Goal: Task Accomplishment & Management: Manage account settings

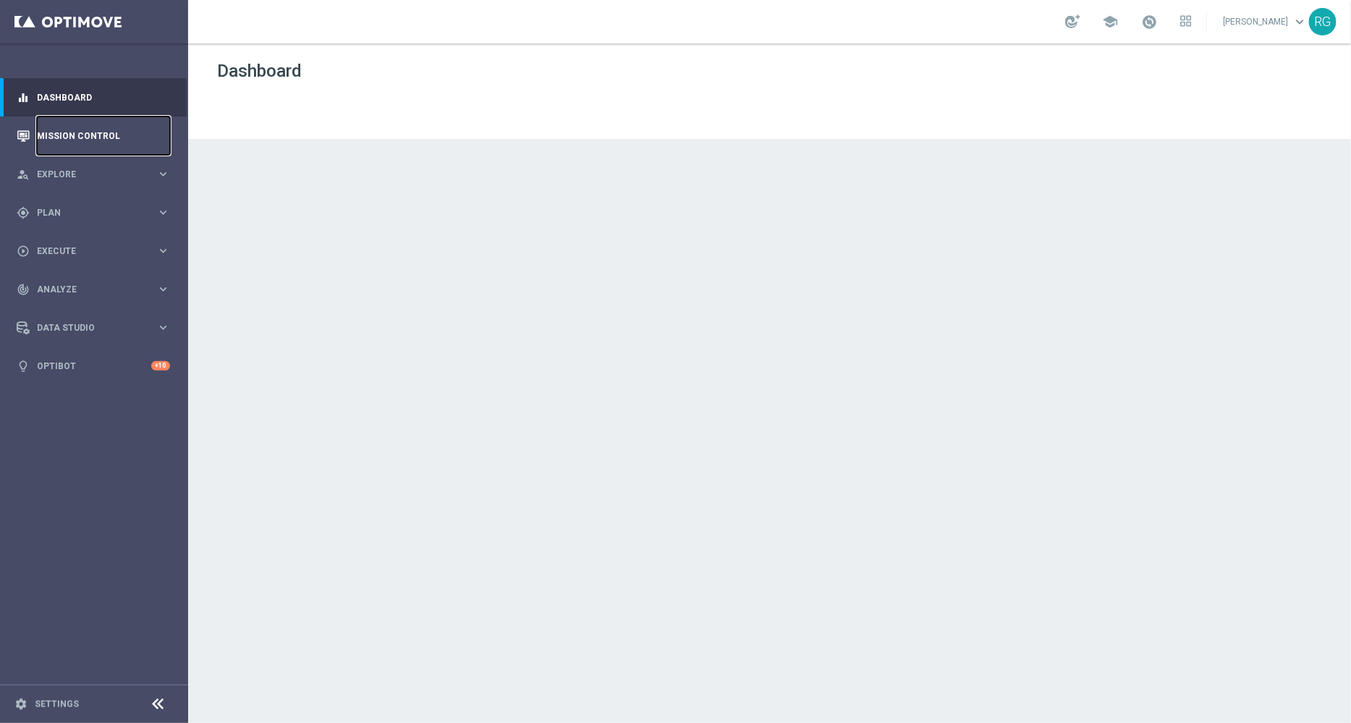
click at [69, 132] on link "Mission Control" at bounding box center [103, 136] width 133 height 38
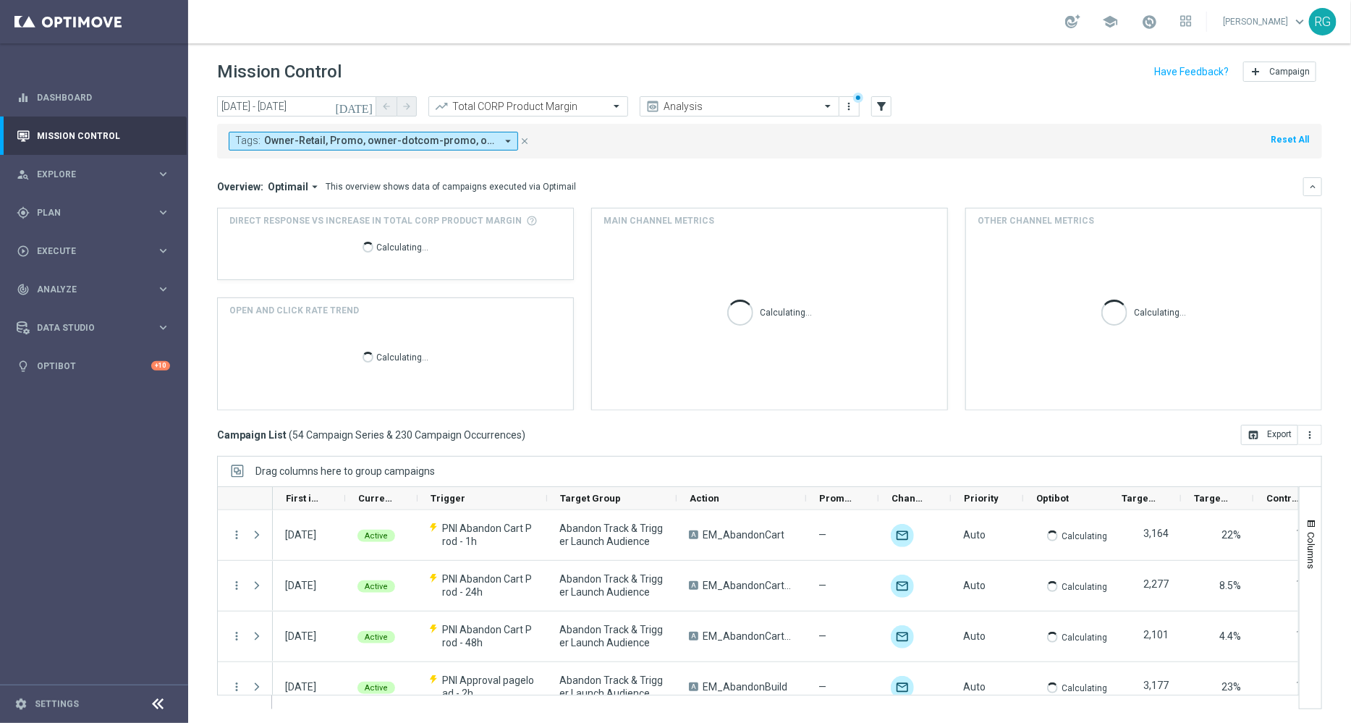
click at [470, 135] on span "Owner-Retail, Promo, owner-dotcom-promo, owner-retail, owner-retail-promo, promo" at bounding box center [380, 141] width 232 height 12
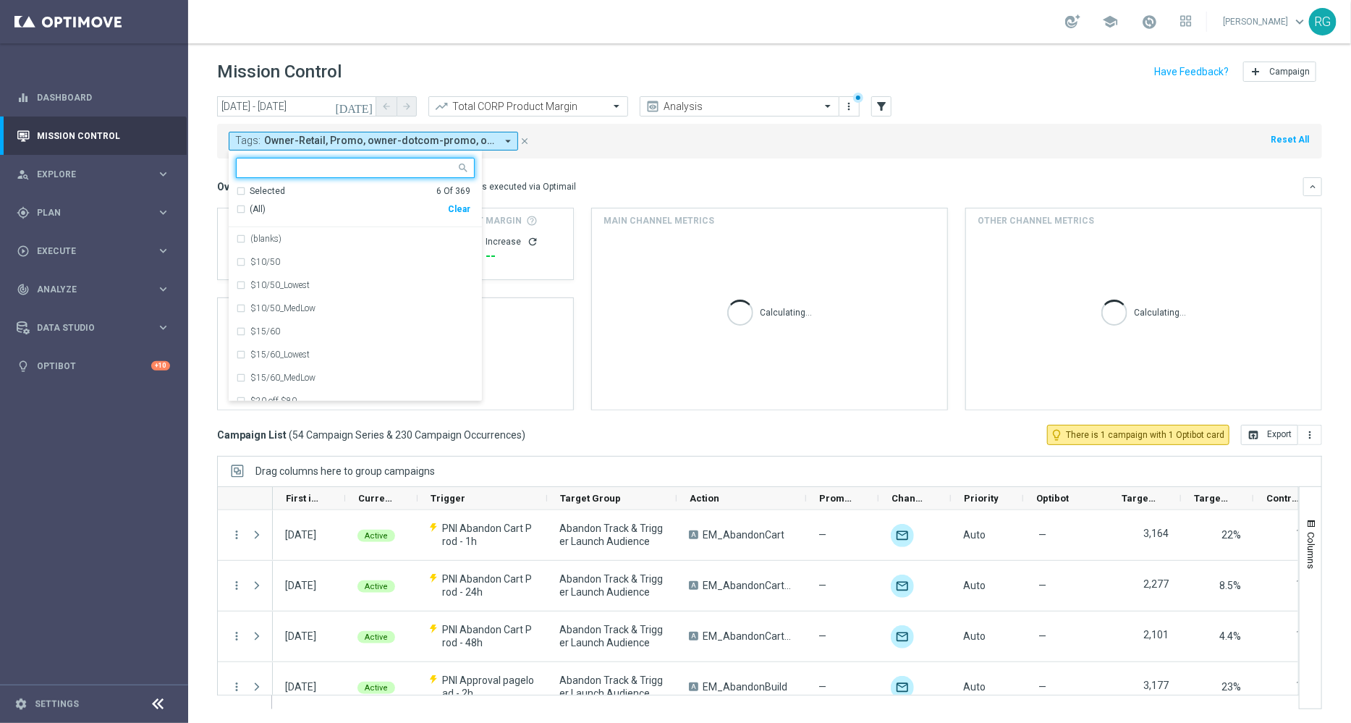
click at [0, 0] on div "Clear" at bounding box center [0, 0] width 0 height 0
click at [369, 171] on input "text" at bounding box center [350, 168] width 212 height 12
click at [310, 332] on label "owner-dotcom-sms" at bounding box center [286, 331] width 72 height 9
type input "owner-"
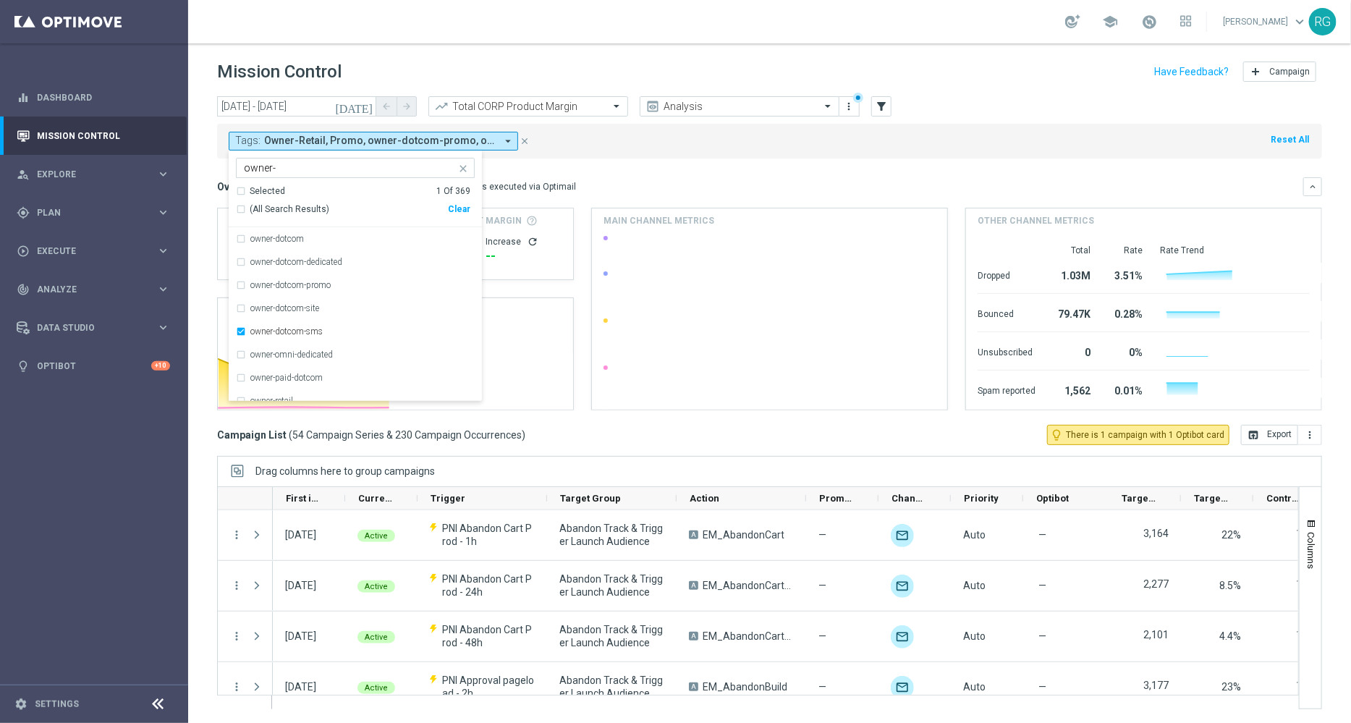
click at [706, 138] on div "Tags: Owner-Retail, Promo, owner-dotcom-promo, owner-retail, owner-retail-promo…" at bounding box center [769, 141] width 1105 height 35
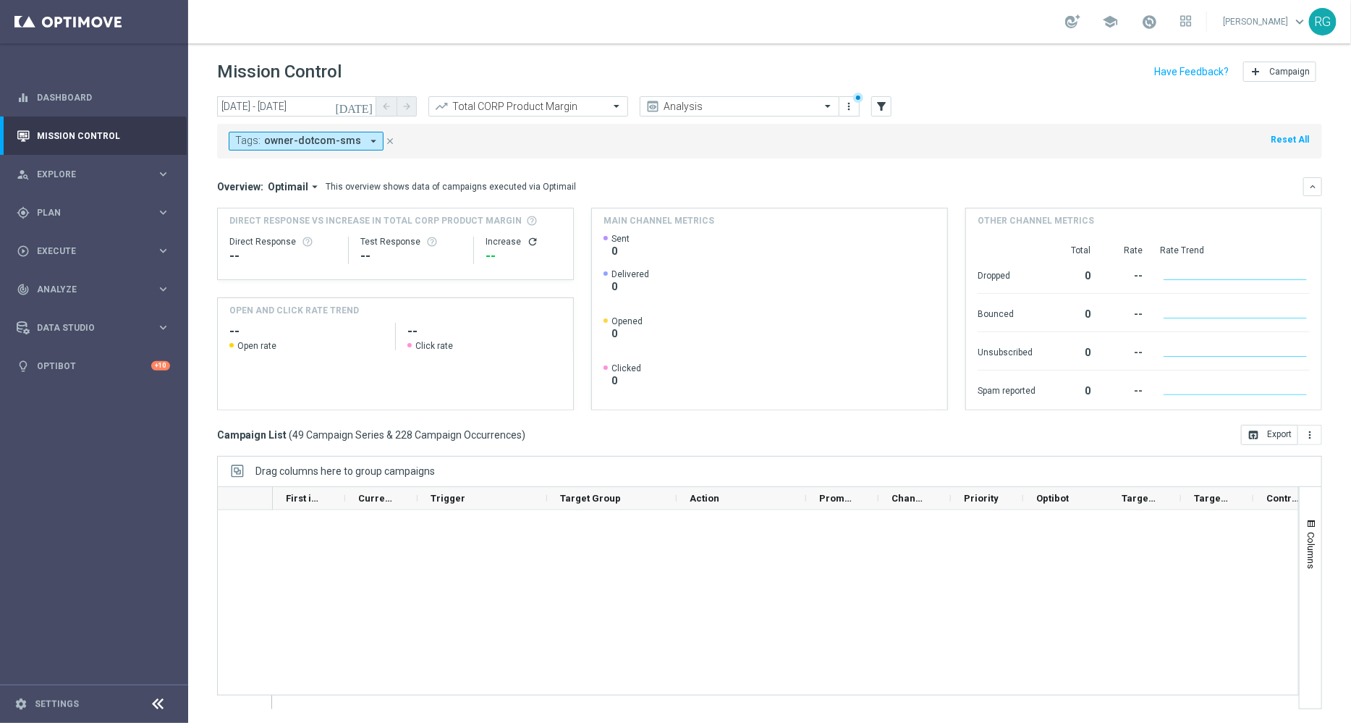
scroll to position [2297, 0]
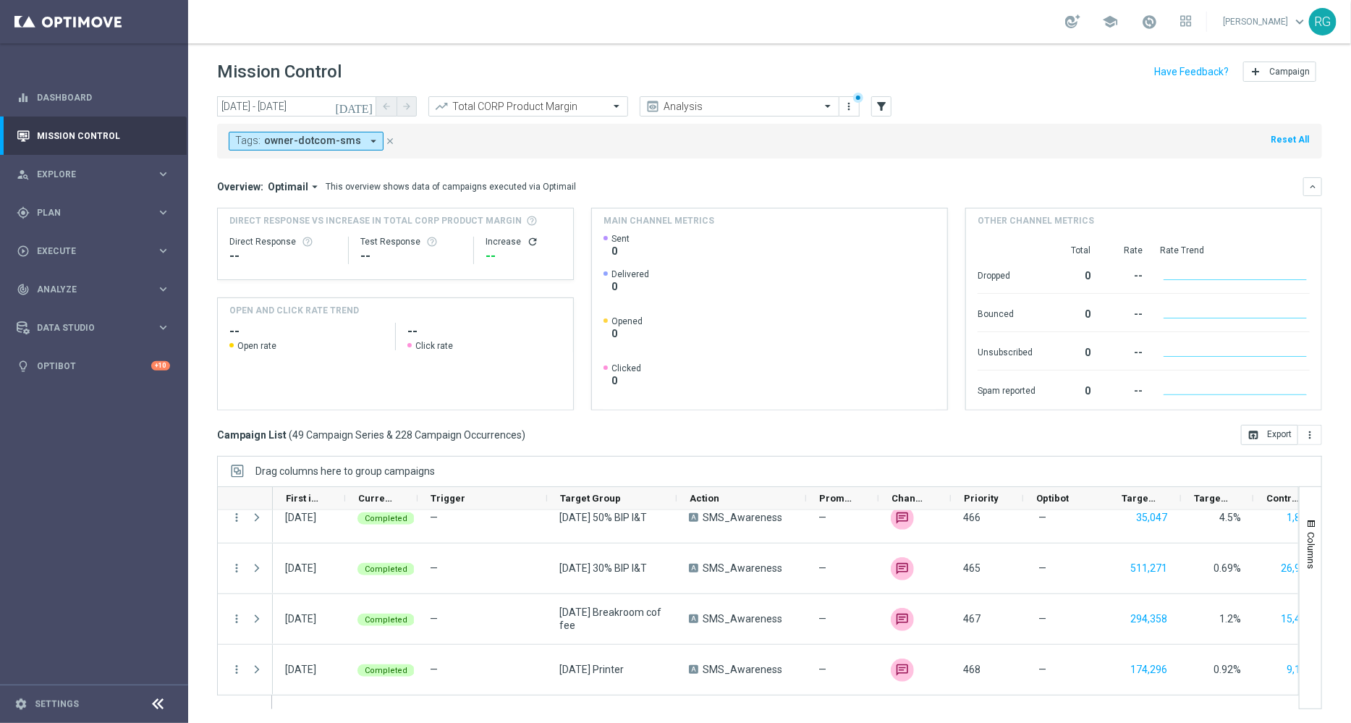
click at [365, 101] on icon "[DATE]" at bounding box center [354, 106] width 39 height 13
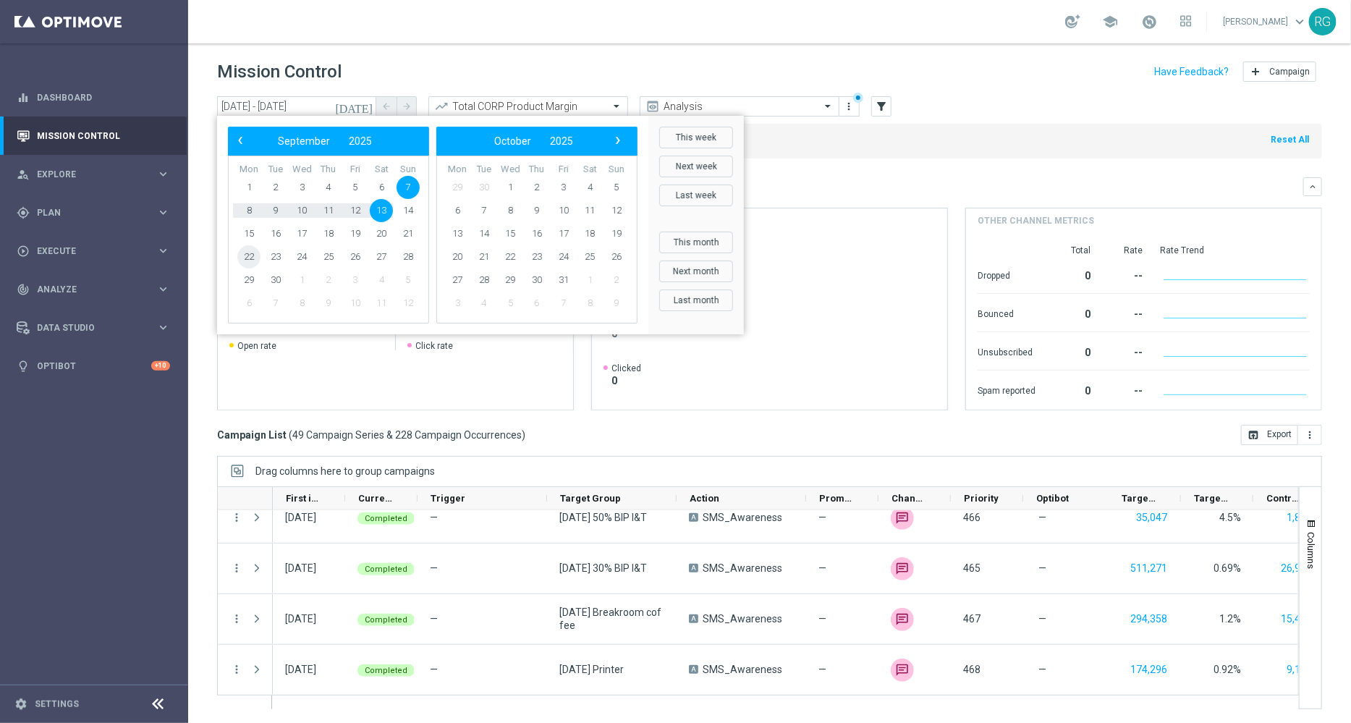
click at [248, 254] on span "22" at bounding box center [248, 256] width 23 height 23
type input "[DATE] - [DATE]"
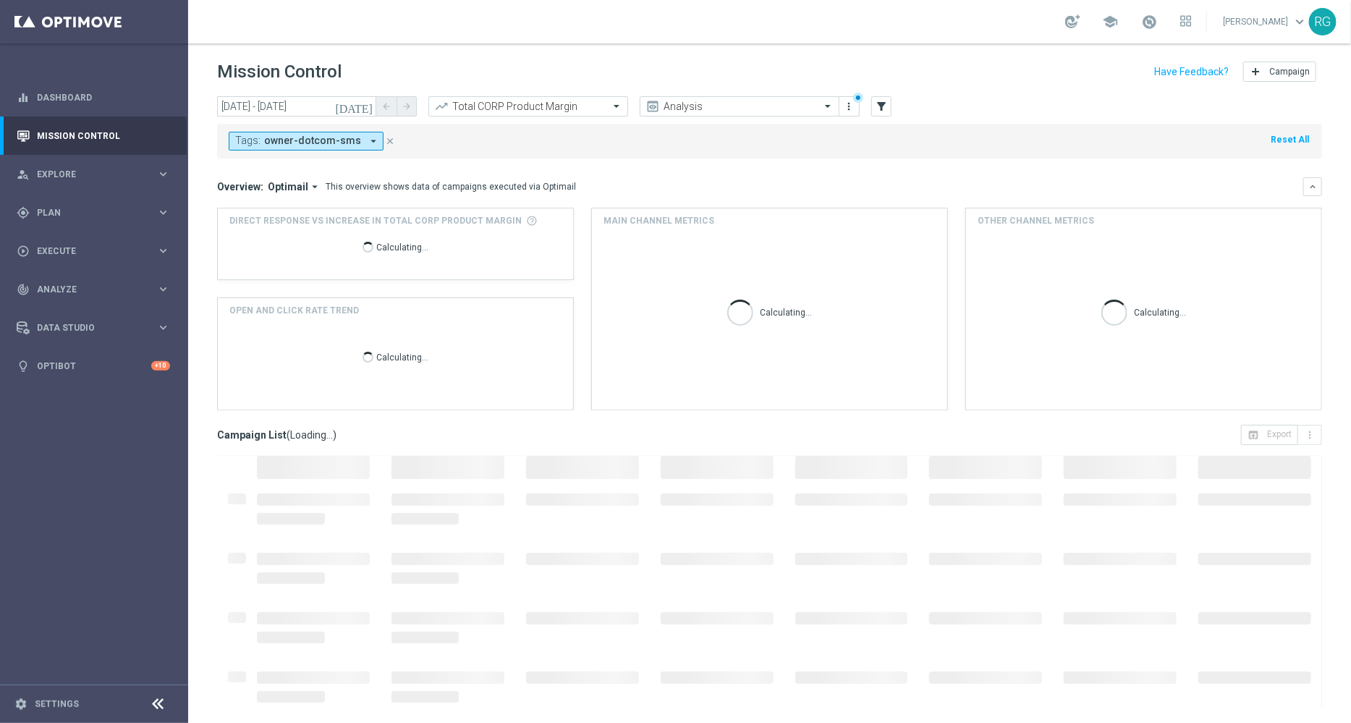
click at [248, 254] on div "Calculating..." at bounding box center [395, 250] width 332 height 46
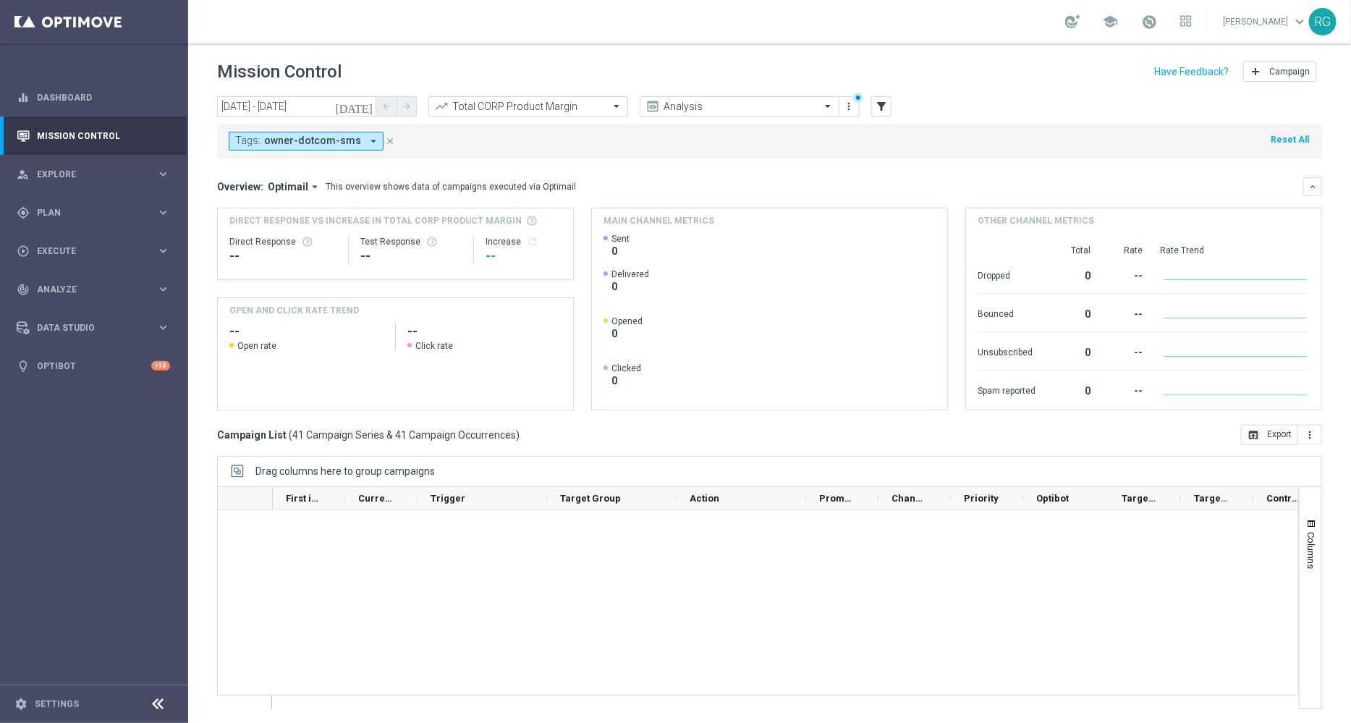
scroll to position [1892, 0]
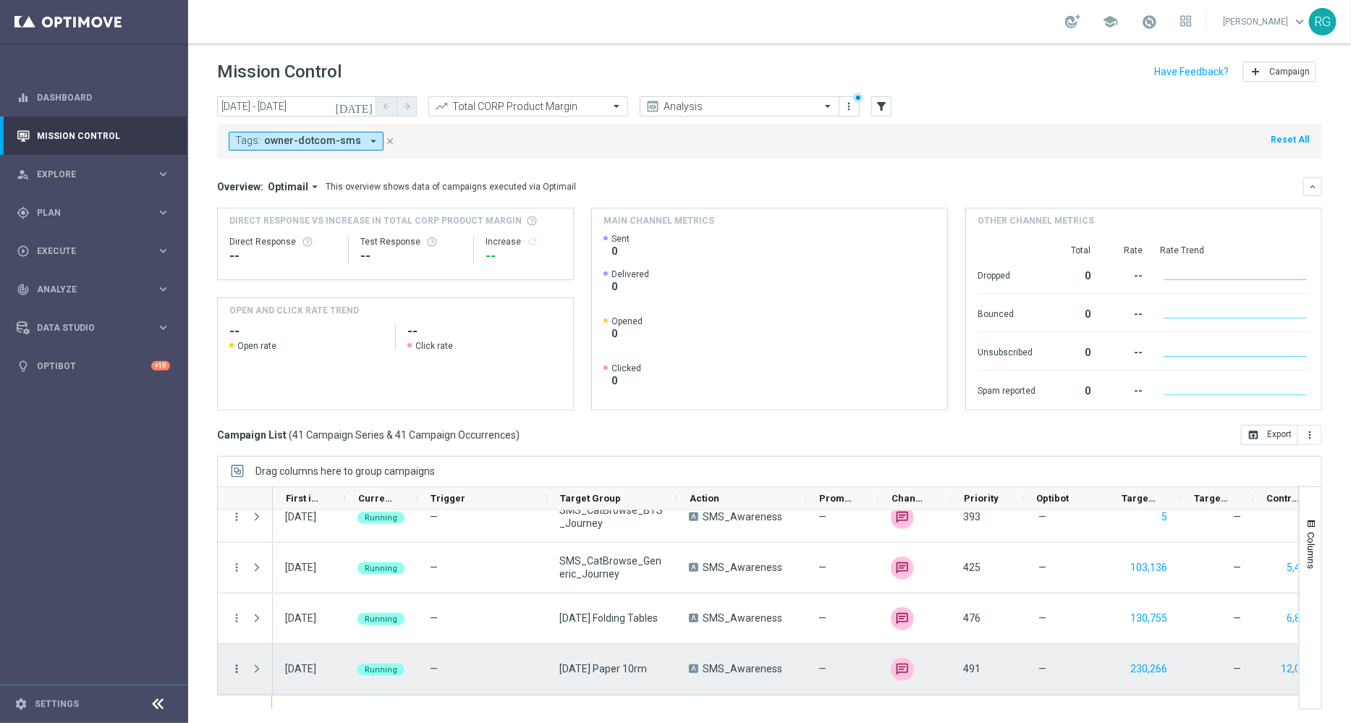
click at [238, 672] on icon "more_vert" at bounding box center [236, 668] width 13 height 13
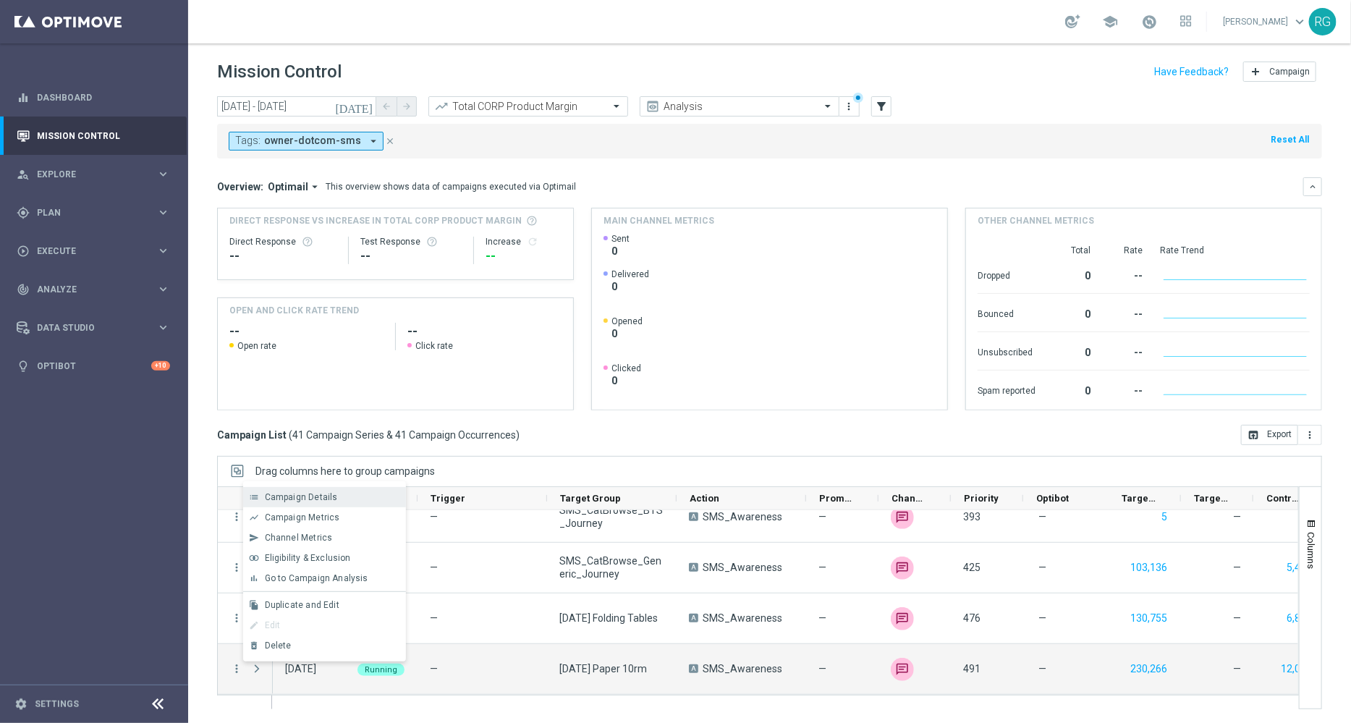
click at [277, 501] on span "Campaign Details" at bounding box center [301, 497] width 73 height 10
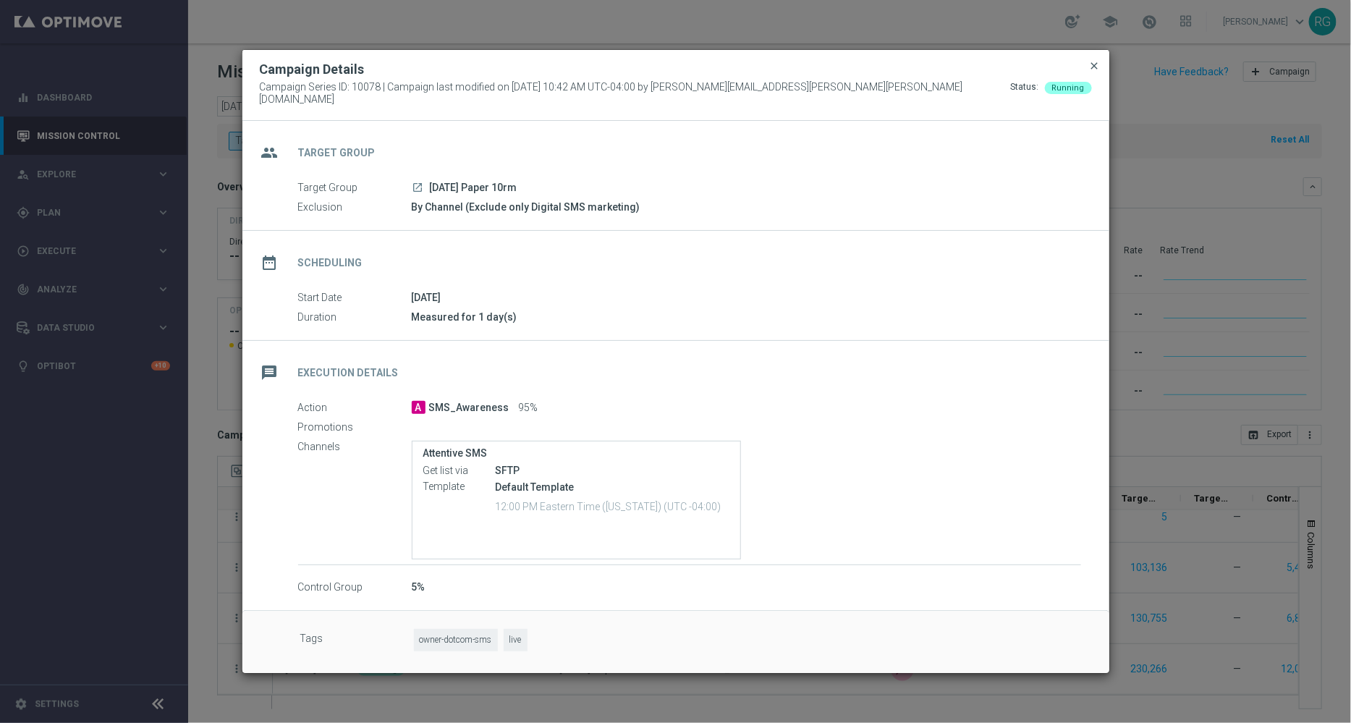
click at [1094, 72] on span "close" at bounding box center [1095, 66] width 12 height 12
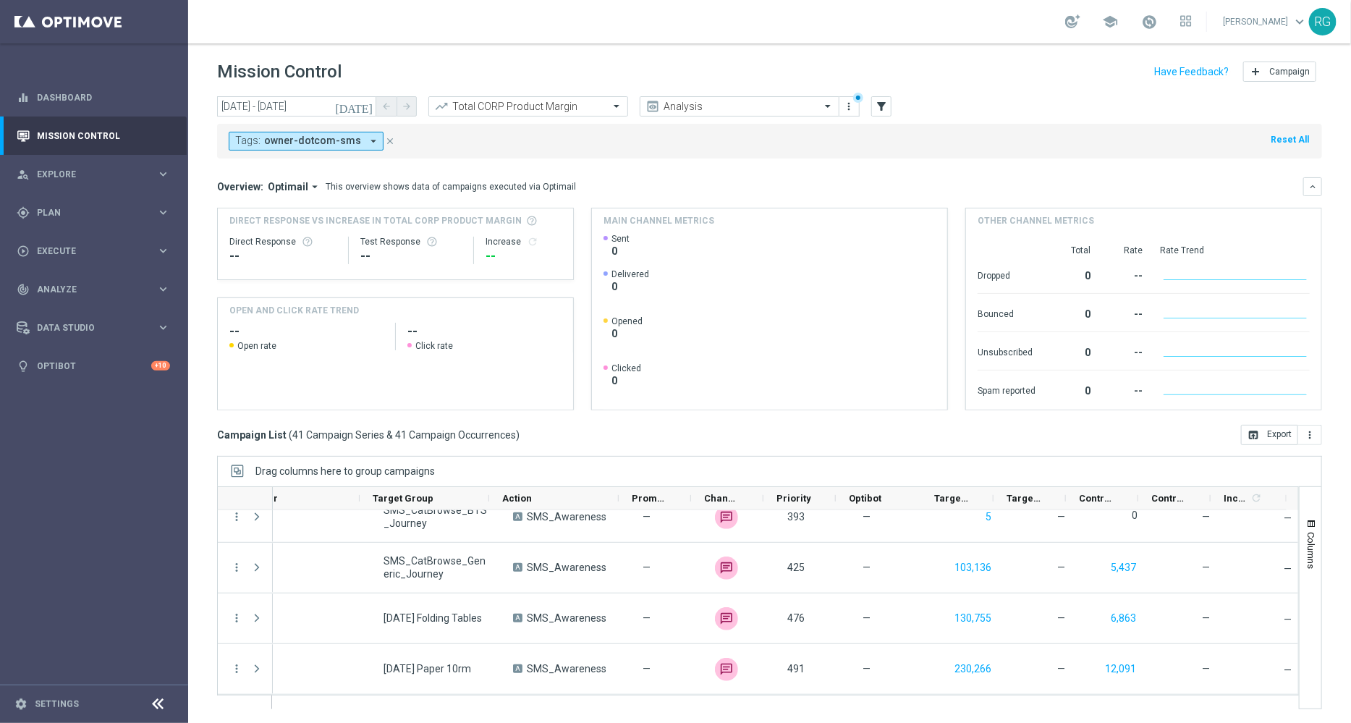
scroll to position [0, 0]
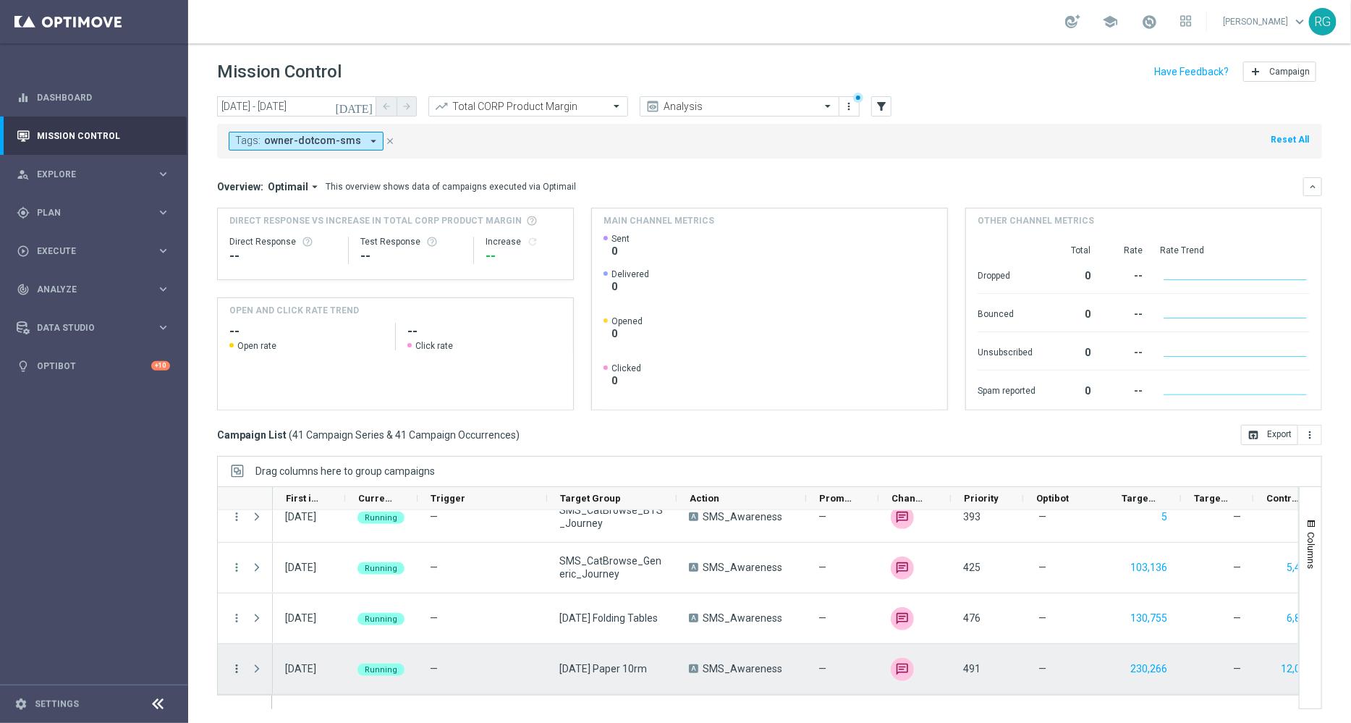
click at [234, 667] on icon "more_vert" at bounding box center [236, 668] width 13 height 13
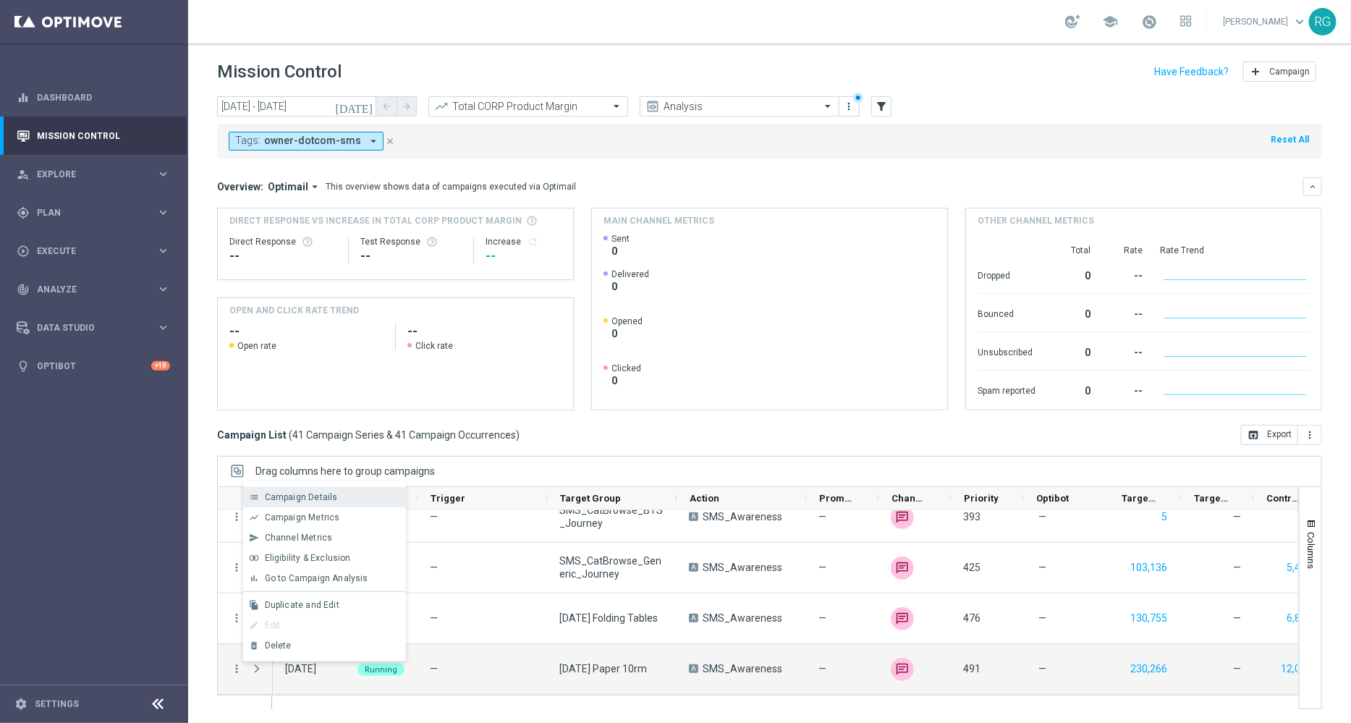
click at [300, 496] on span "Campaign Details" at bounding box center [301, 497] width 73 height 10
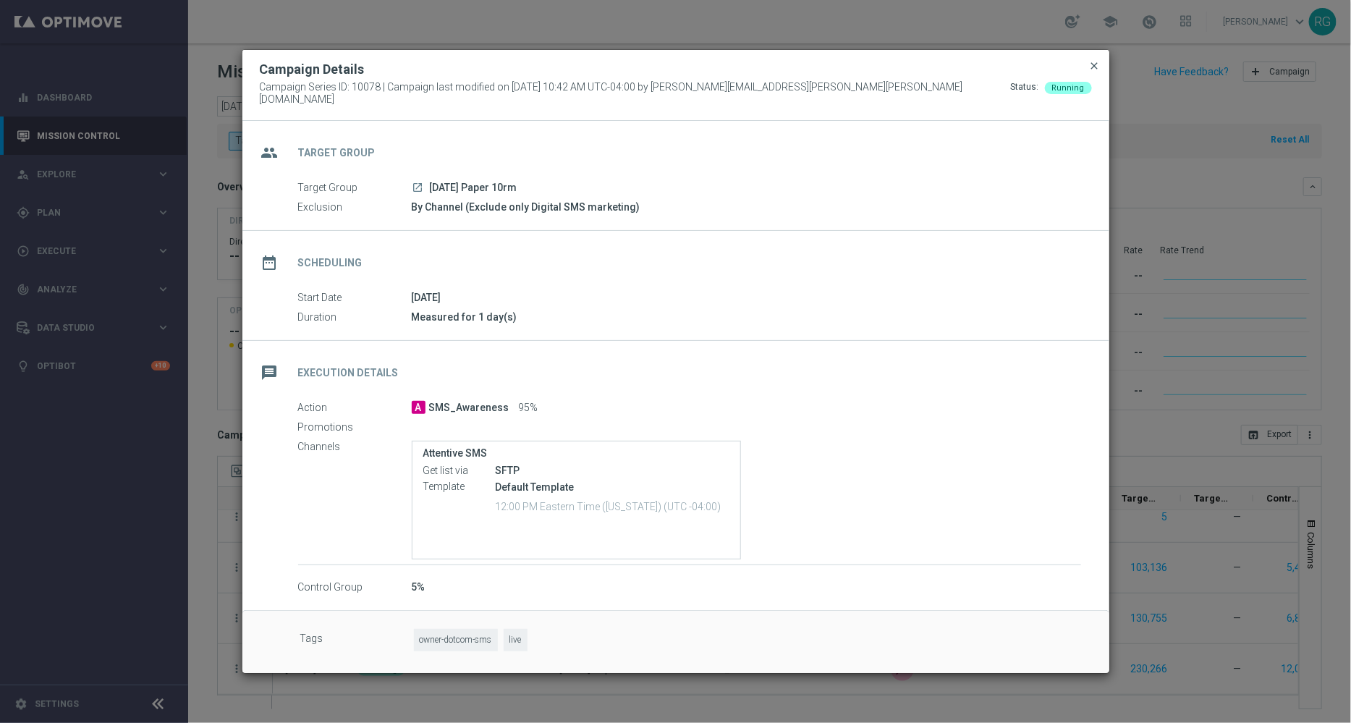
click at [1096, 69] on span "close" at bounding box center [1095, 66] width 12 height 12
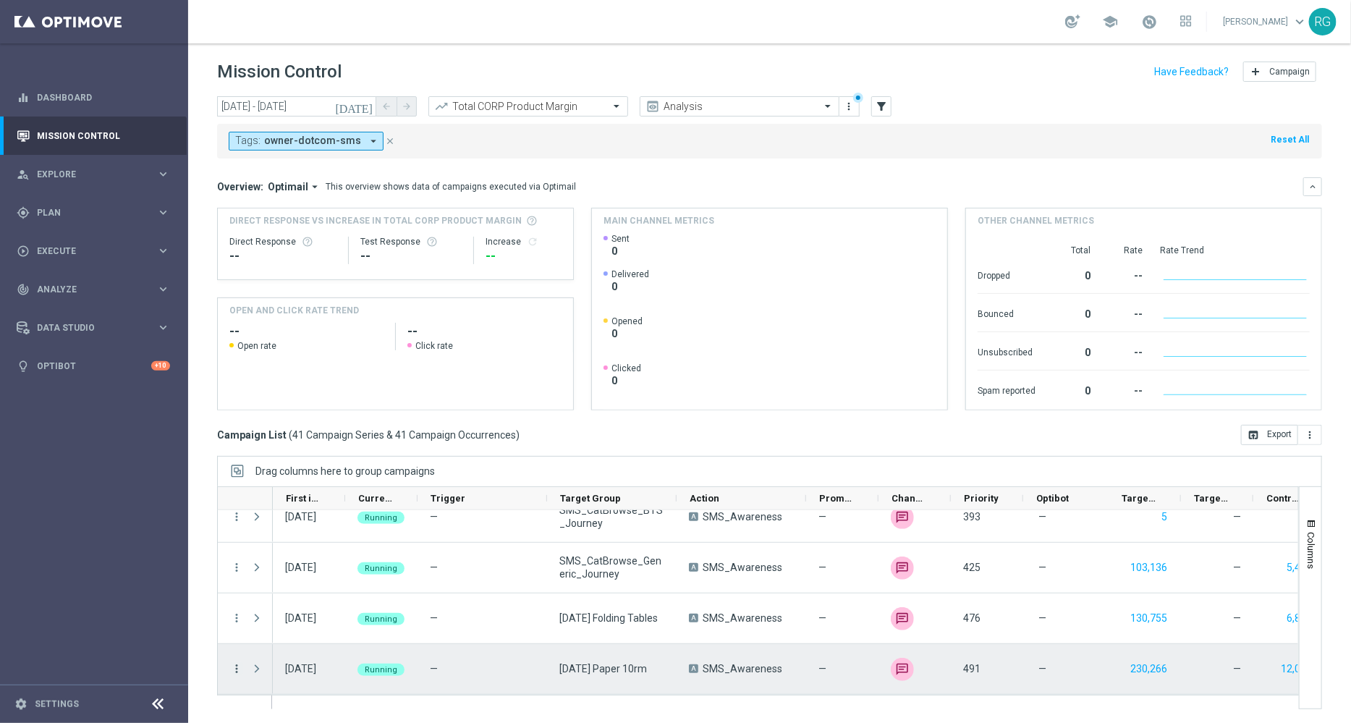
click at [237, 662] on icon "more_vert" at bounding box center [236, 668] width 13 height 13
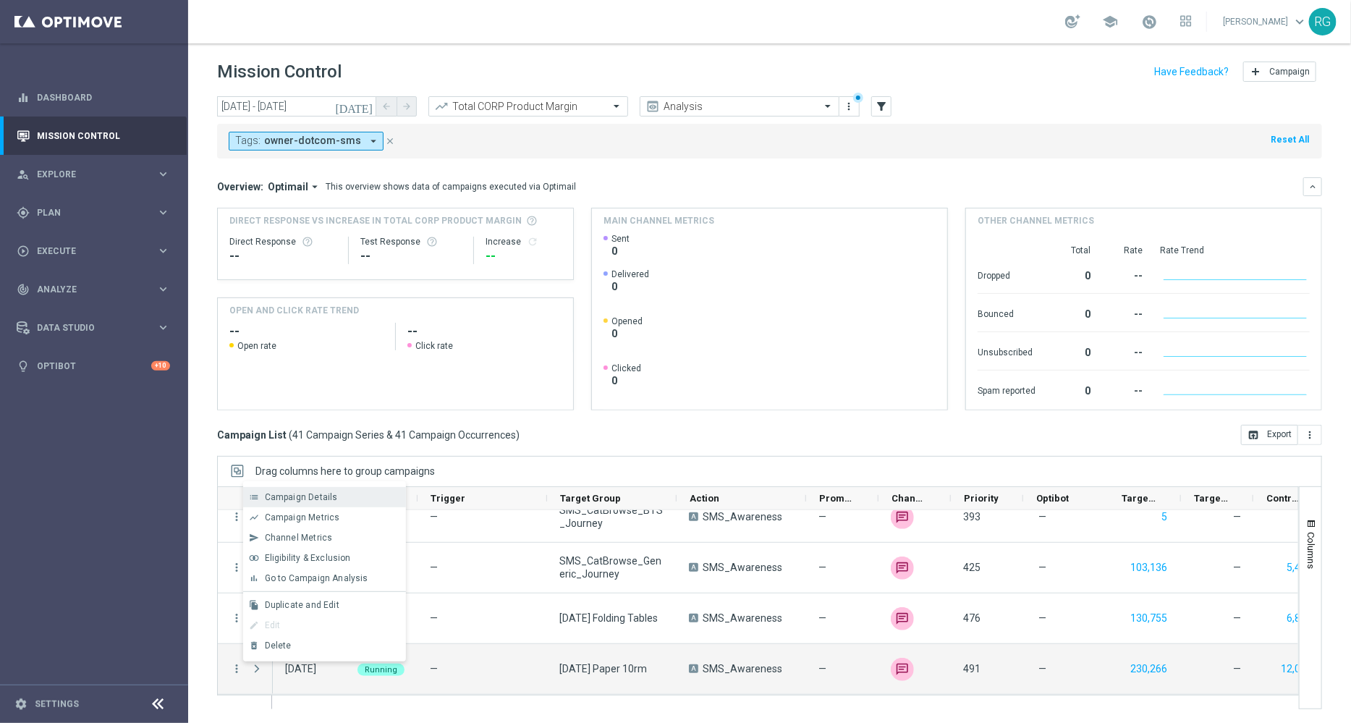
click at [284, 500] on span "Campaign Details" at bounding box center [301, 497] width 73 height 10
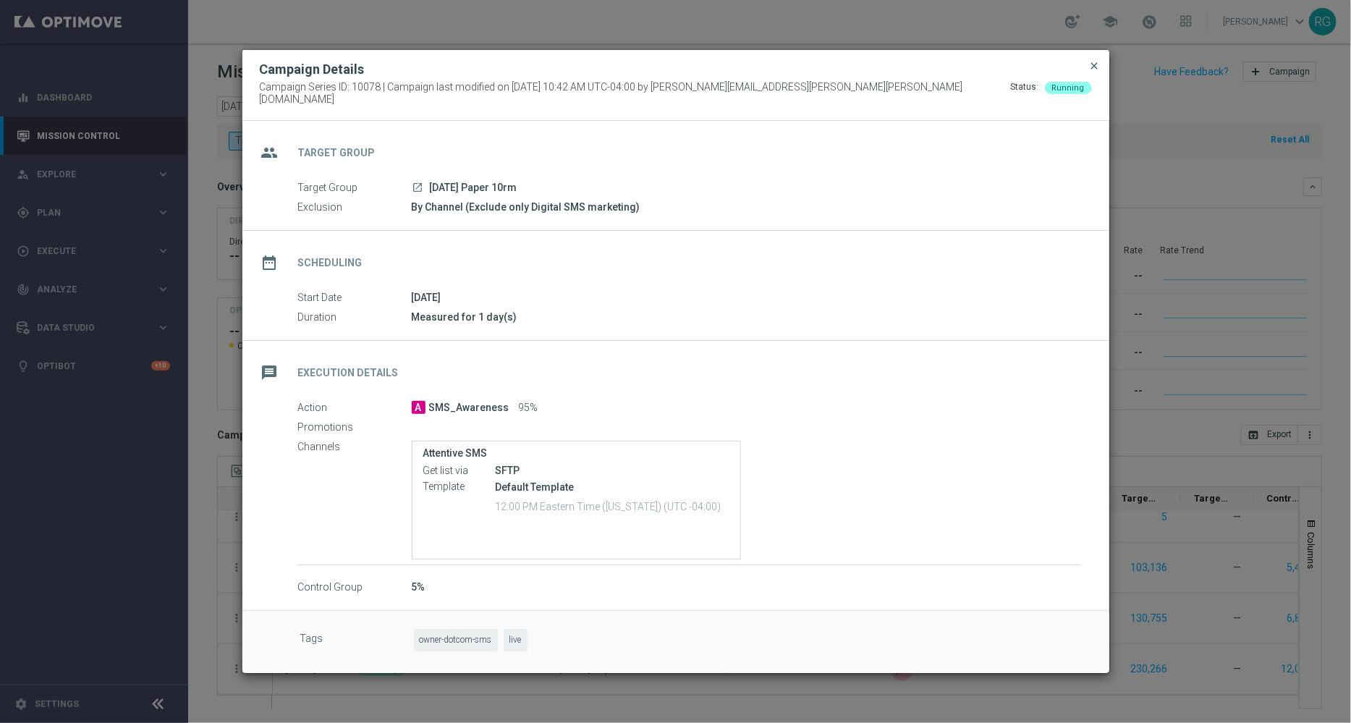
click at [1094, 72] on span "close" at bounding box center [1095, 66] width 12 height 12
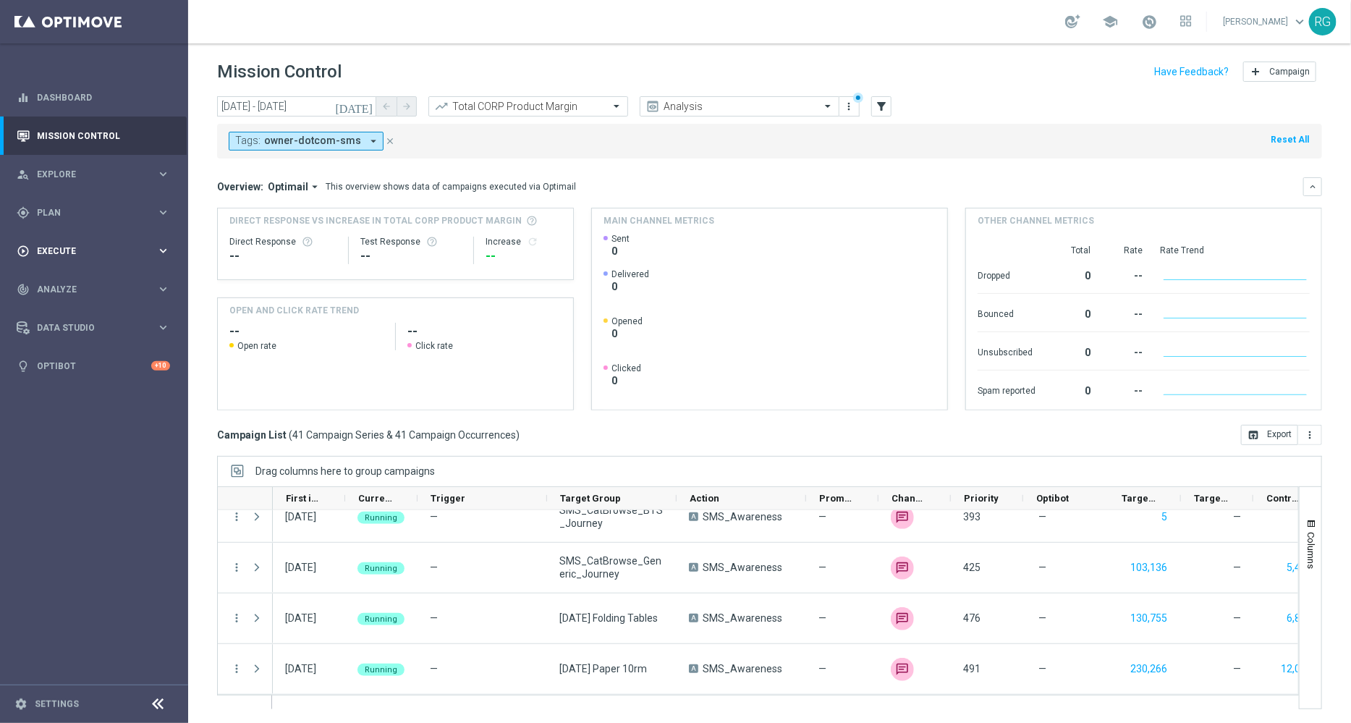
click at [57, 250] on span "Execute" at bounding box center [96, 251] width 119 height 9
click at [65, 213] on span "Plan" at bounding box center [96, 212] width 119 height 9
click at [60, 244] on link "Target Groups" at bounding box center [94, 243] width 113 height 12
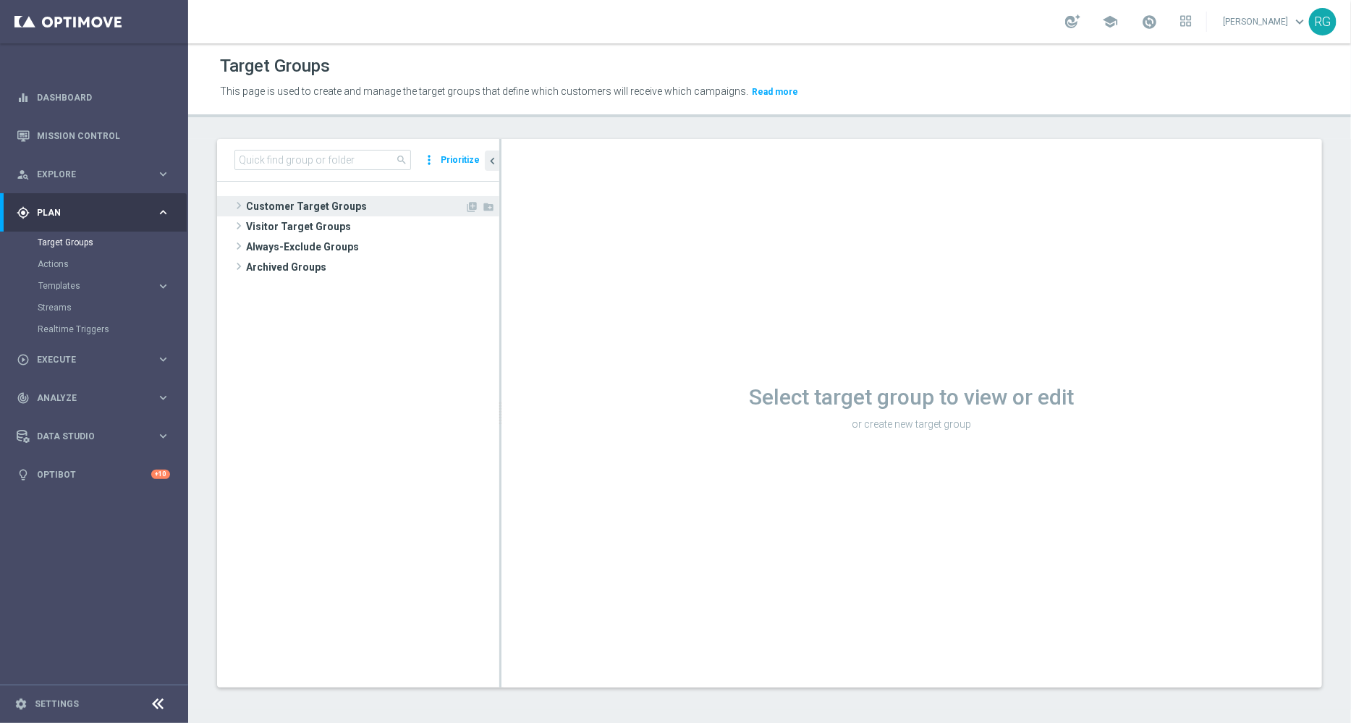
click at [236, 204] on span at bounding box center [239, 205] width 14 height 17
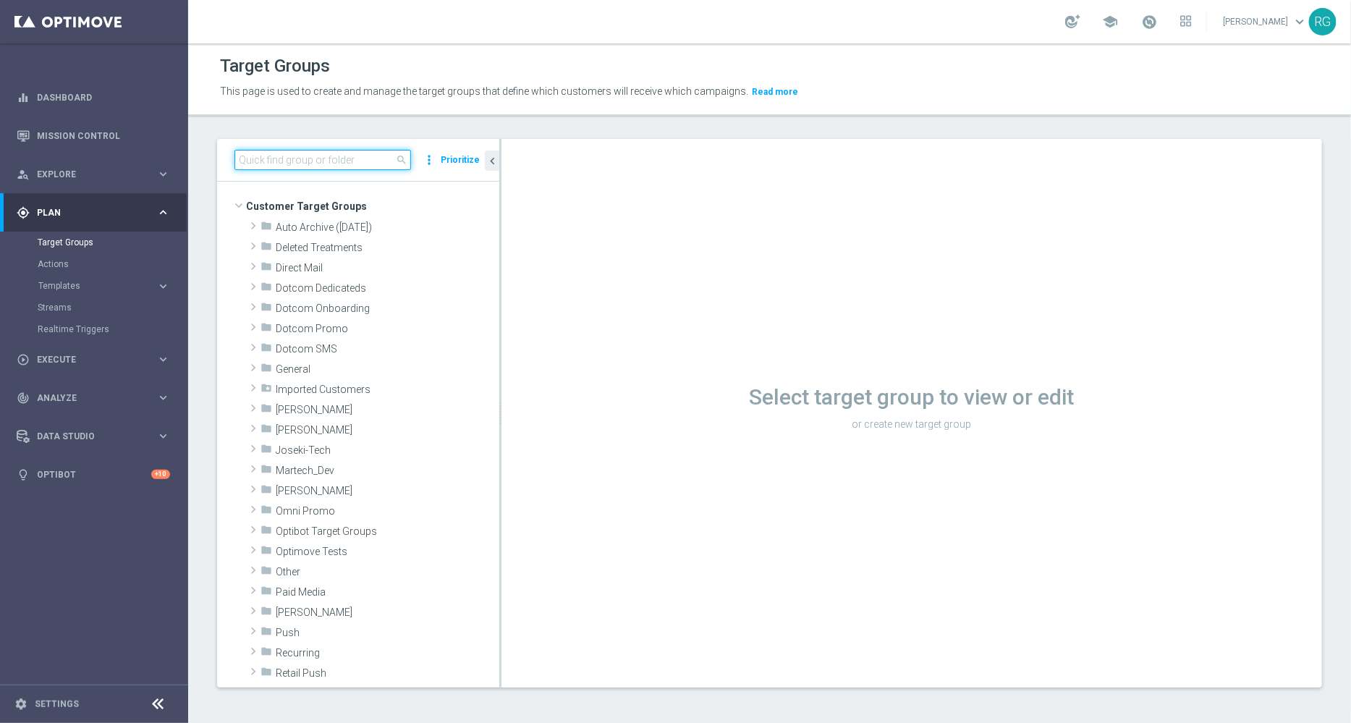
click at [279, 161] on input at bounding box center [322, 160] width 177 height 20
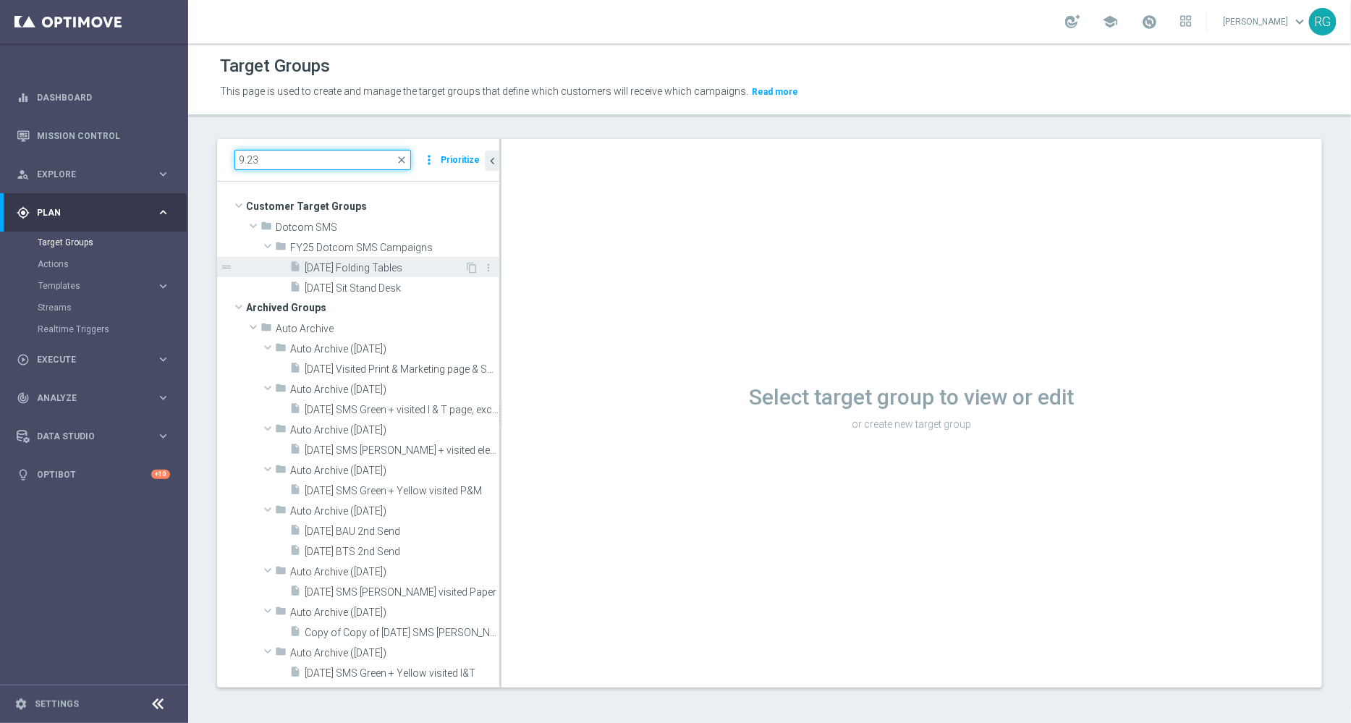
type input "9.23"
click at [384, 268] on span "[DATE] Folding Tables" at bounding box center [385, 268] width 160 height 12
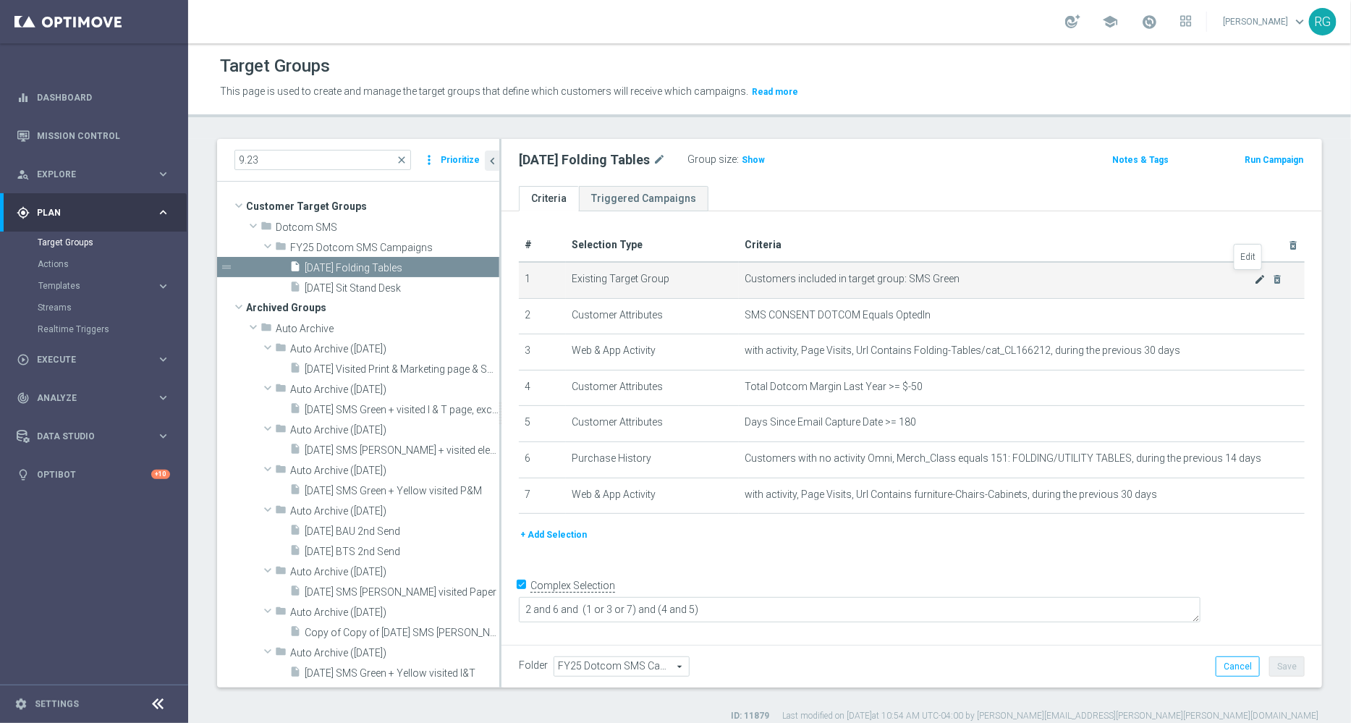
click at [1255, 277] on icon "mode_edit" at bounding box center [1261, 280] width 12 height 12
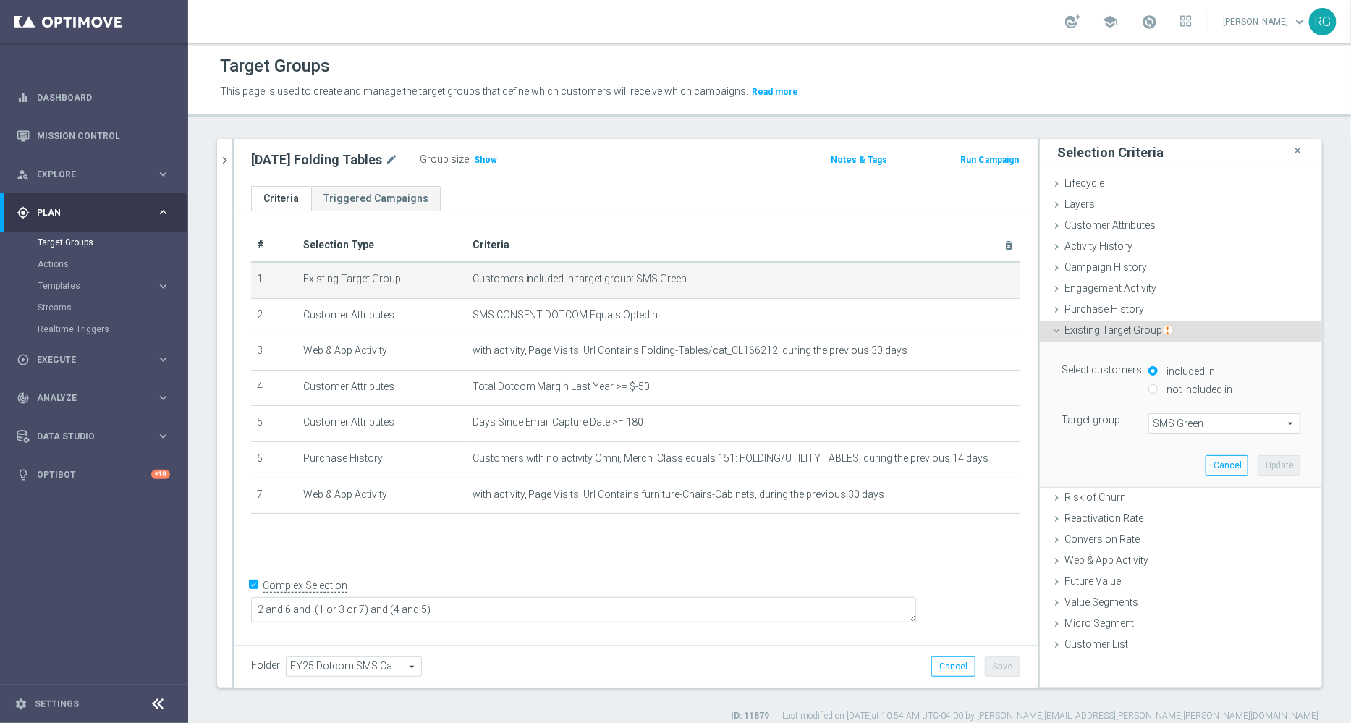
click at [1158, 422] on span "SMS Green" at bounding box center [1224, 423] width 151 height 19
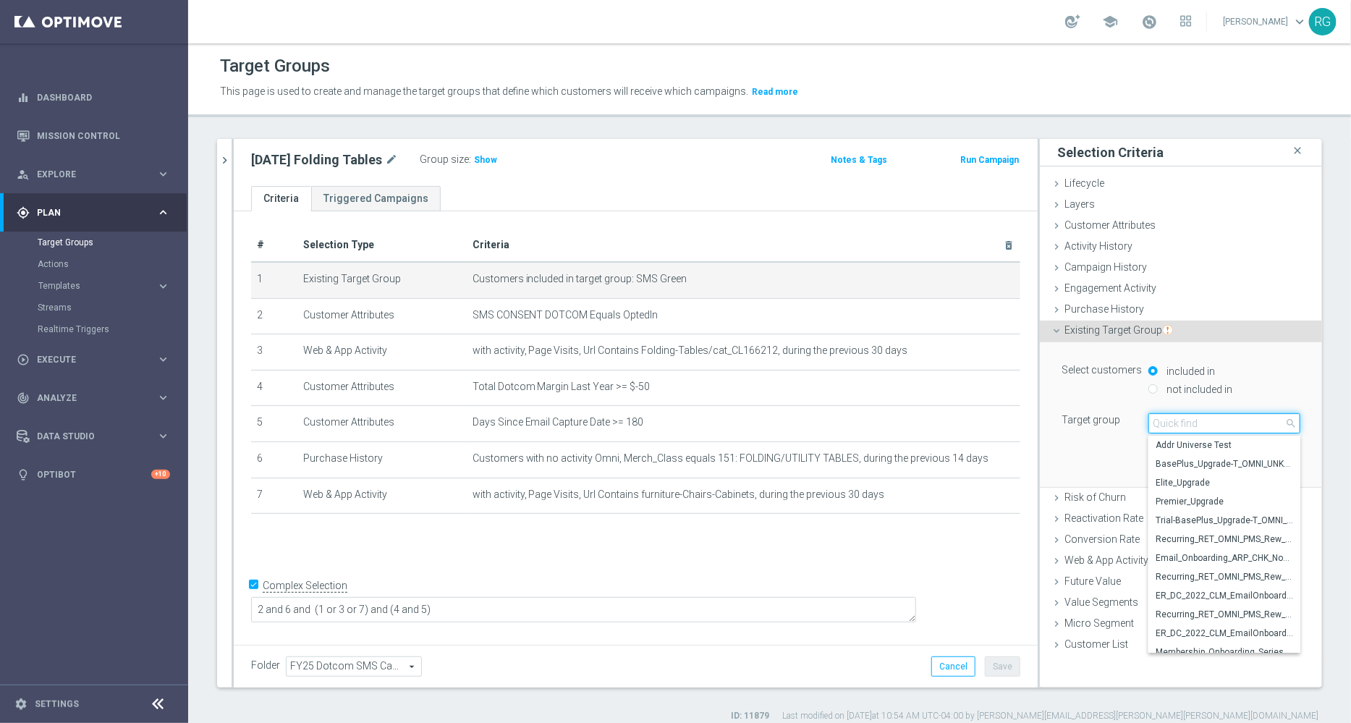
click at [1158, 422] on input "search" at bounding box center [1225, 423] width 152 height 20
type input "attentive"
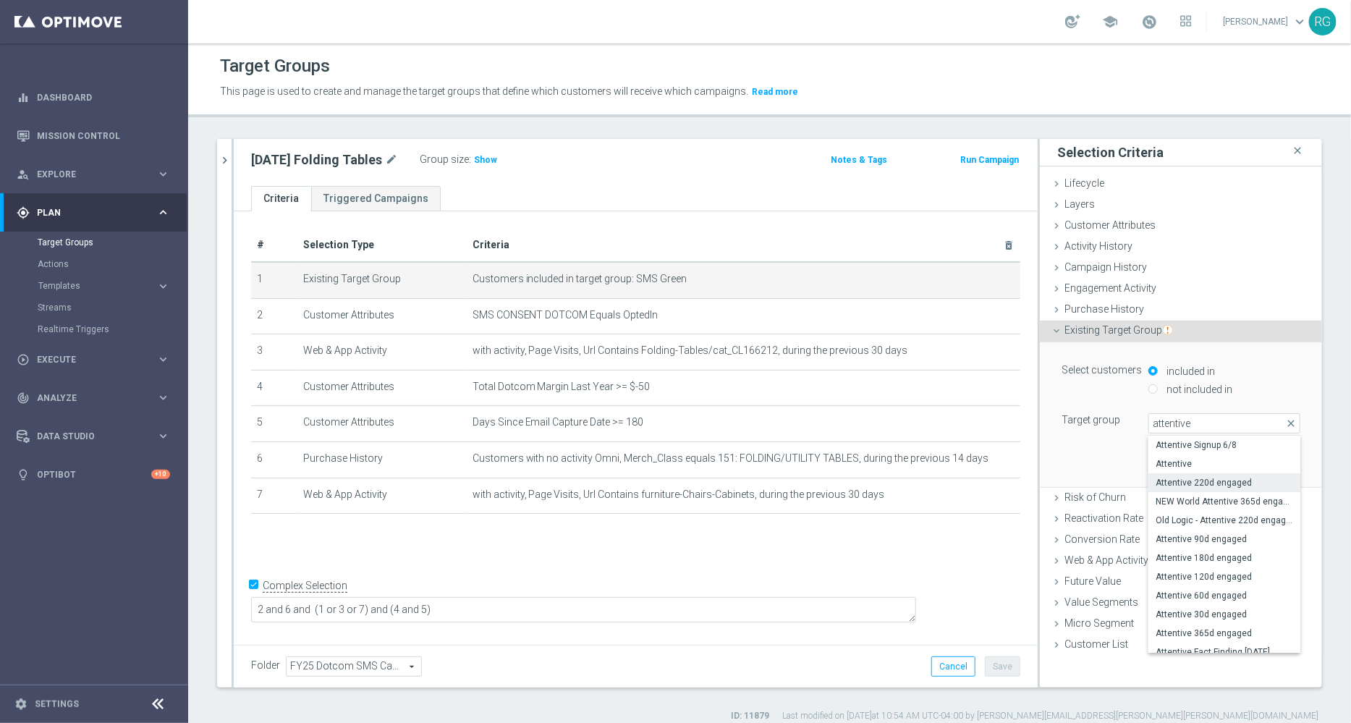
click at [1197, 480] on span "Attentive 220d engaged" at bounding box center [1225, 483] width 138 height 12
type input "Attentive 220d engaged"
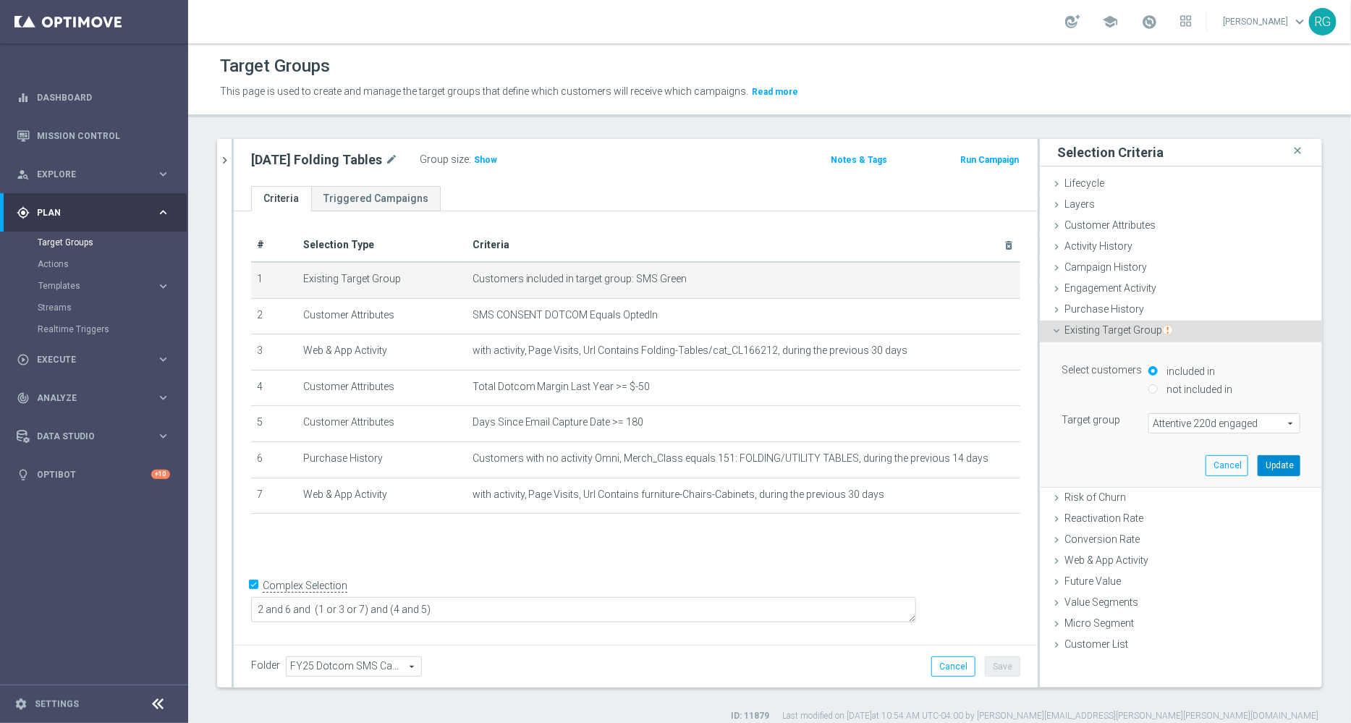
click at [1265, 465] on button "Update" at bounding box center [1279, 465] width 43 height 20
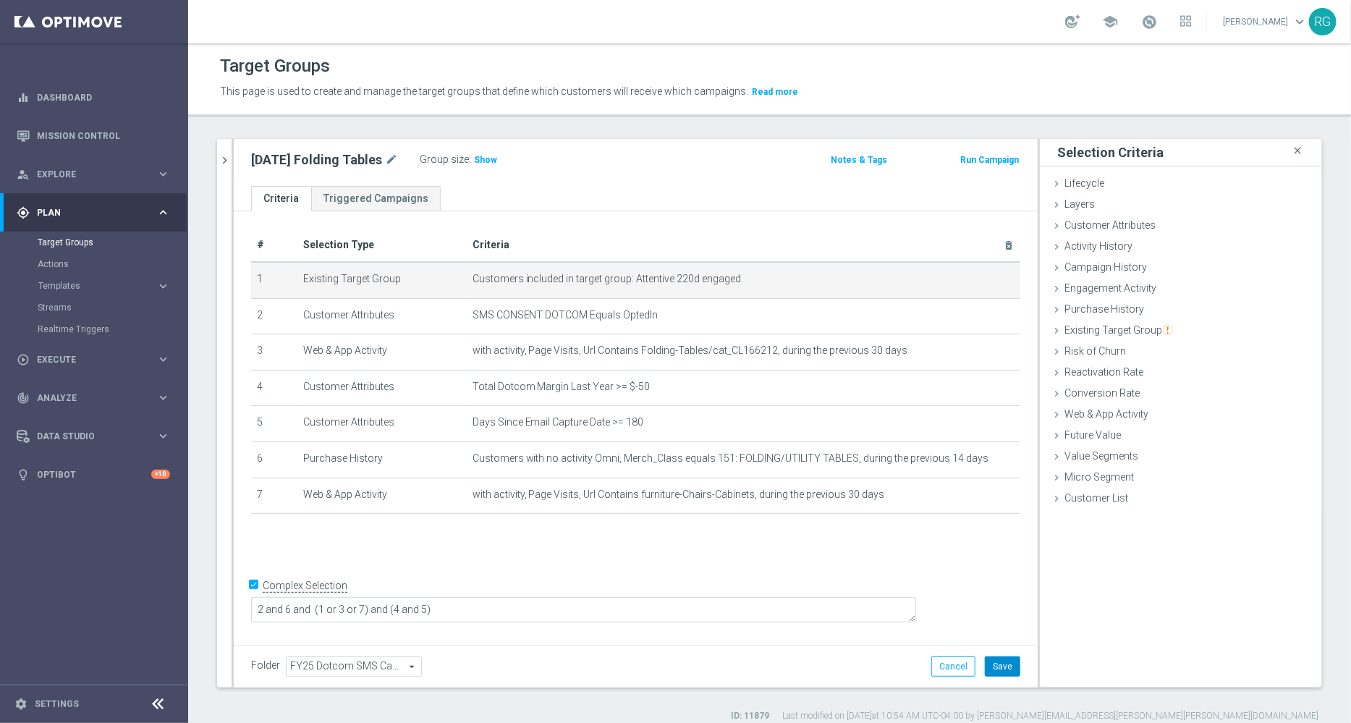
click at [997, 665] on button "Save" at bounding box center [1002, 666] width 35 height 20
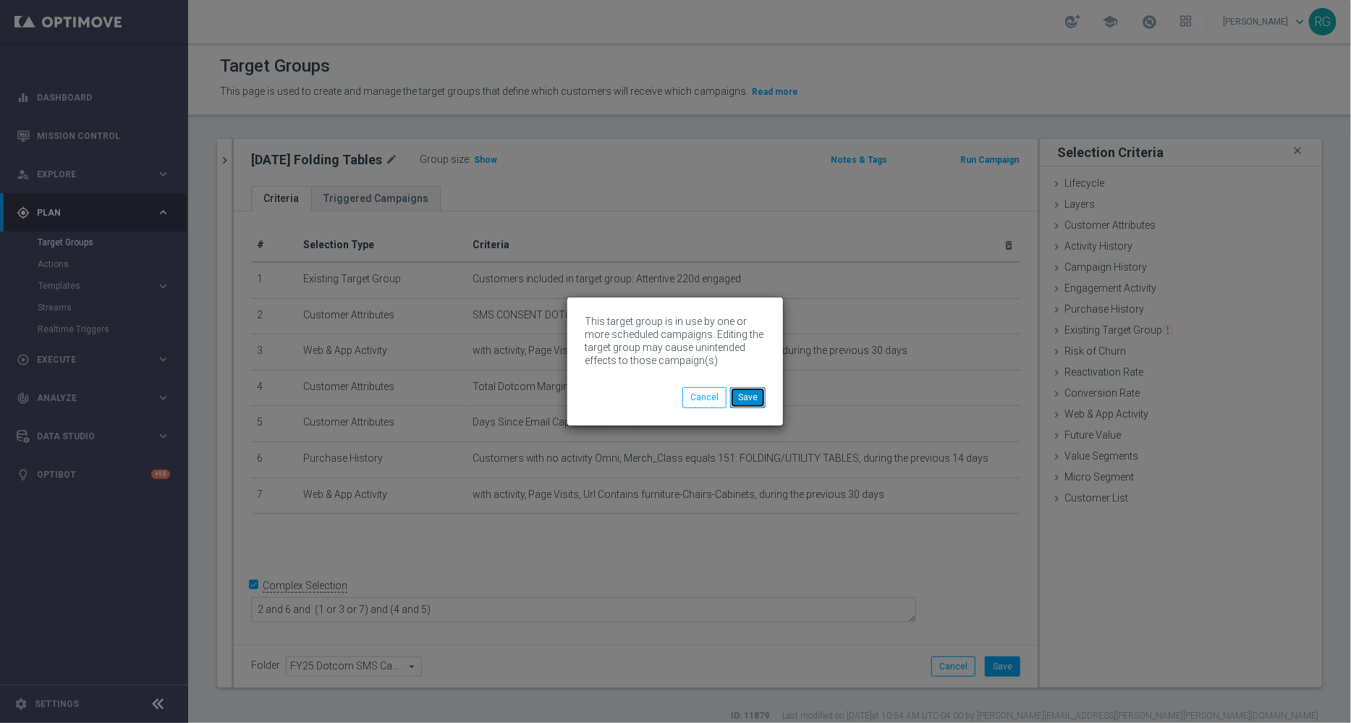
click at [741, 401] on button "Save" at bounding box center [747, 397] width 35 height 20
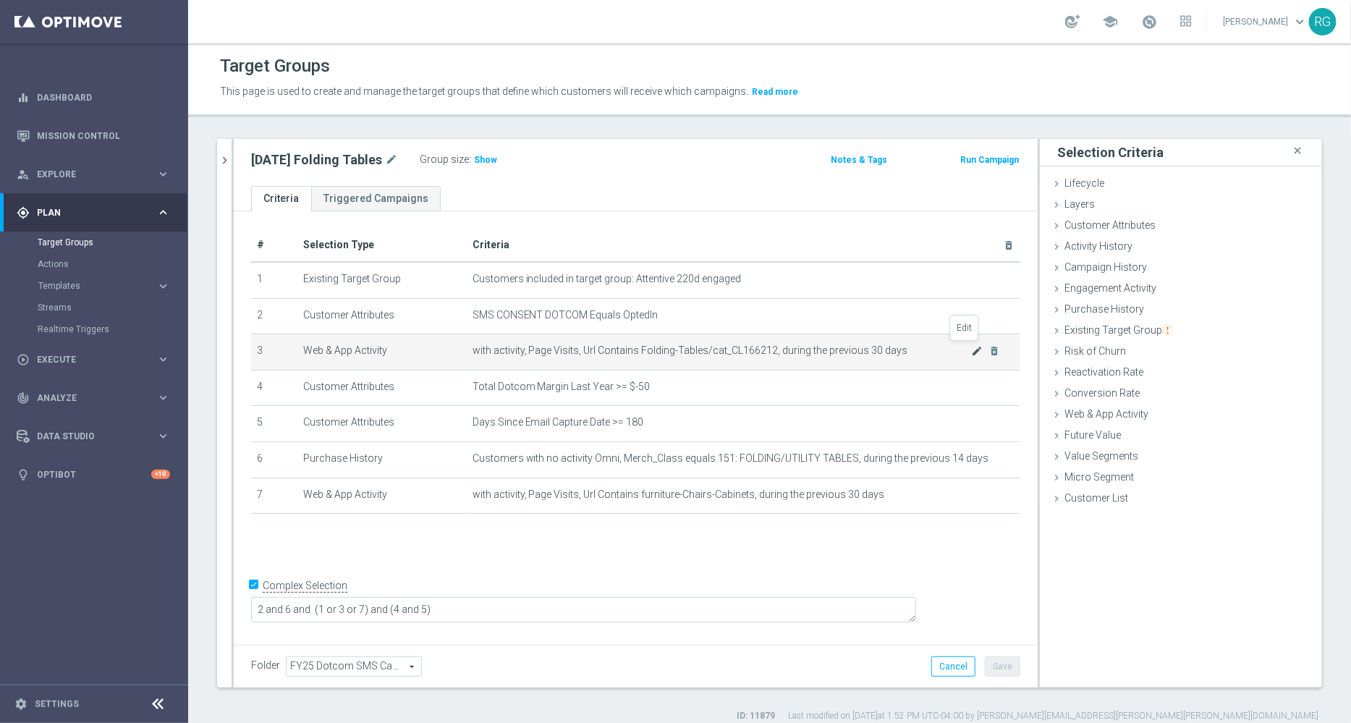
click at [971, 351] on icon "mode_edit" at bounding box center [977, 351] width 12 height 12
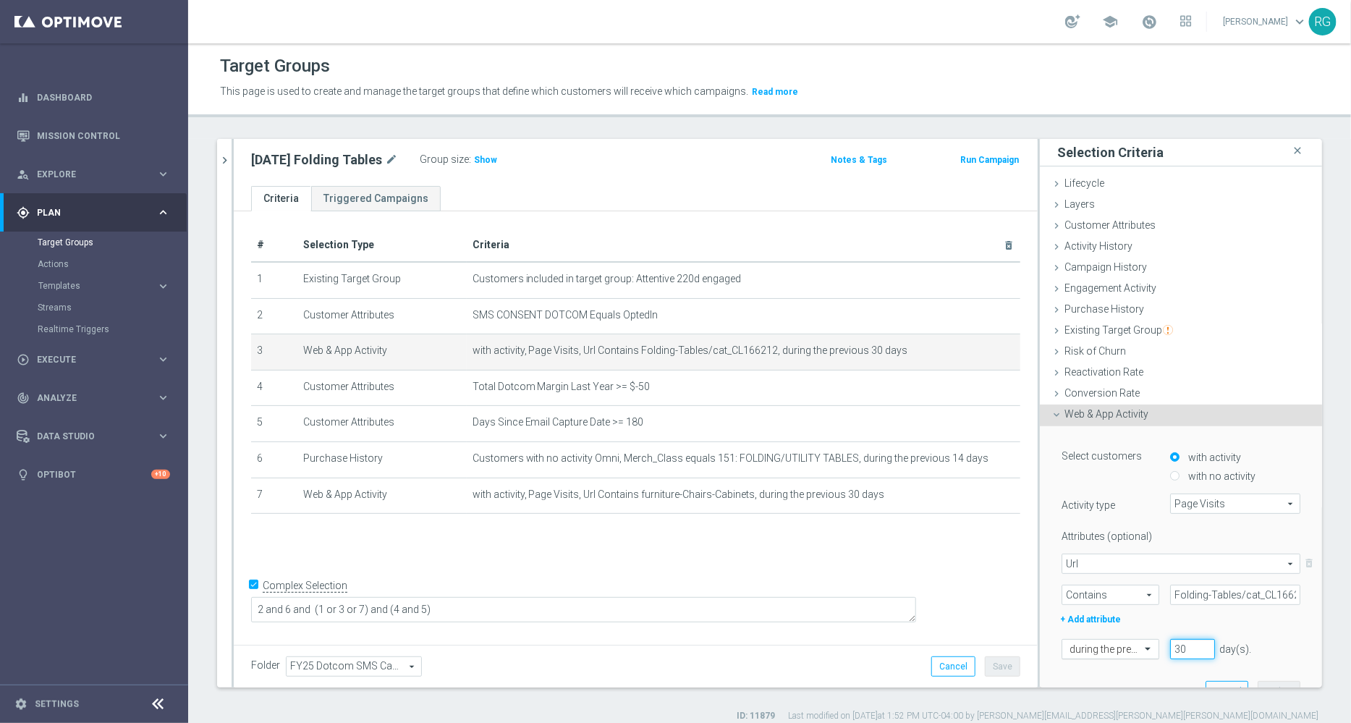
drag, startPoint x: 1164, startPoint y: 645, endPoint x: 1118, endPoint y: 638, distance: 46.9
click at [1118, 639] on div "during the previous 30 day(s). Enter a number between 1 and 730" at bounding box center [1181, 649] width 261 height 20
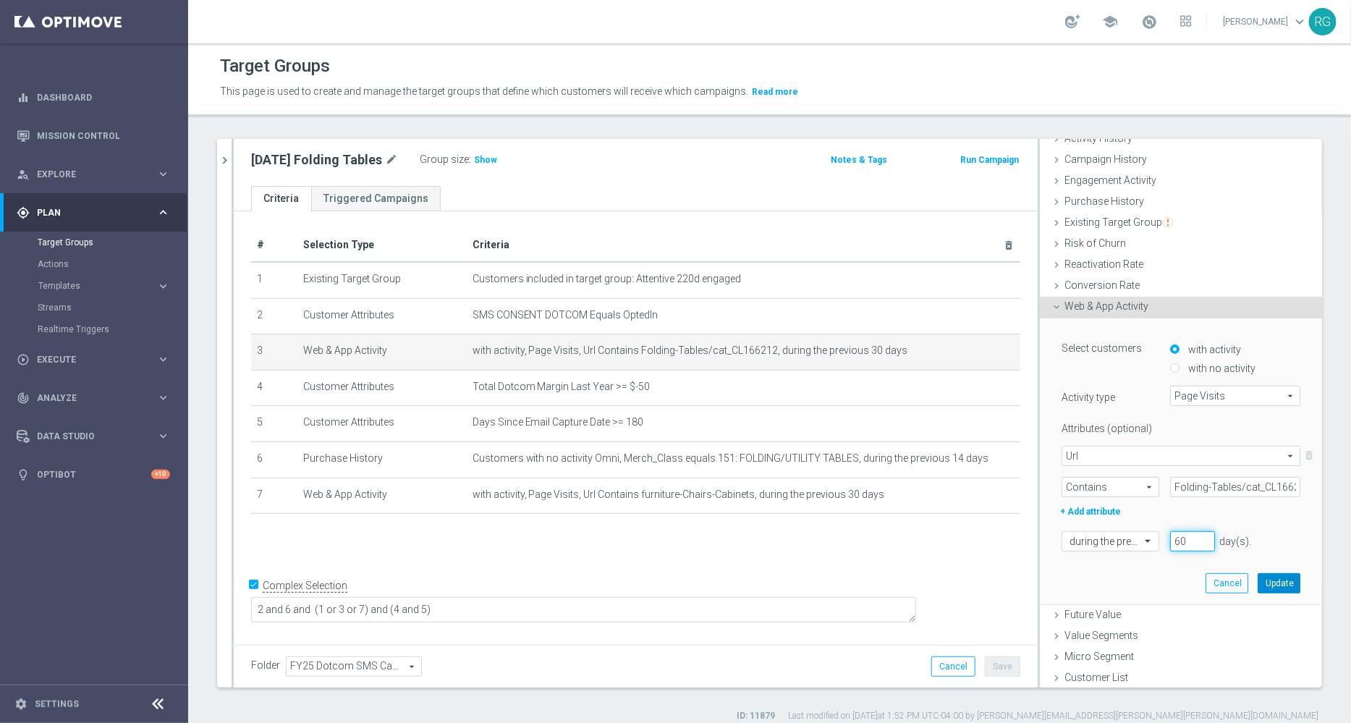
type input "60"
click at [1266, 578] on button "Update" at bounding box center [1279, 583] width 43 height 20
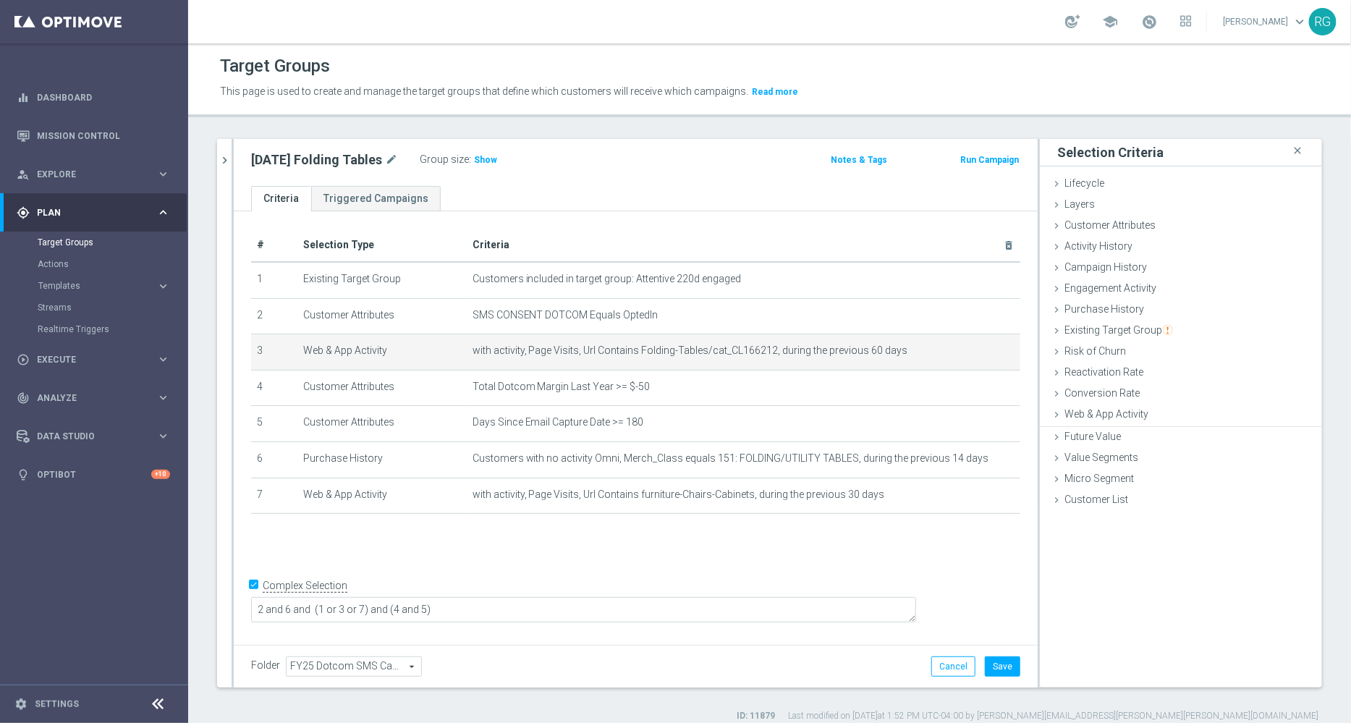
scroll to position [0, 0]
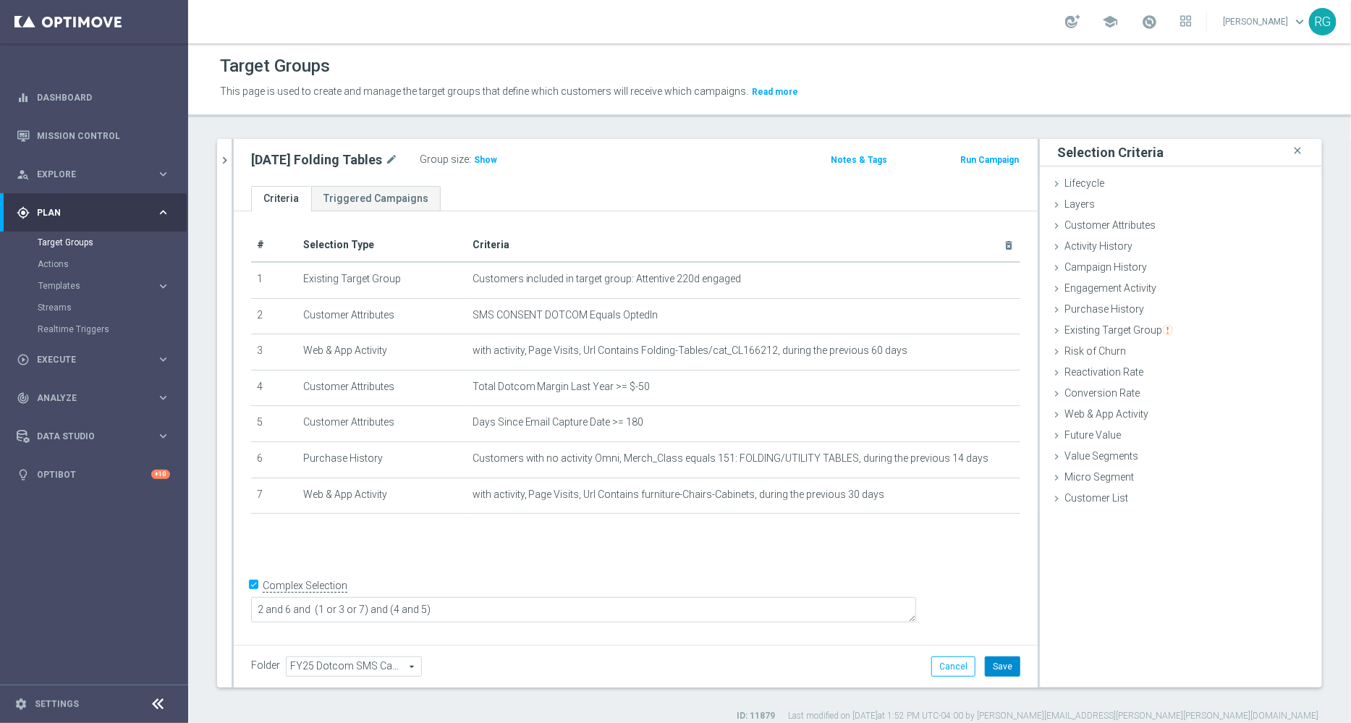
click at [985, 669] on button "Save" at bounding box center [1002, 666] width 35 height 20
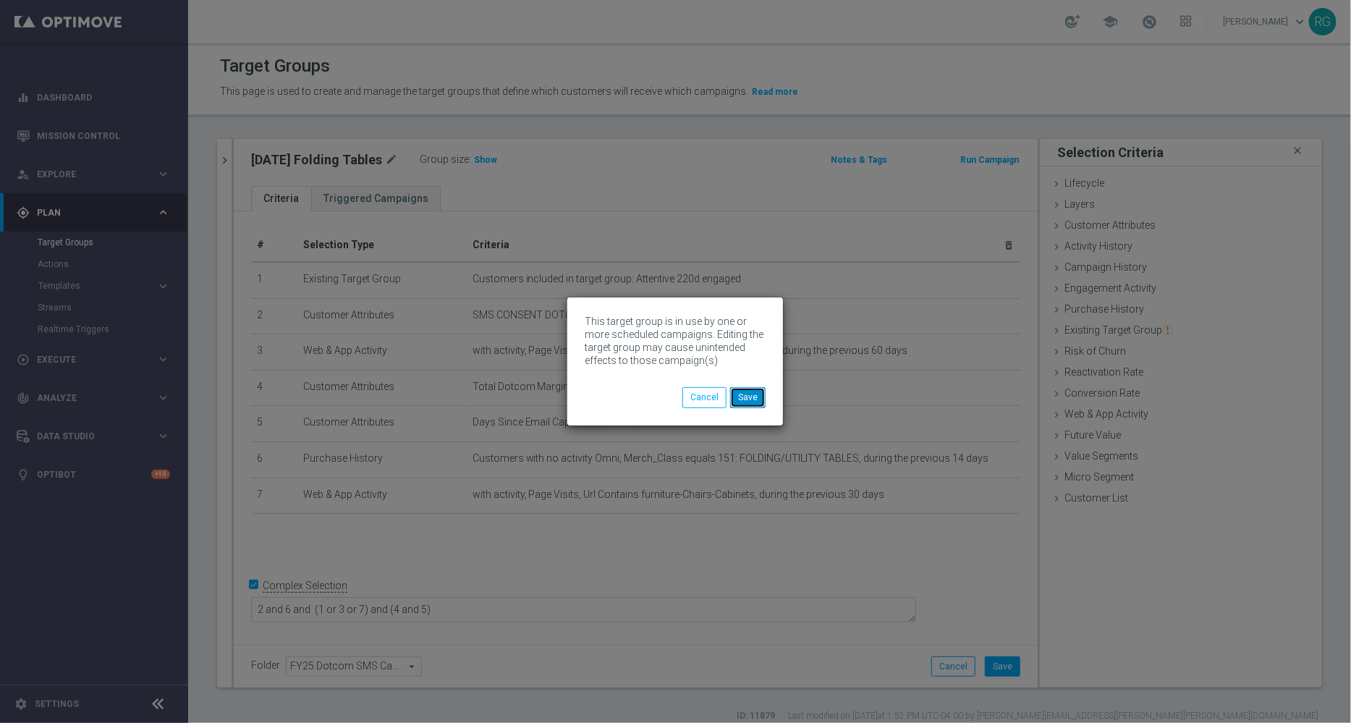
click at [749, 395] on button "Save" at bounding box center [747, 397] width 35 height 20
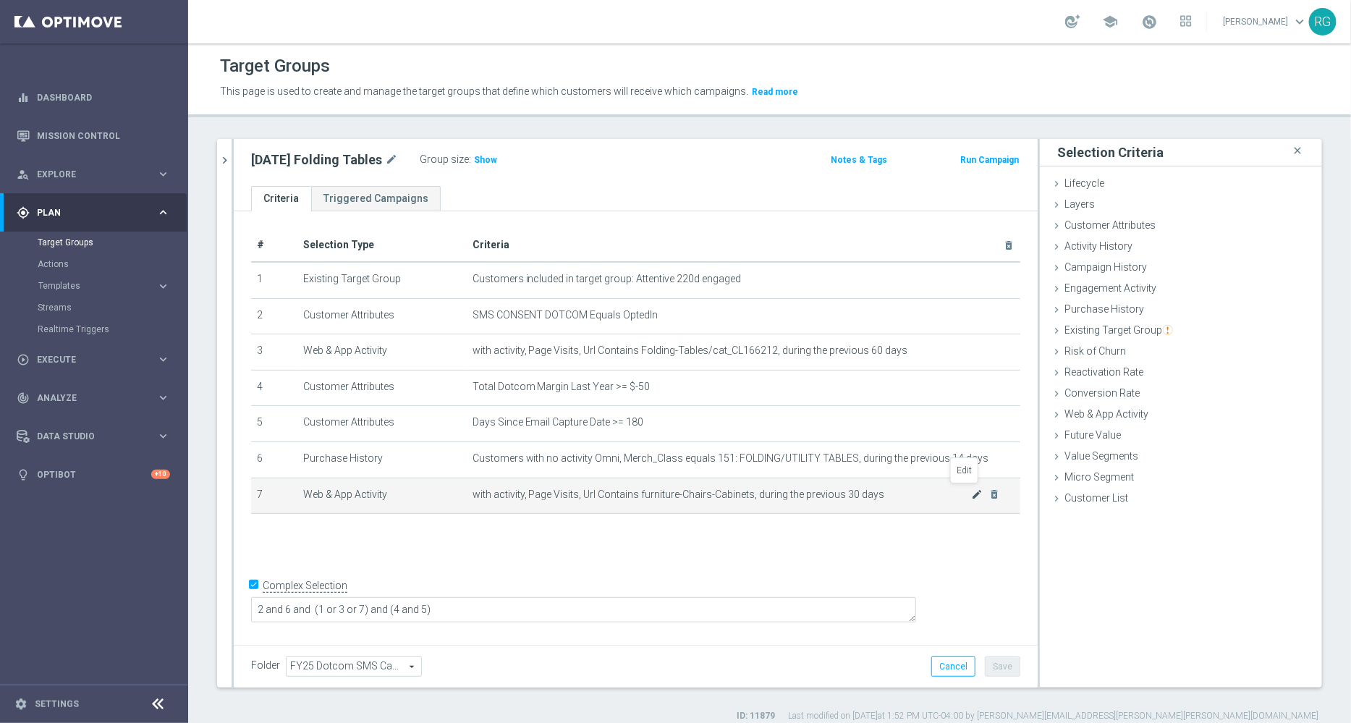
click at [971, 496] on icon "mode_edit" at bounding box center [977, 495] width 12 height 12
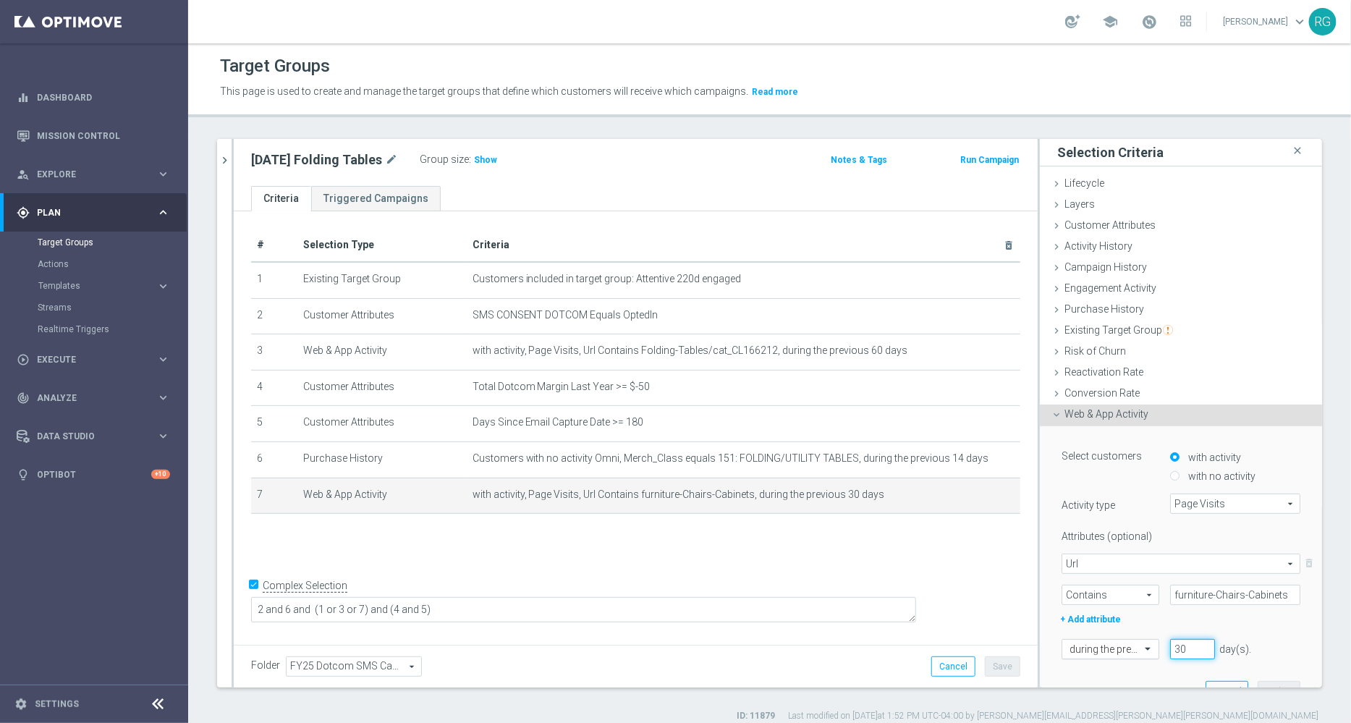
drag, startPoint x: 1169, startPoint y: 648, endPoint x: 1130, endPoint y: 646, distance: 38.5
click at [1170, 646] on input "30" at bounding box center [1192, 649] width 45 height 20
type input "3"
type input "60"
click at [1258, 682] on button "Update" at bounding box center [1279, 691] width 43 height 20
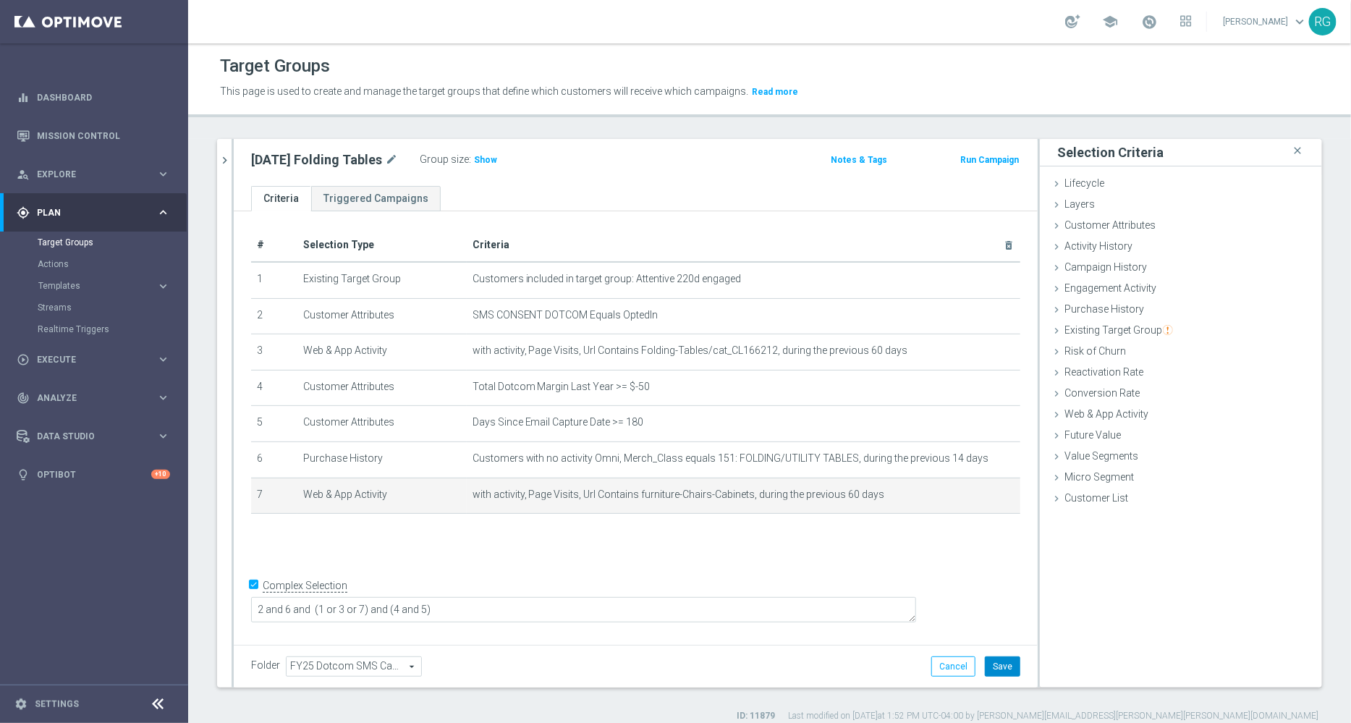
click at [1001, 665] on button "Save" at bounding box center [1002, 666] width 35 height 20
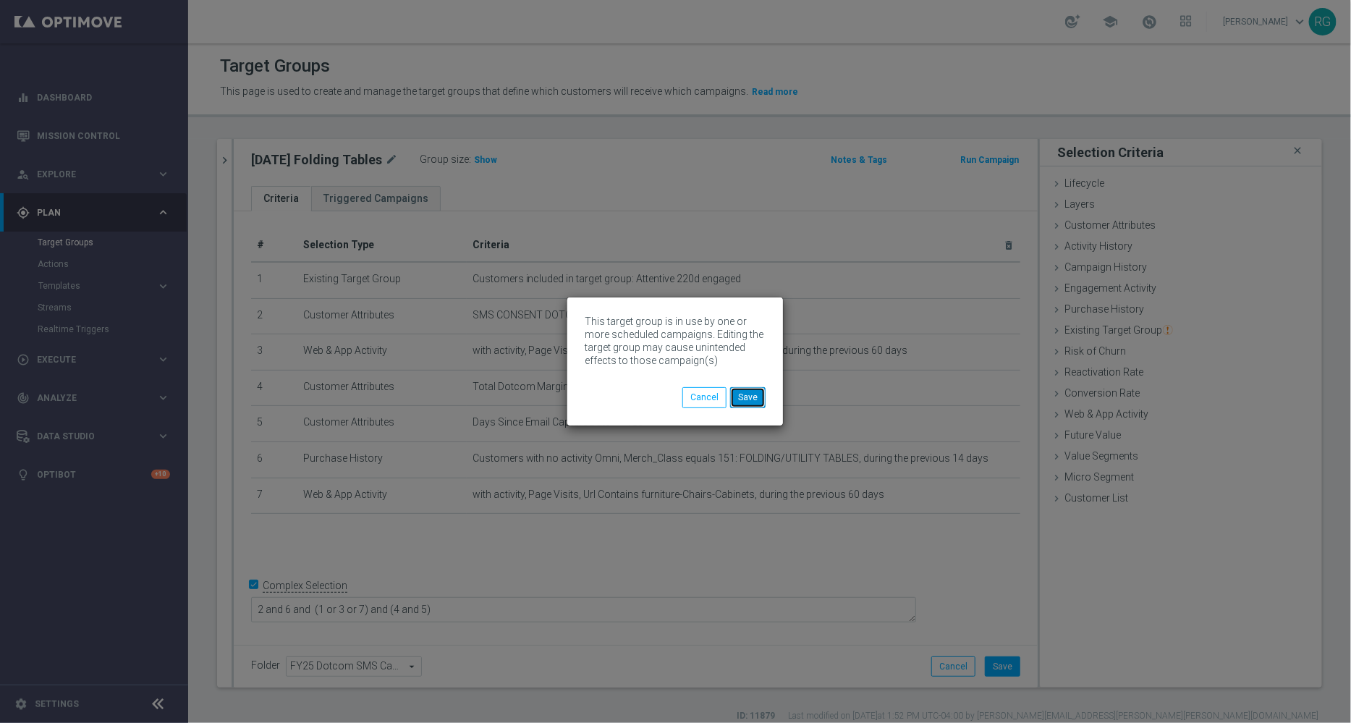
click at [753, 393] on button "Save" at bounding box center [747, 397] width 35 height 20
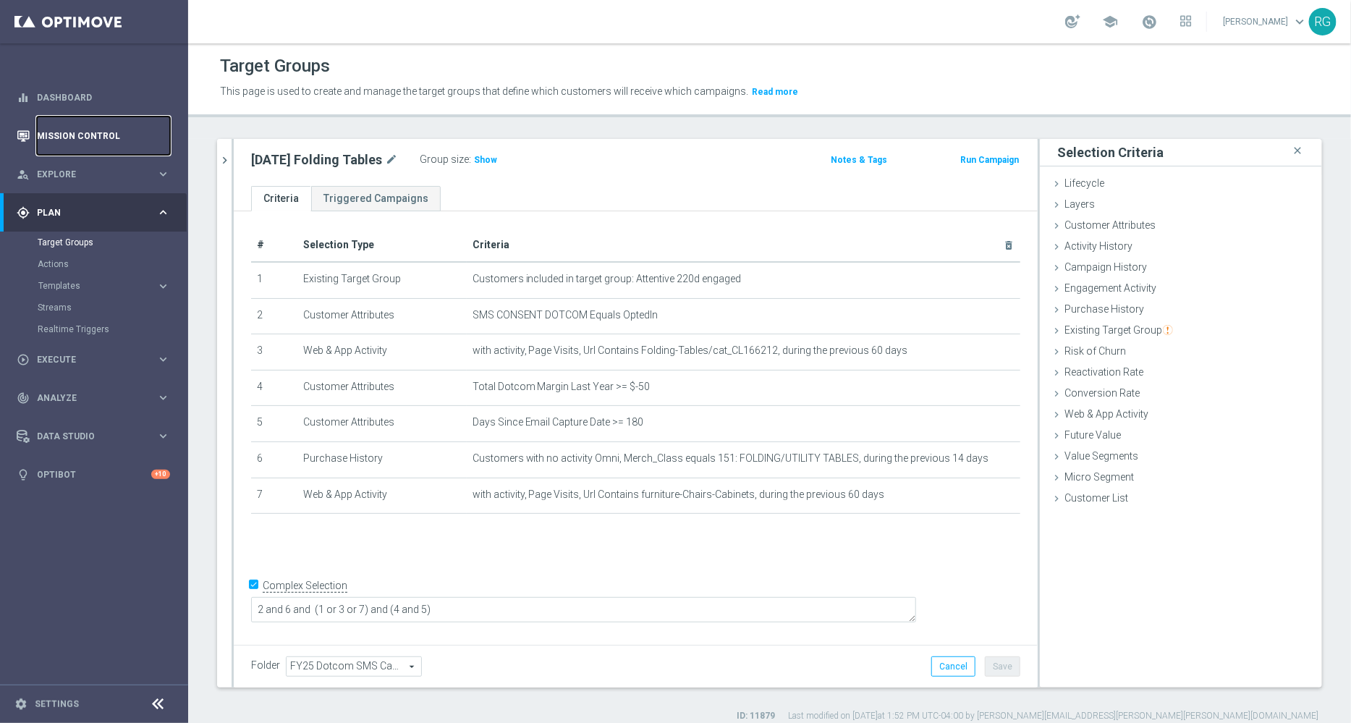
click at [73, 137] on link "Mission Control" at bounding box center [103, 136] width 133 height 38
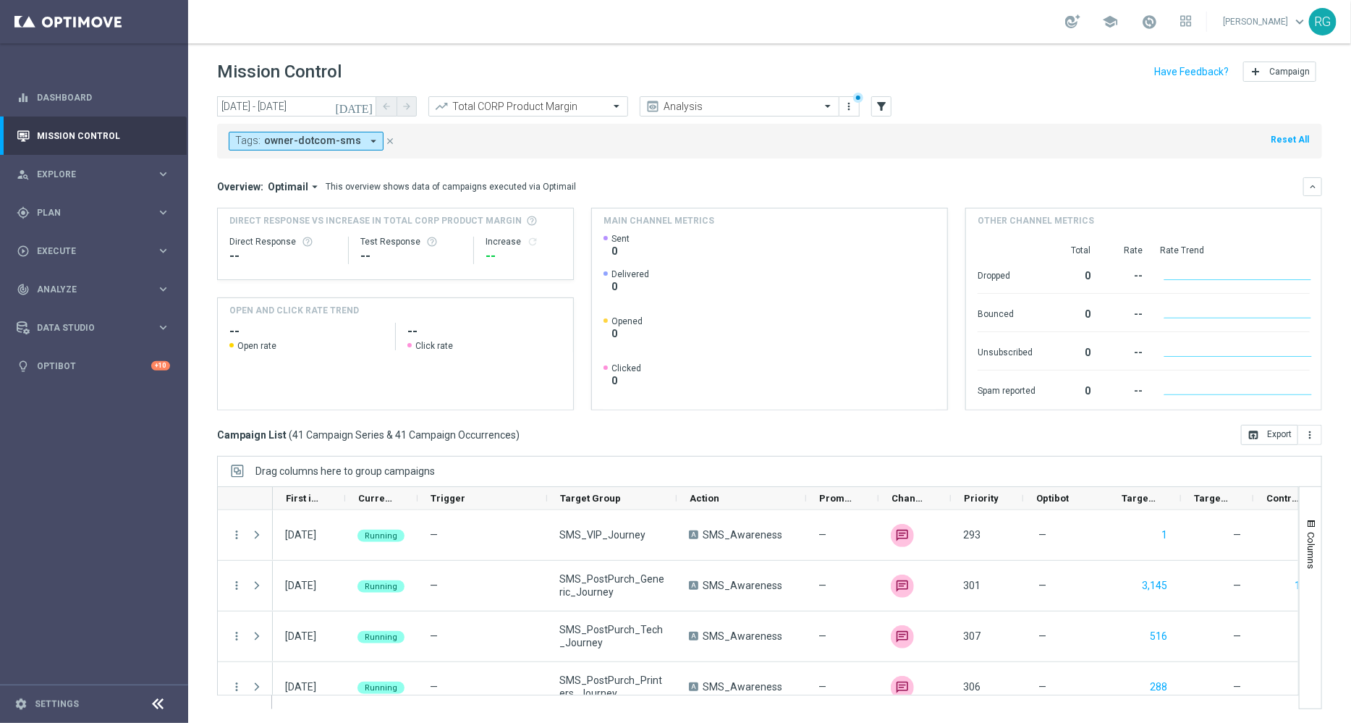
click at [369, 103] on icon "[DATE]" at bounding box center [354, 106] width 39 height 13
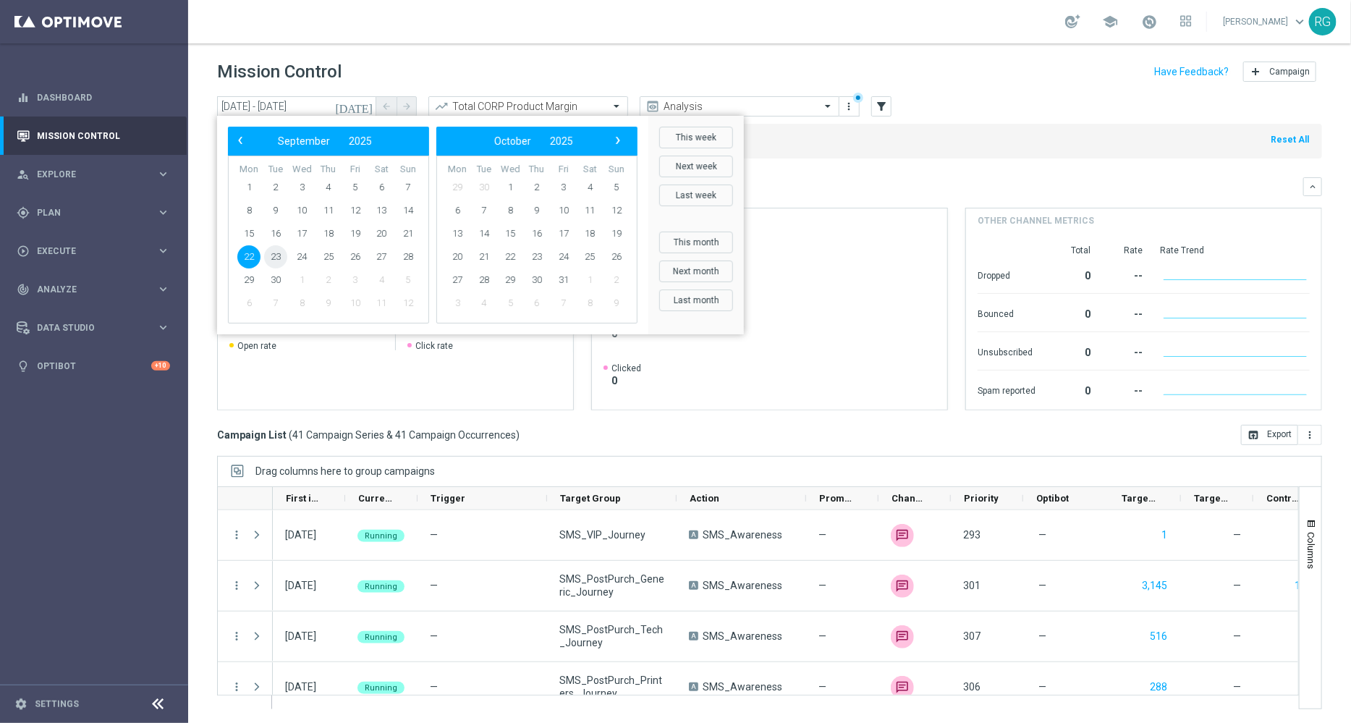
click at [279, 257] on span "23" at bounding box center [275, 256] width 23 height 23
type input "[DATE] - [DATE]"
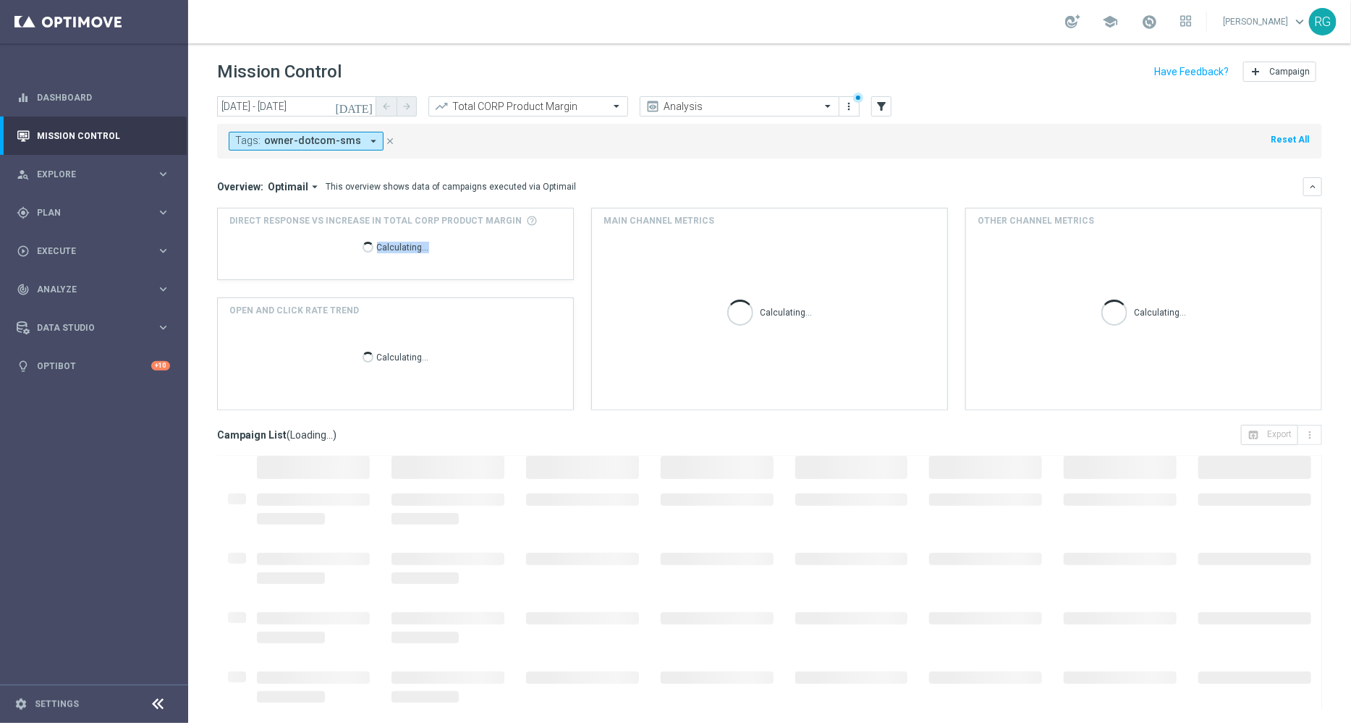
click at [279, 257] on div "Calculating..." at bounding box center [395, 250] width 332 height 46
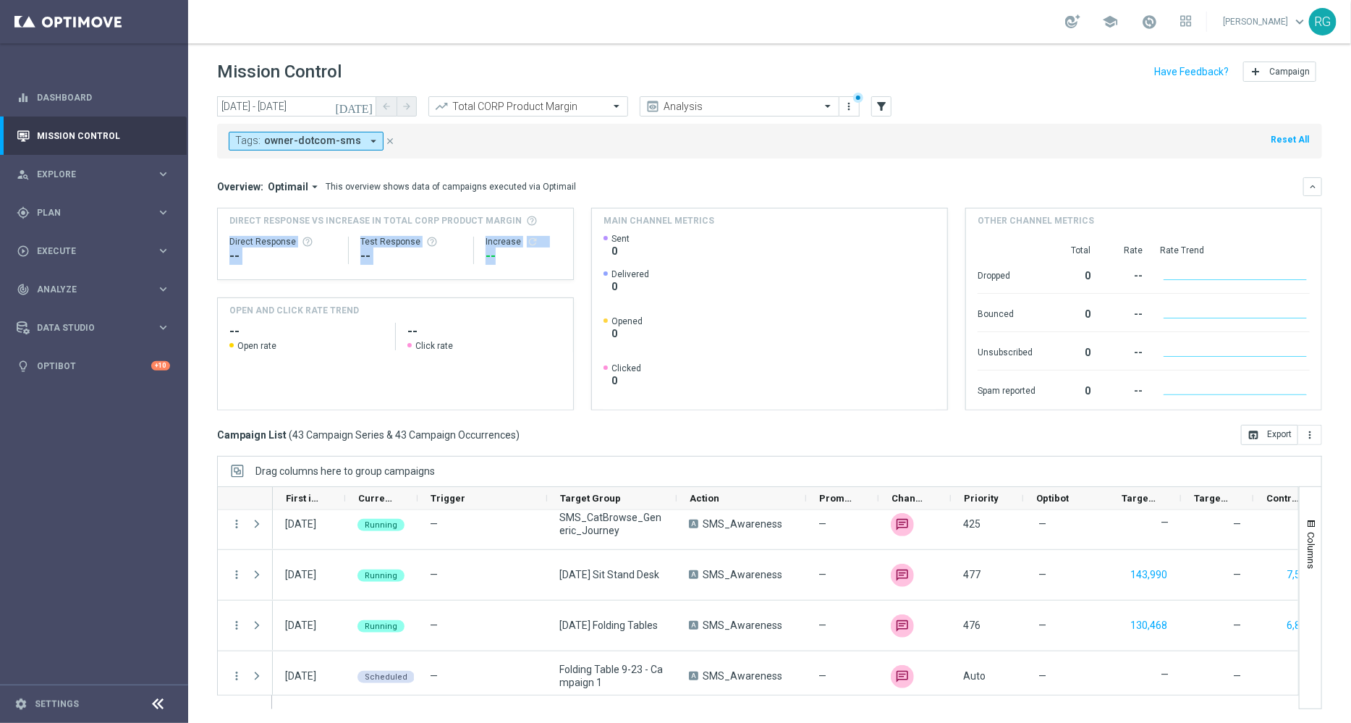
scroll to position [1849, 0]
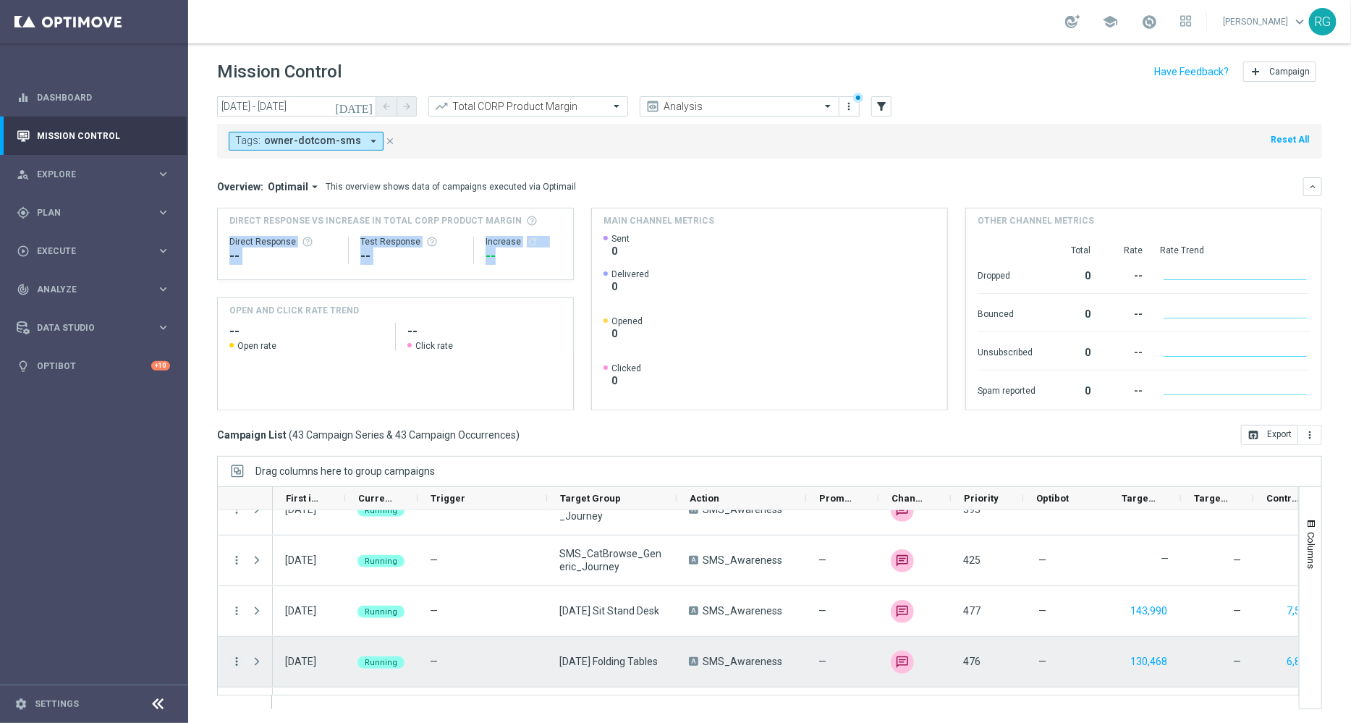
click at [239, 659] on icon "more_vert" at bounding box center [236, 661] width 13 height 13
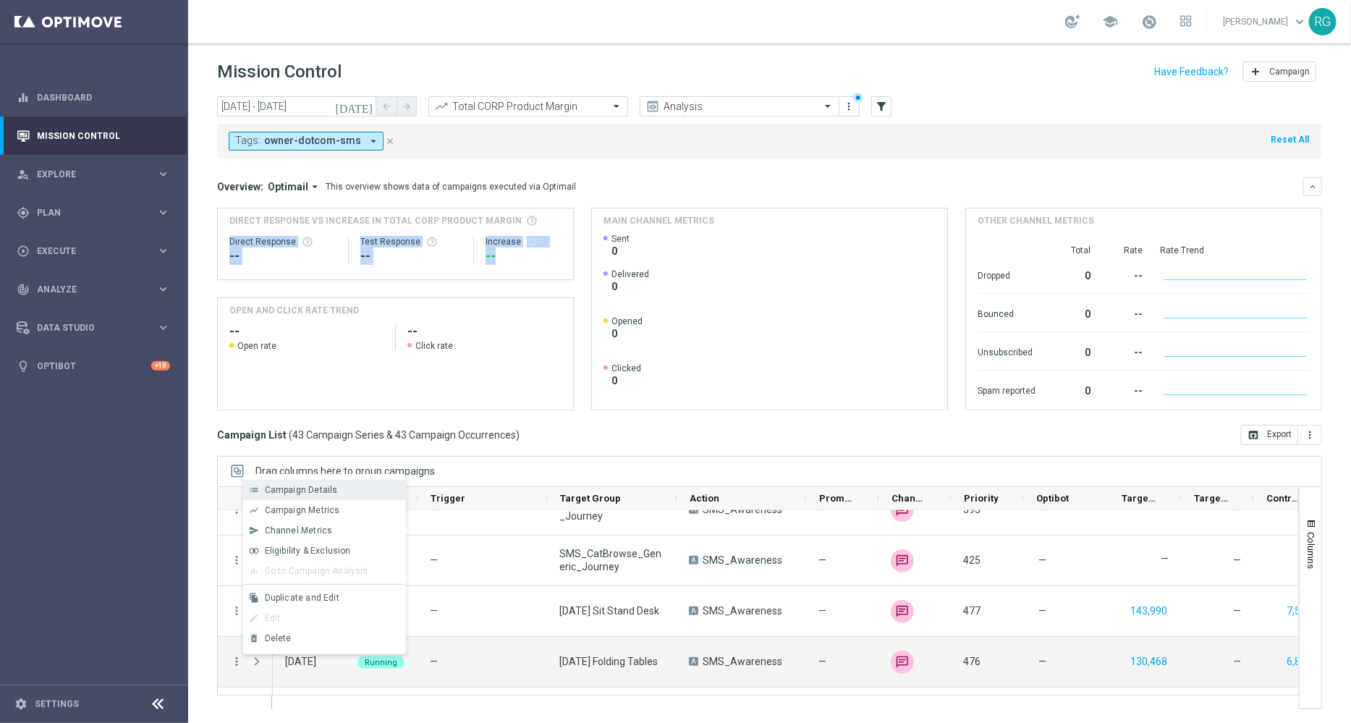
click at [297, 493] on span "Campaign Details" at bounding box center [301, 490] width 73 height 10
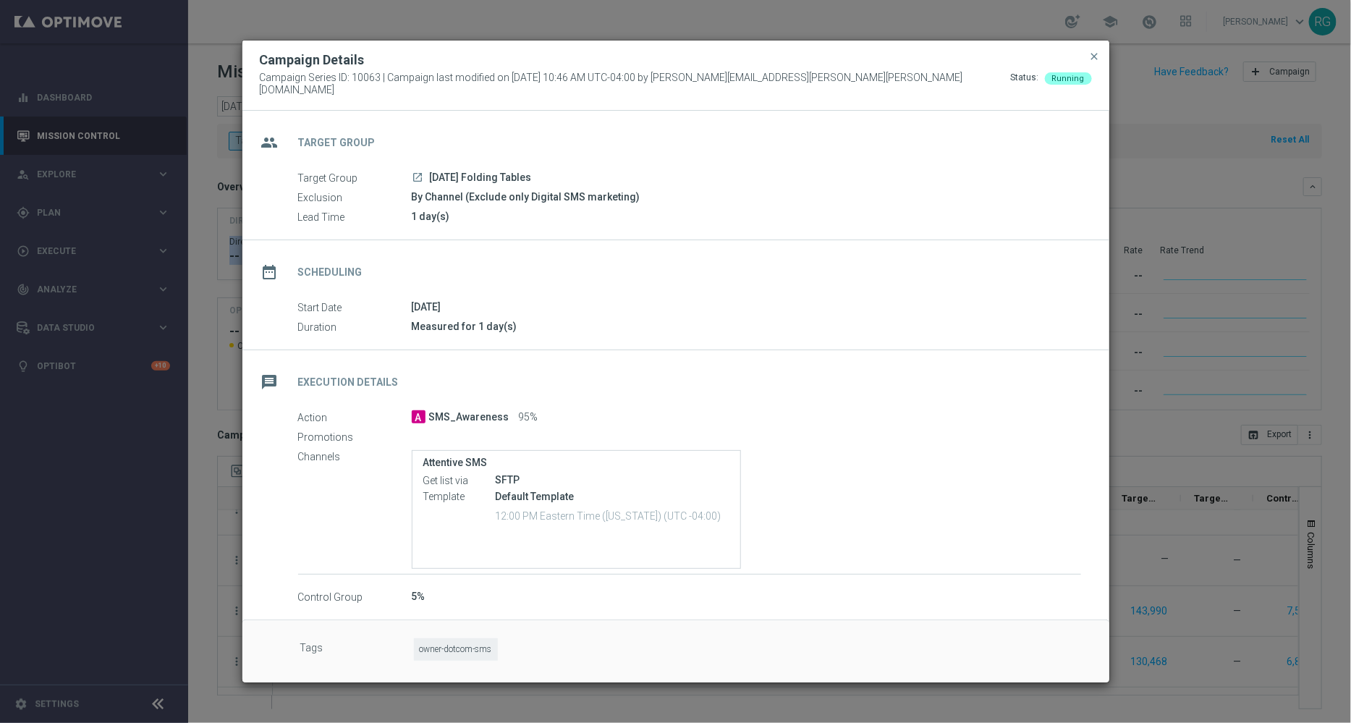
click at [1091, 65] on button "close" at bounding box center [1095, 56] width 14 height 17
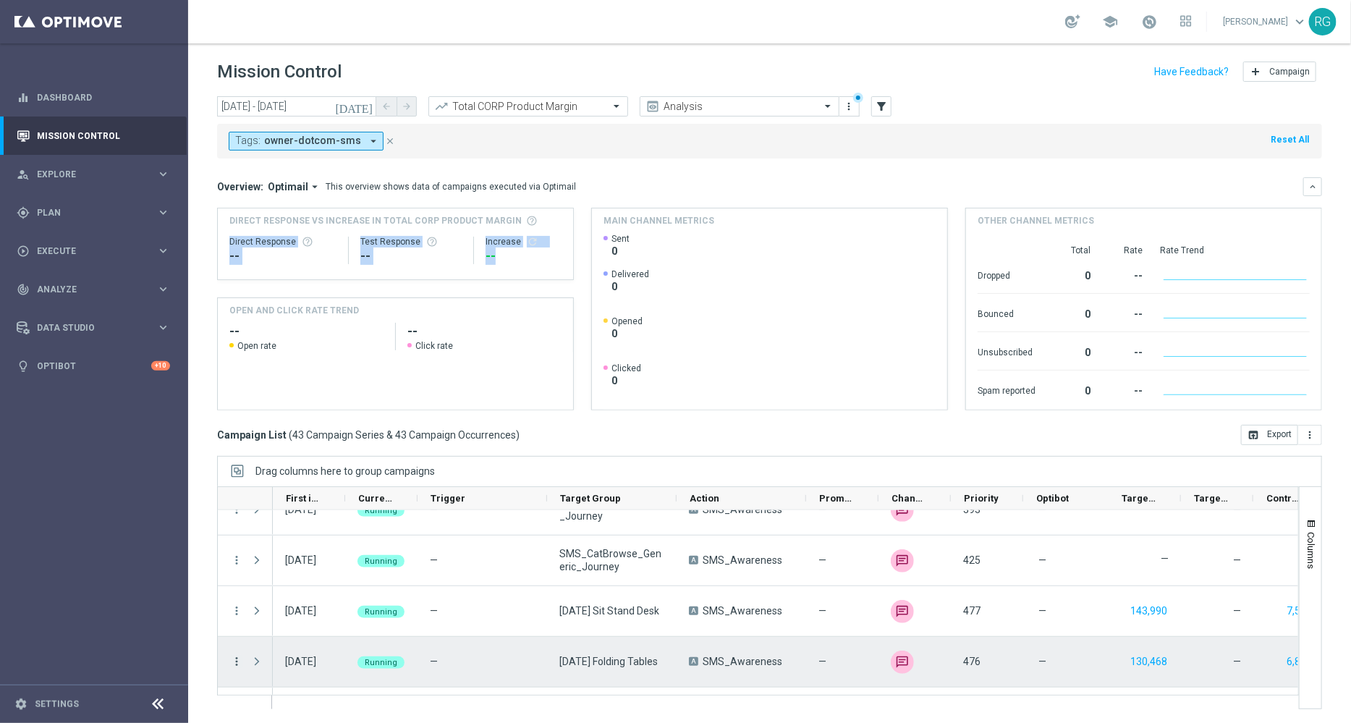
click at [231, 662] on icon "more_vert" at bounding box center [236, 661] width 13 height 13
click at [272, 637] on span "Delete" at bounding box center [278, 638] width 27 height 10
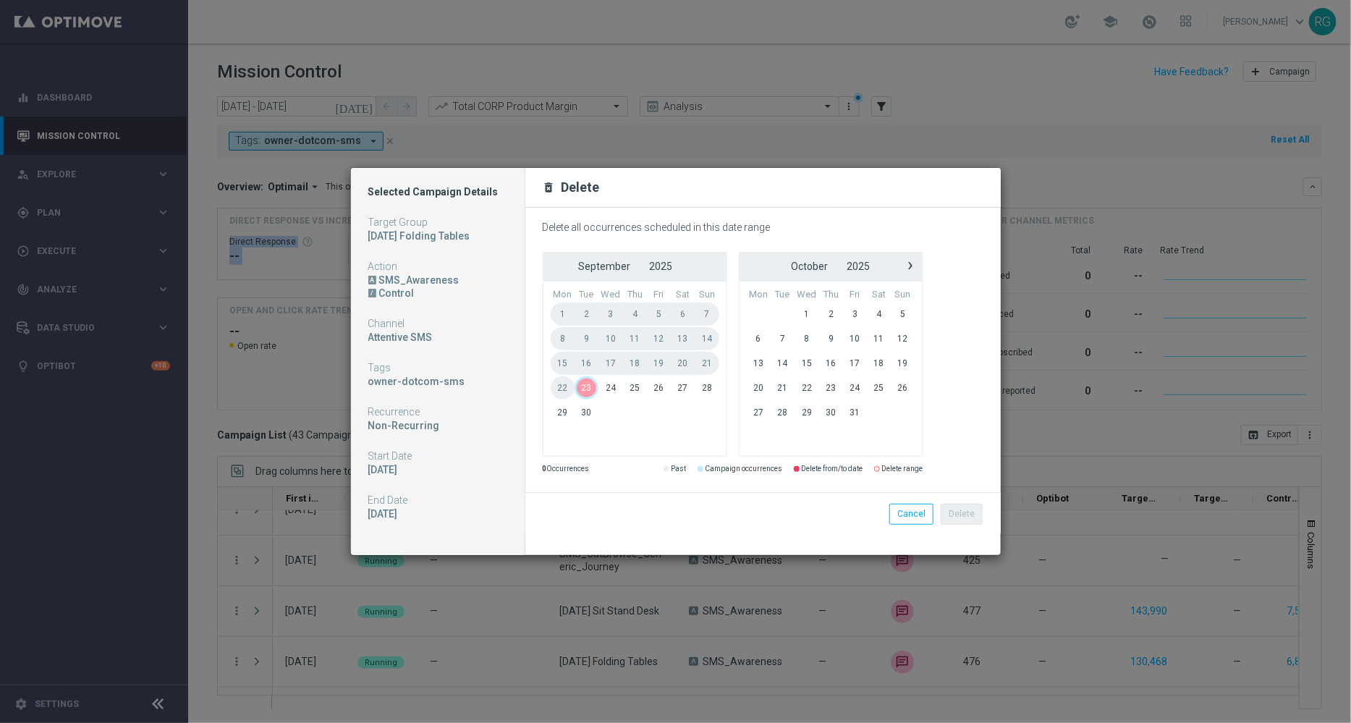
click at [590, 386] on span "23" at bounding box center [587, 387] width 24 height 23
click at [976, 508] on button "Delete" at bounding box center [962, 514] width 42 height 20
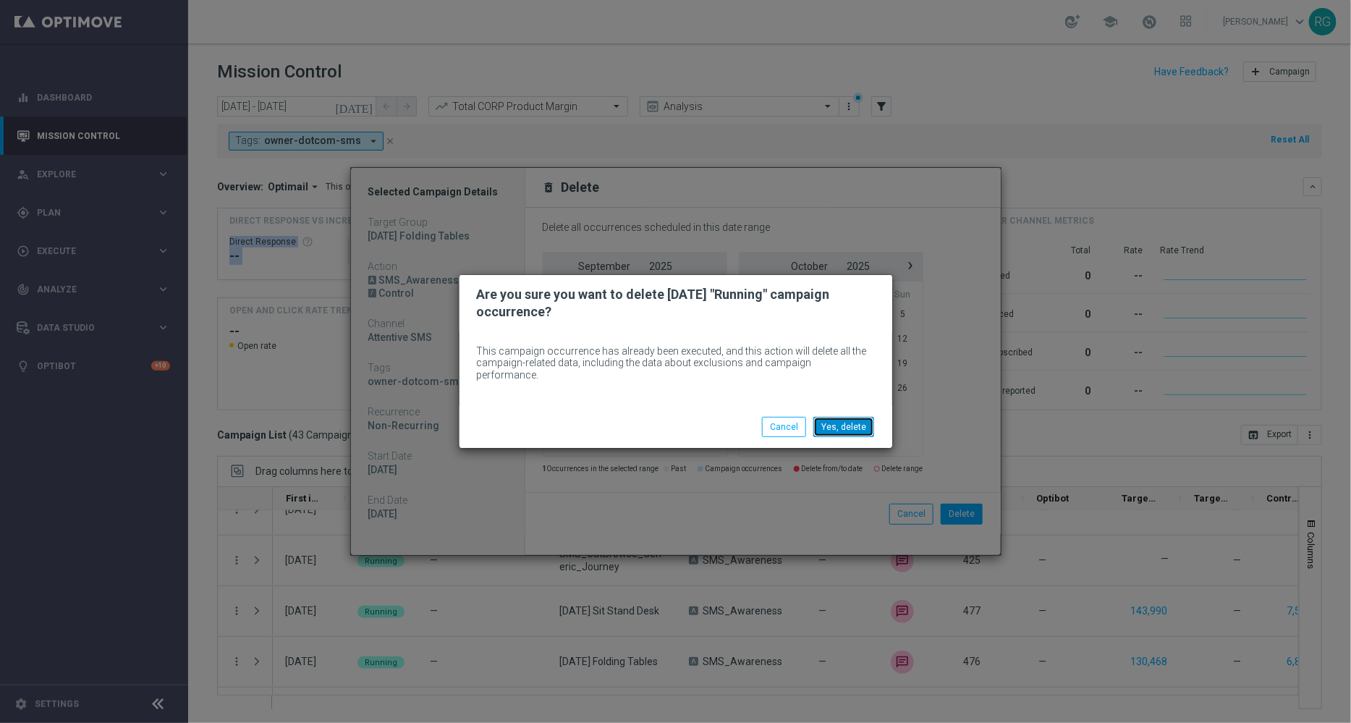
click at [847, 428] on button "Yes, delete" at bounding box center [843, 427] width 61 height 20
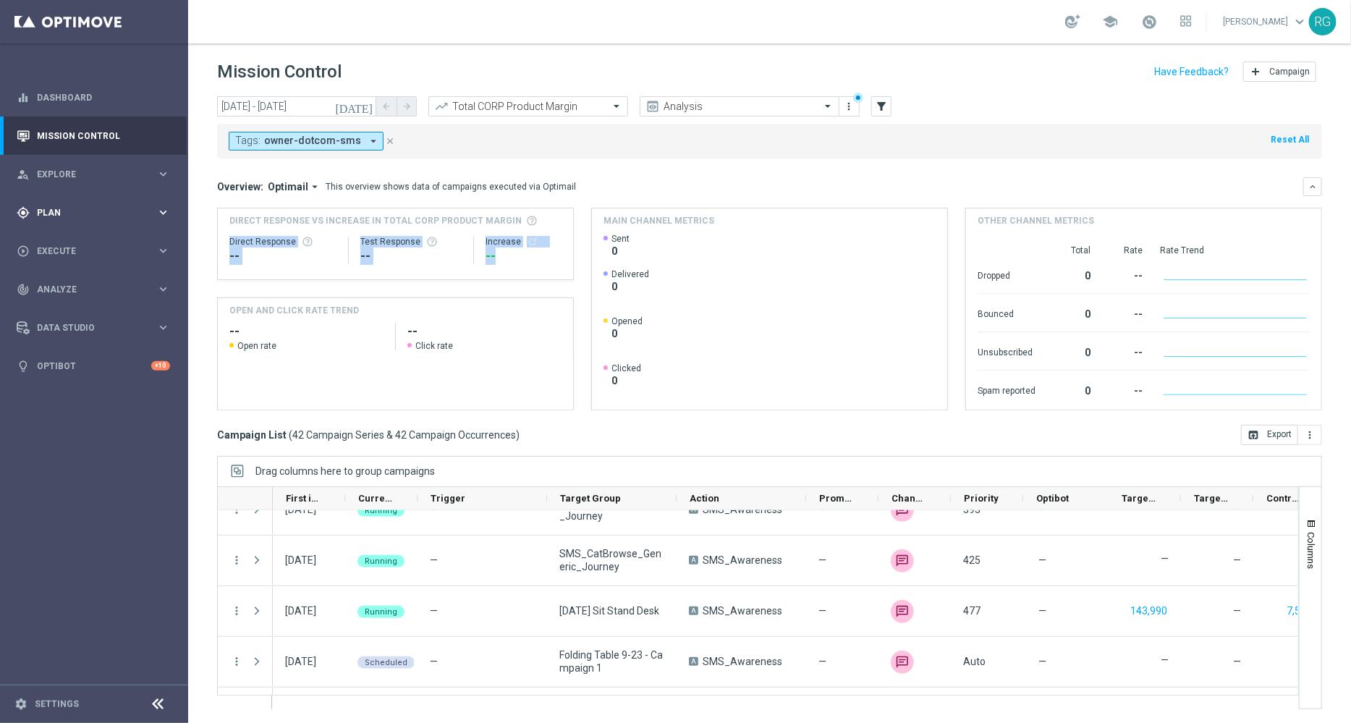
click at [49, 220] on div "gps_fixed Plan keyboard_arrow_right" at bounding box center [93, 212] width 187 height 38
click at [55, 363] on span "Execute" at bounding box center [96, 359] width 119 height 9
click at [82, 274] on div "Campaign Builder" at bounding box center [112, 281] width 149 height 22
click at [75, 278] on link "Campaign Builder" at bounding box center [94, 281] width 113 height 12
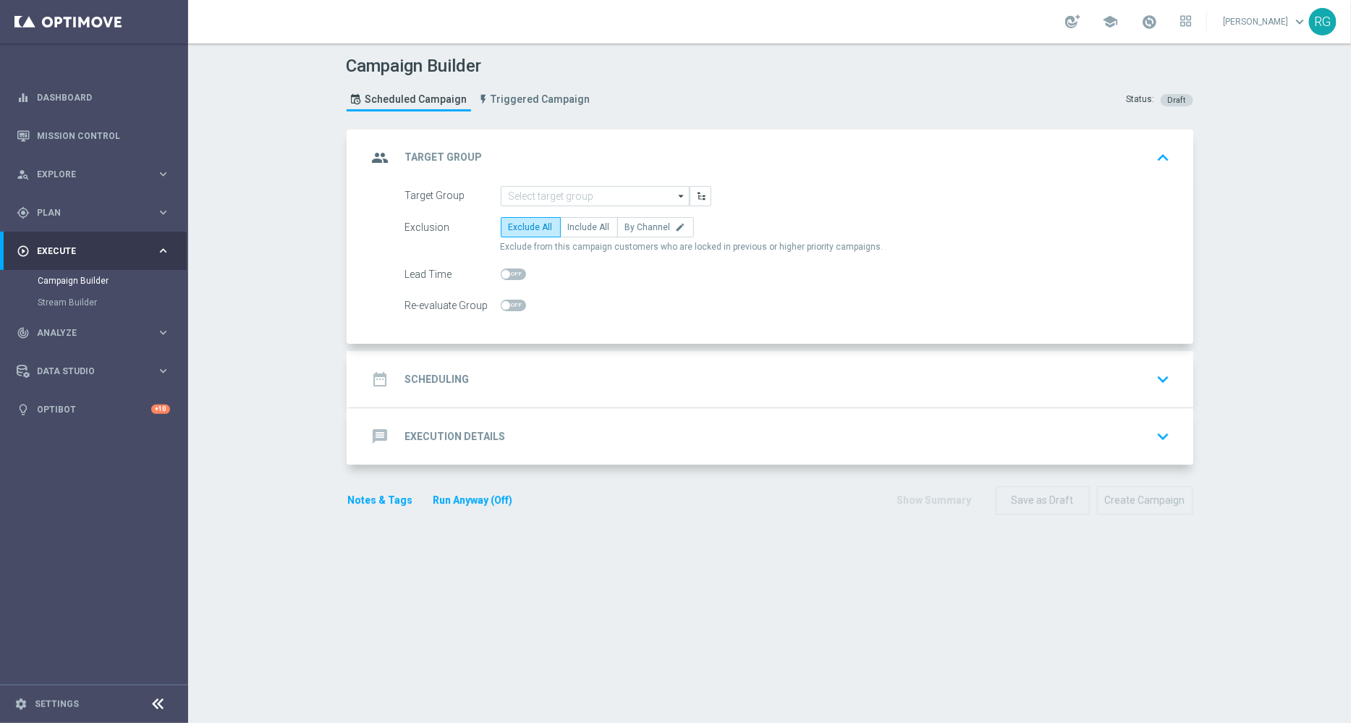
click at [531, 205] on form "Target Group arrow_drop_down Drag here to set row groups Drag here to set colum…" at bounding box center [788, 251] width 766 height 130
click at [526, 196] on input at bounding box center [595, 196] width 189 height 20
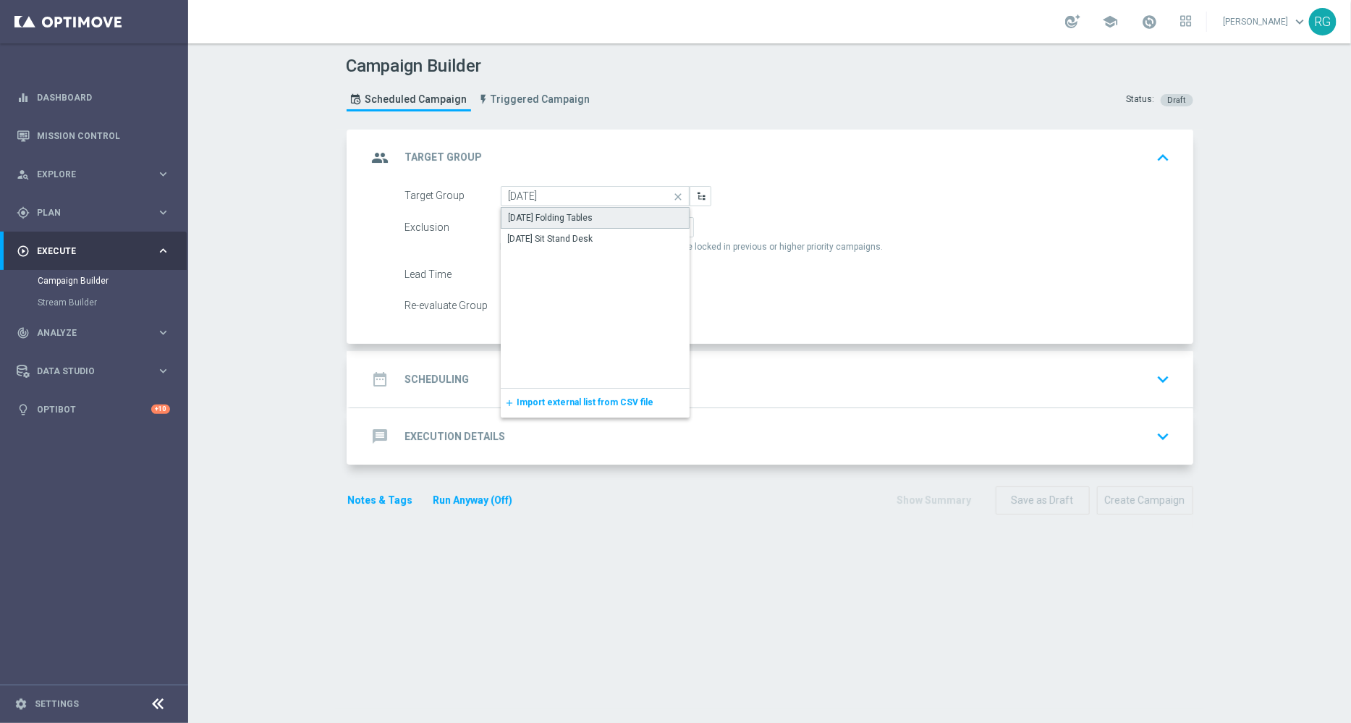
click at [564, 214] on div "[DATE] Folding Tables" at bounding box center [551, 217] width 85 height 13
type input "[DATE] Folding Tables"
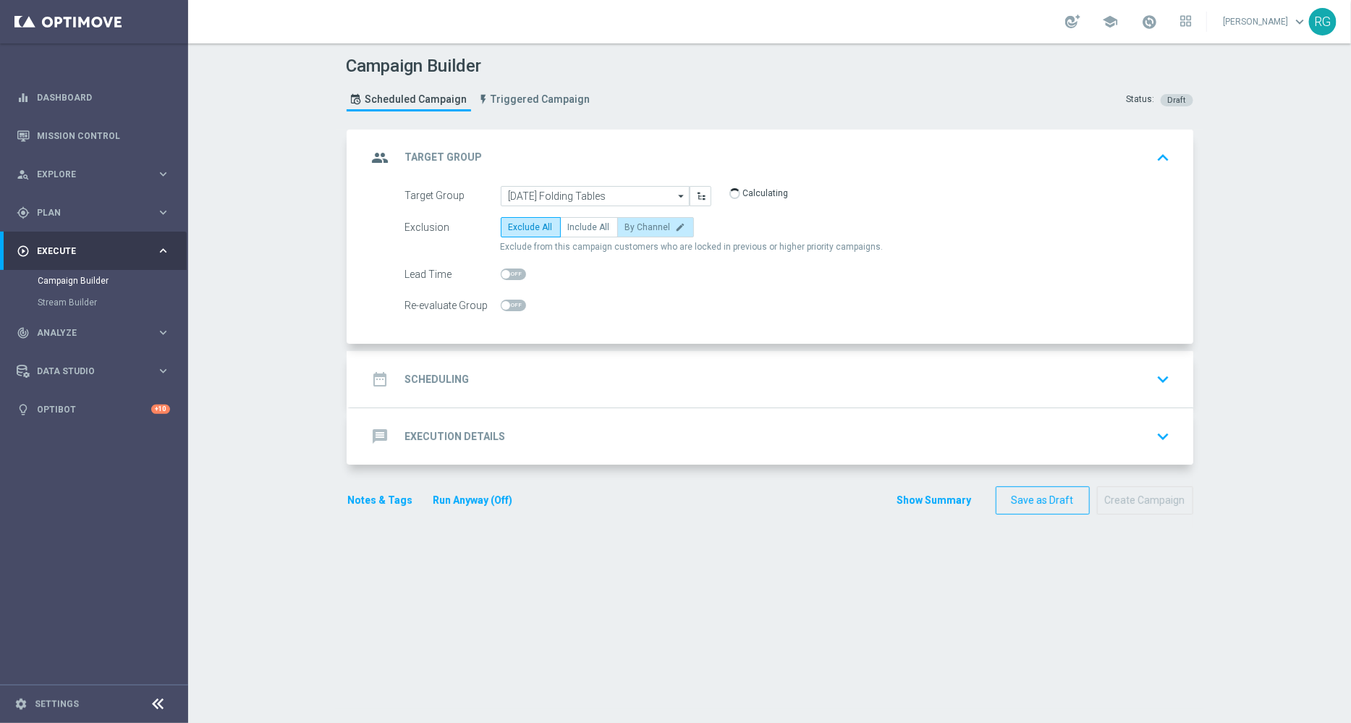
click at [635, 222] on span "By Channel" at bounding box center [648, 227] width 46 height 10
click at [635, 225] on input "By Channel edit" at bounding box center [629, 229] width 9 height 9
radio input "true"
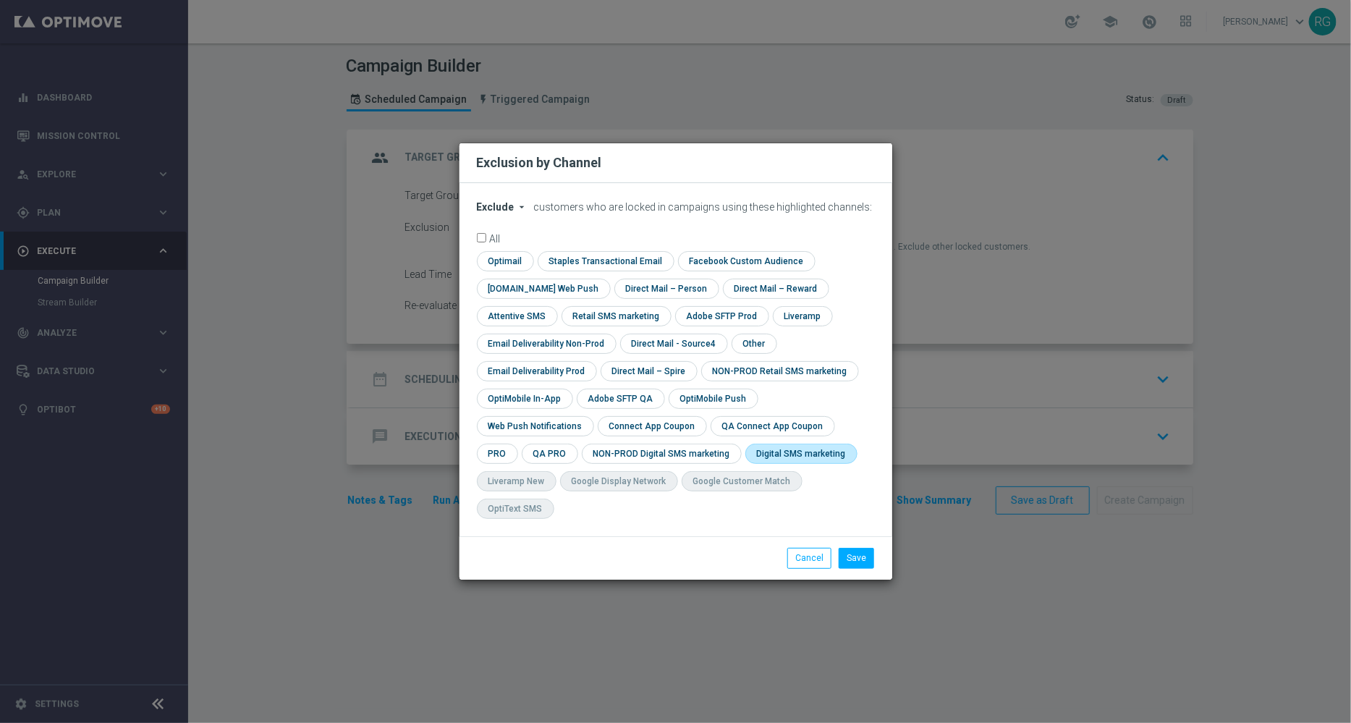
click at [745, 463] on input "checkbox" at bounding box center [798, 454] width 106 height 20
checkbox input "true"
click at [868, 548] on button "Save" at bounding box center [856, 558] width 35 height 20
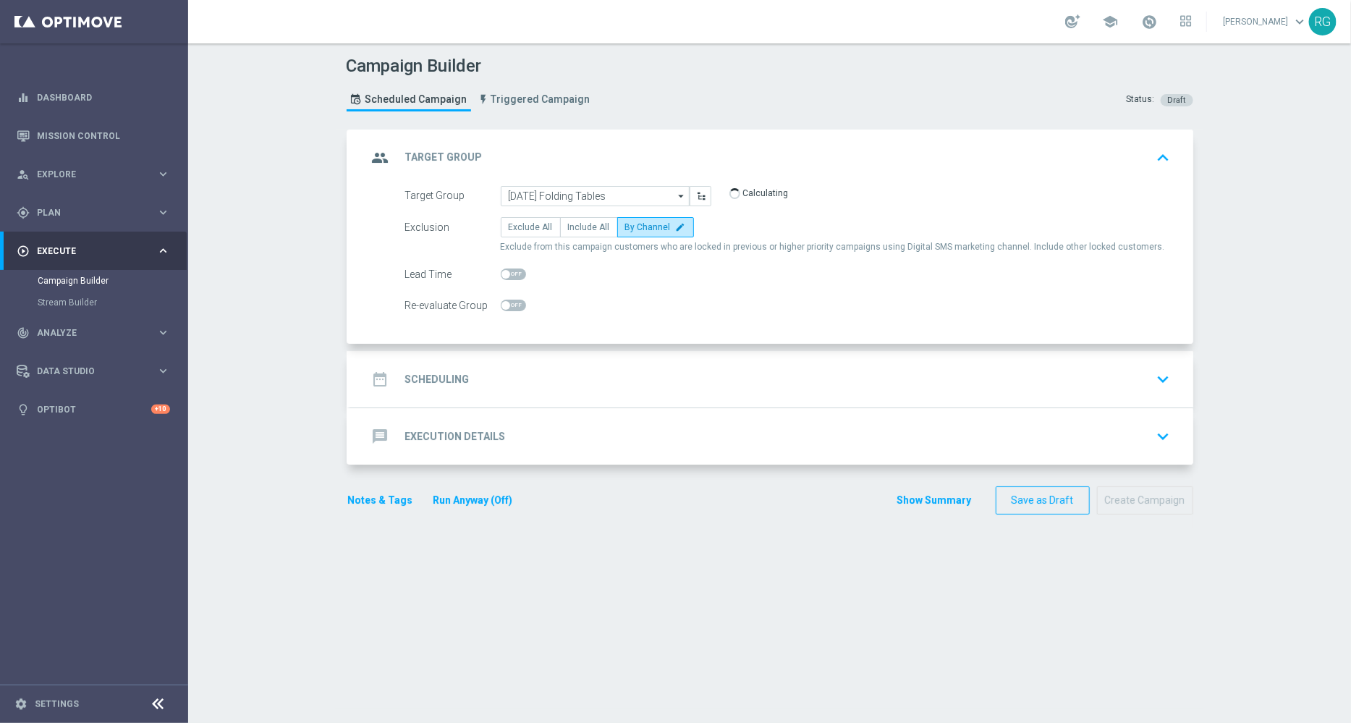
click at [508, 268] on span at bounding box center [513, 274] width 25 height 12
click at [508, 268] on input "checkbox" at bounding box center [513, 274] width 25 height 12
checkbox input "true"
click at [496, 371] on div "date_range Scheduling keyboard_arrow_down" at bounding box center [772, 379] width 808 height 28
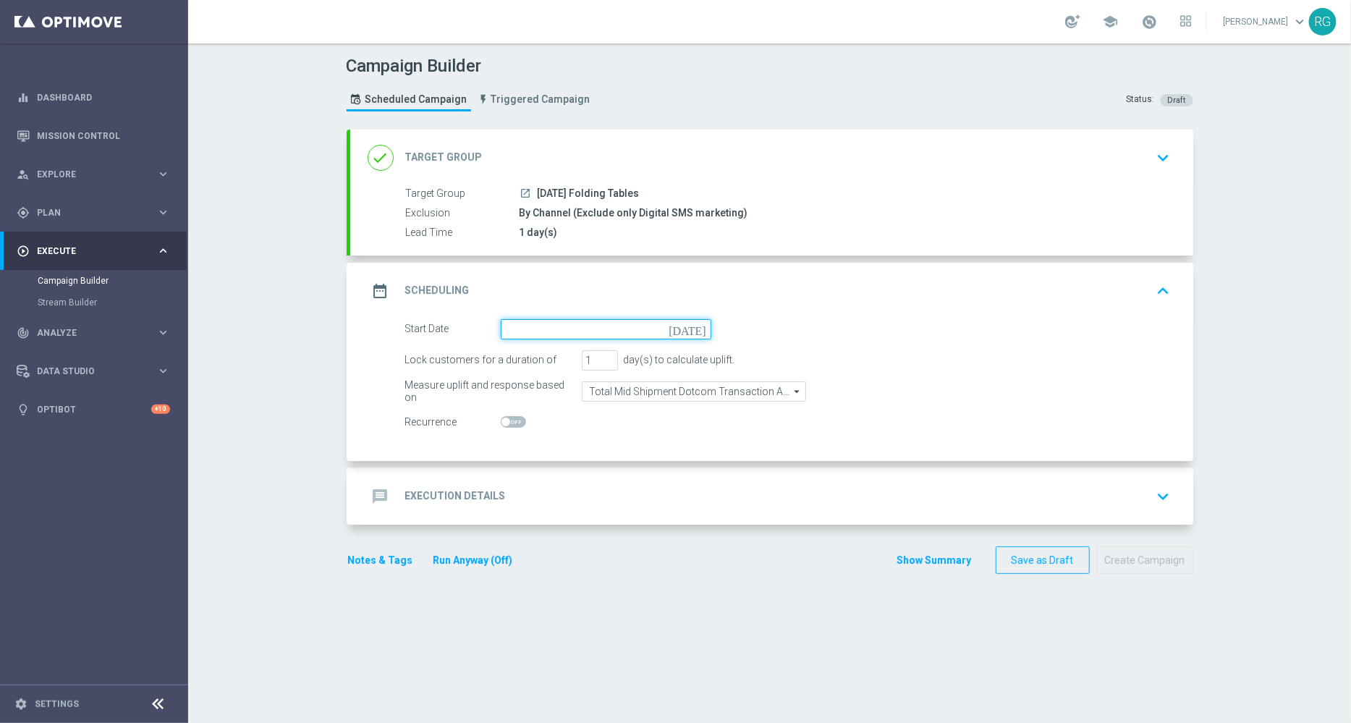
click at [691, 335] on input at bounding box center [606, 329] width 211 height 20
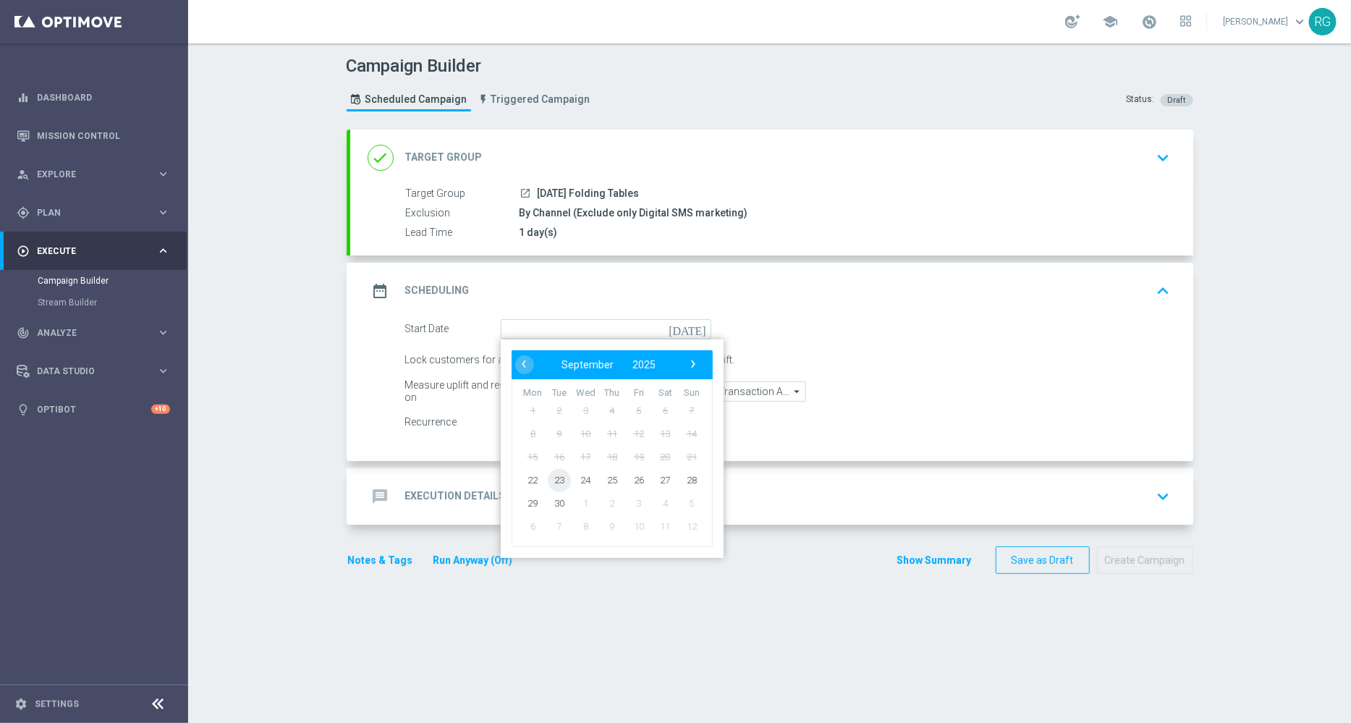
click at [551, 489] on span "23" at bounding box center [558, 479] width 23 height 23
type input "[DATE]"
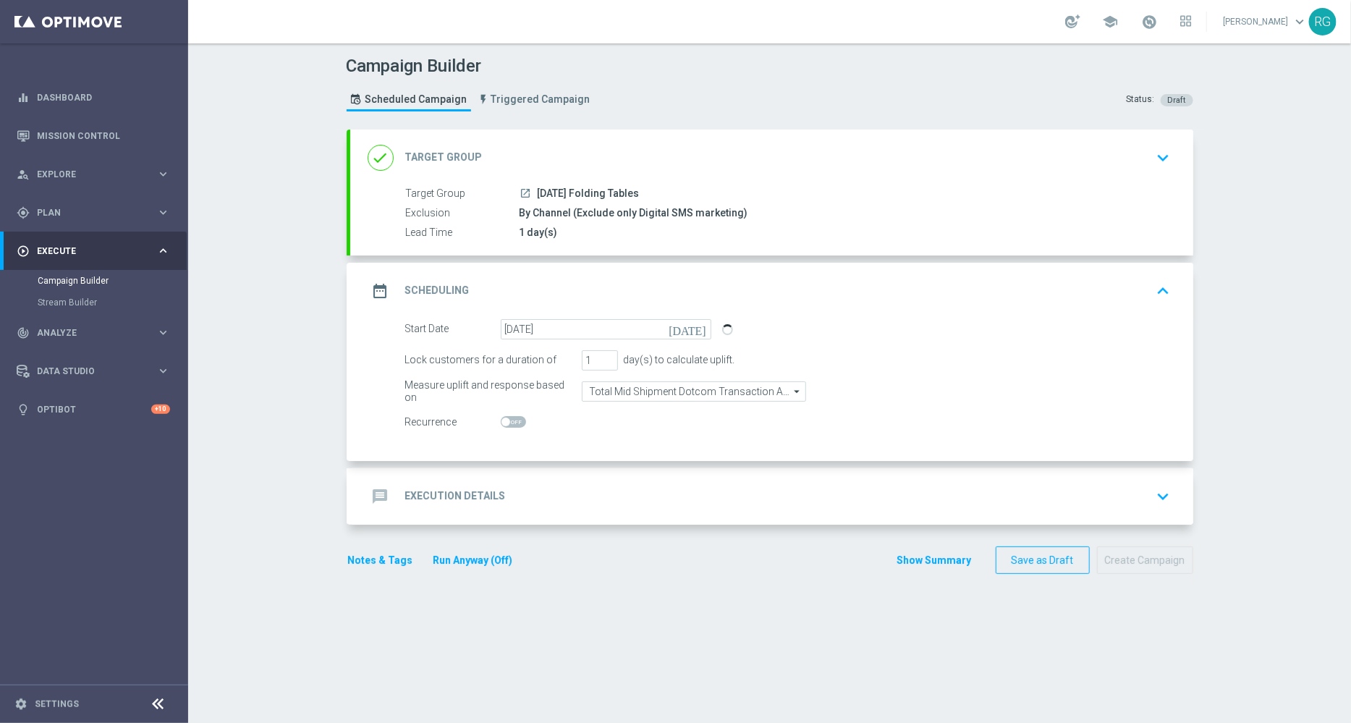
click at [536, 489] on div "message Execution Details keyboard_arrow_down" at bounding box center [772, 497] width 808 height 28
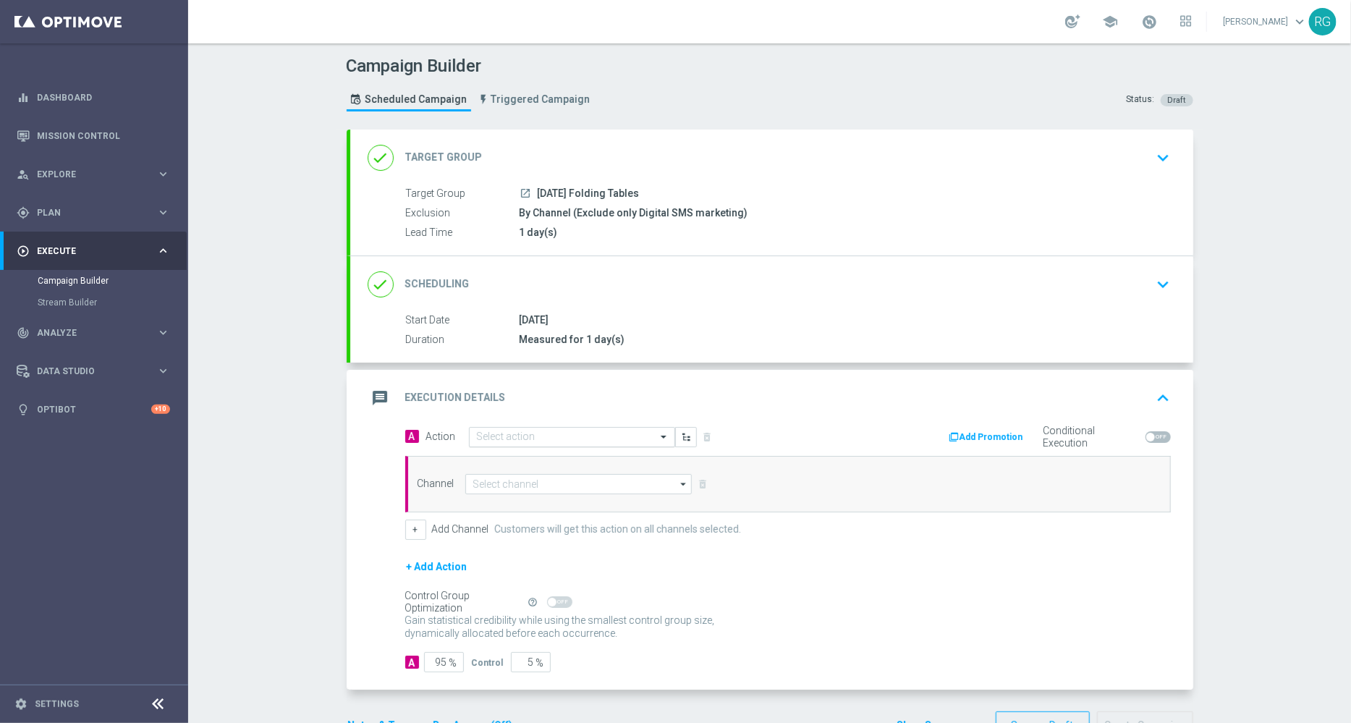
click at [521, 439] on input "text" at bounding box center [557, 437] width 161 height 12
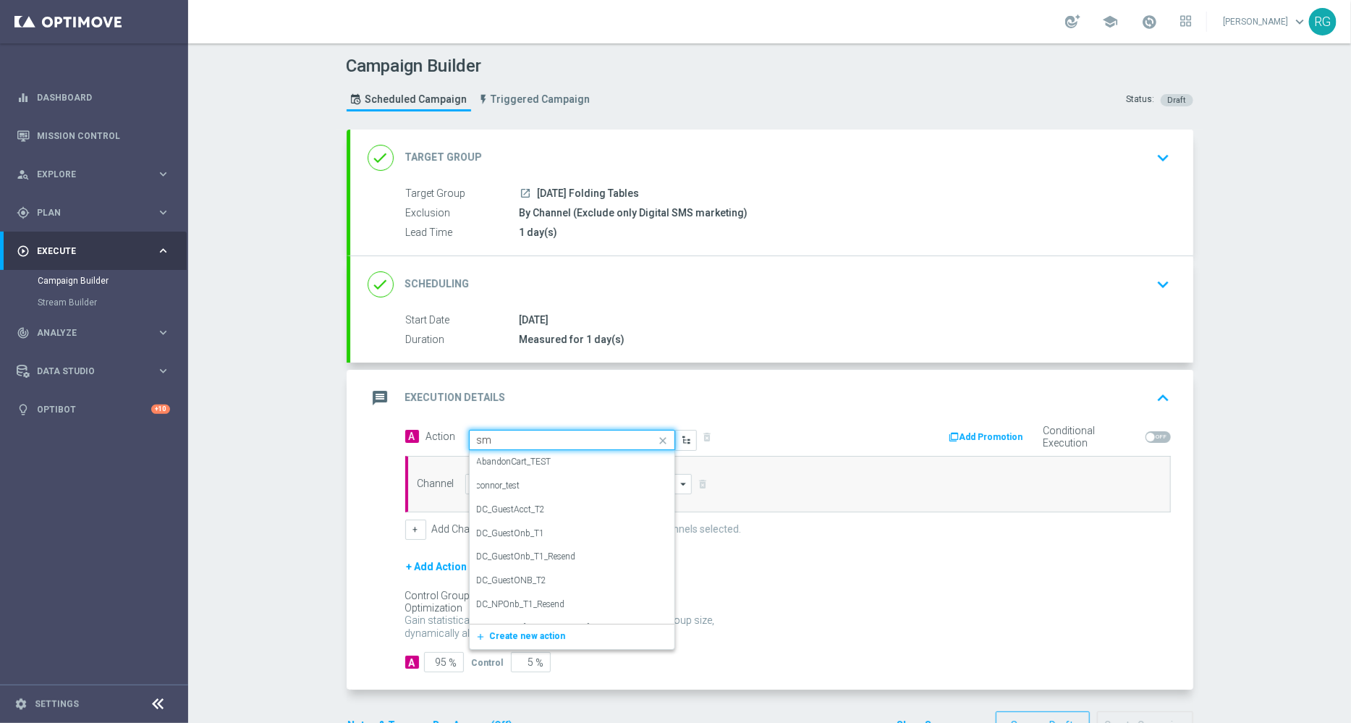
type input "sms"
click at [489, 515] on div "SMS_Awareness edit" at bounding box center [572, 510] width 190 height 24
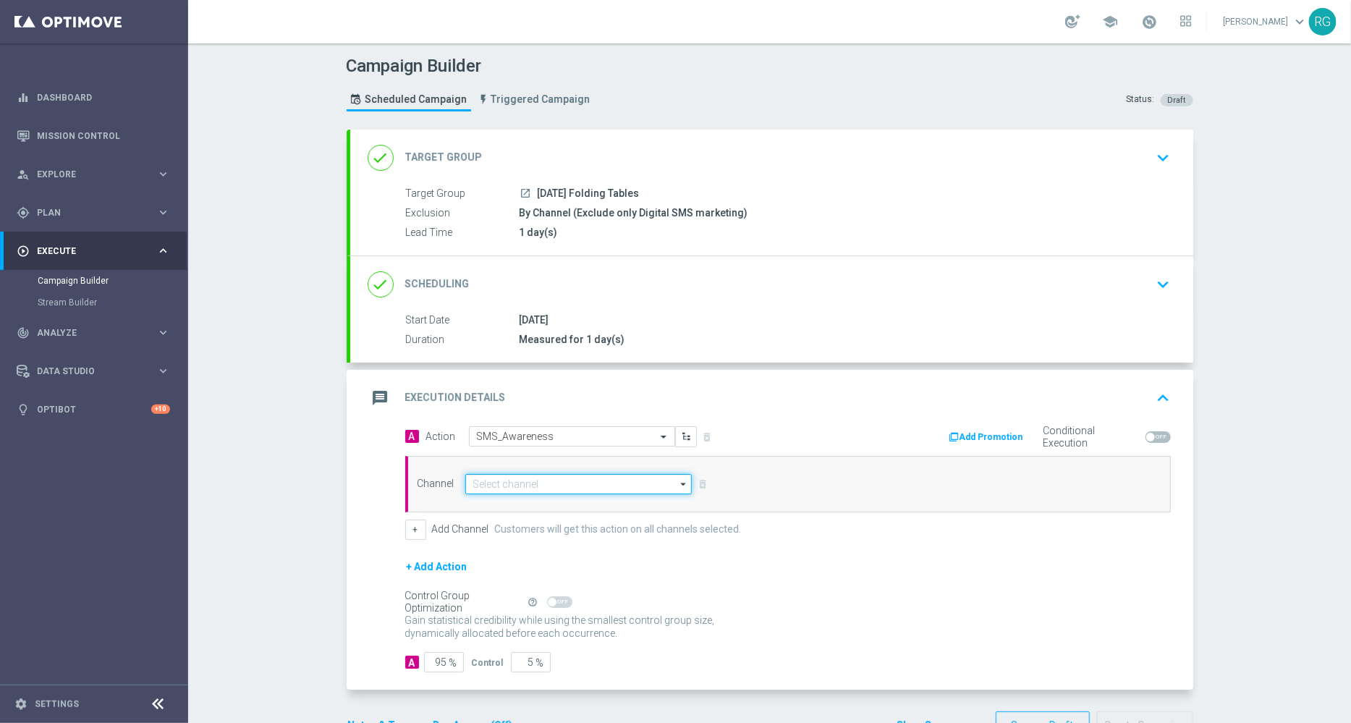
click at [478, 491] on input at bounding box center [578, 484] width 227 height 20
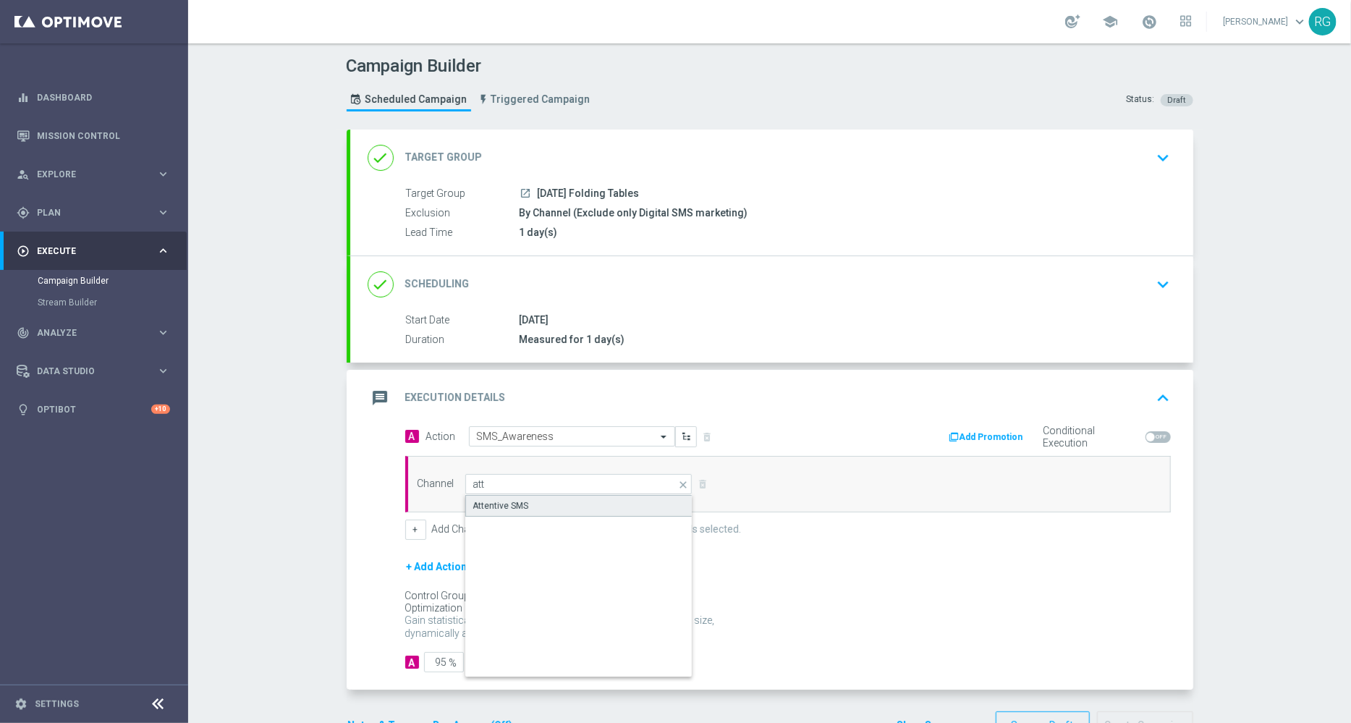
click at [479, 501] on div "Attentive SMS" at bounding box center [501, 505] width 56 height 13
type input "Attentive SMS"
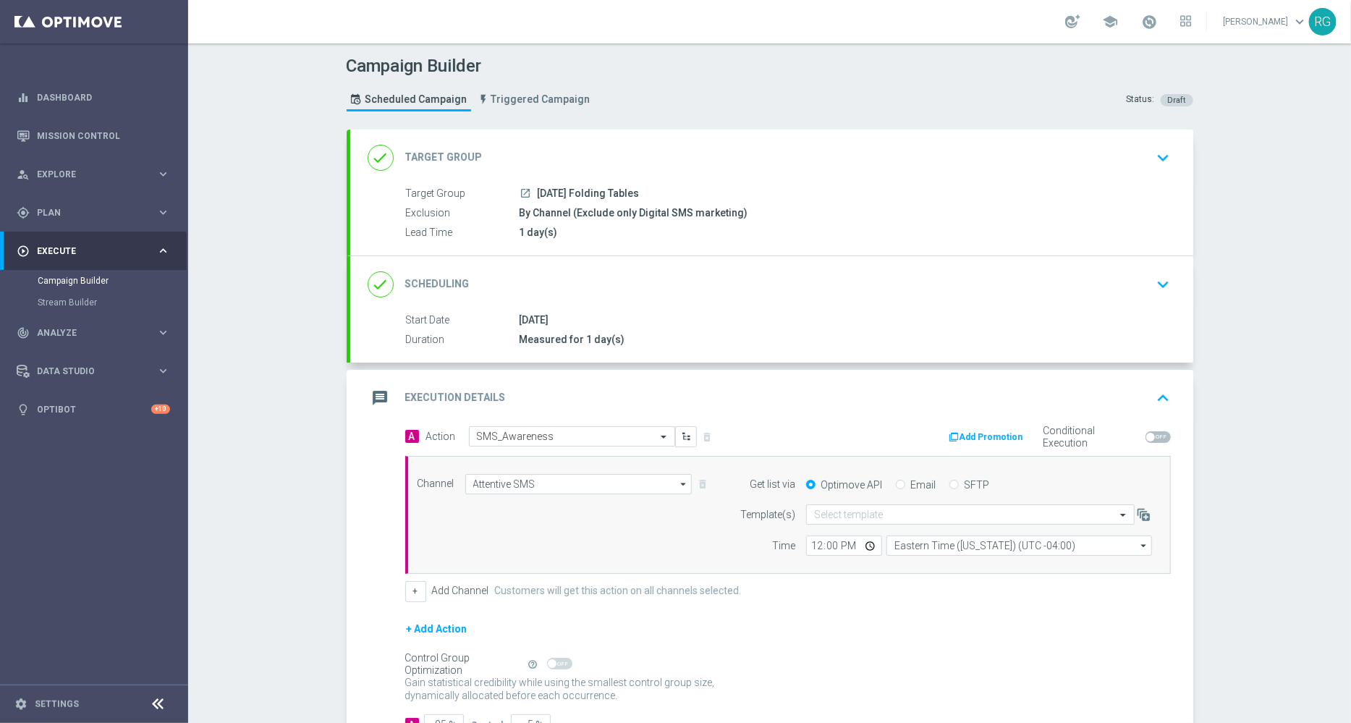
click at [950, 481] on input "SFTP" at bounding box center [954, 485] width 9 height 9
radio input "true"
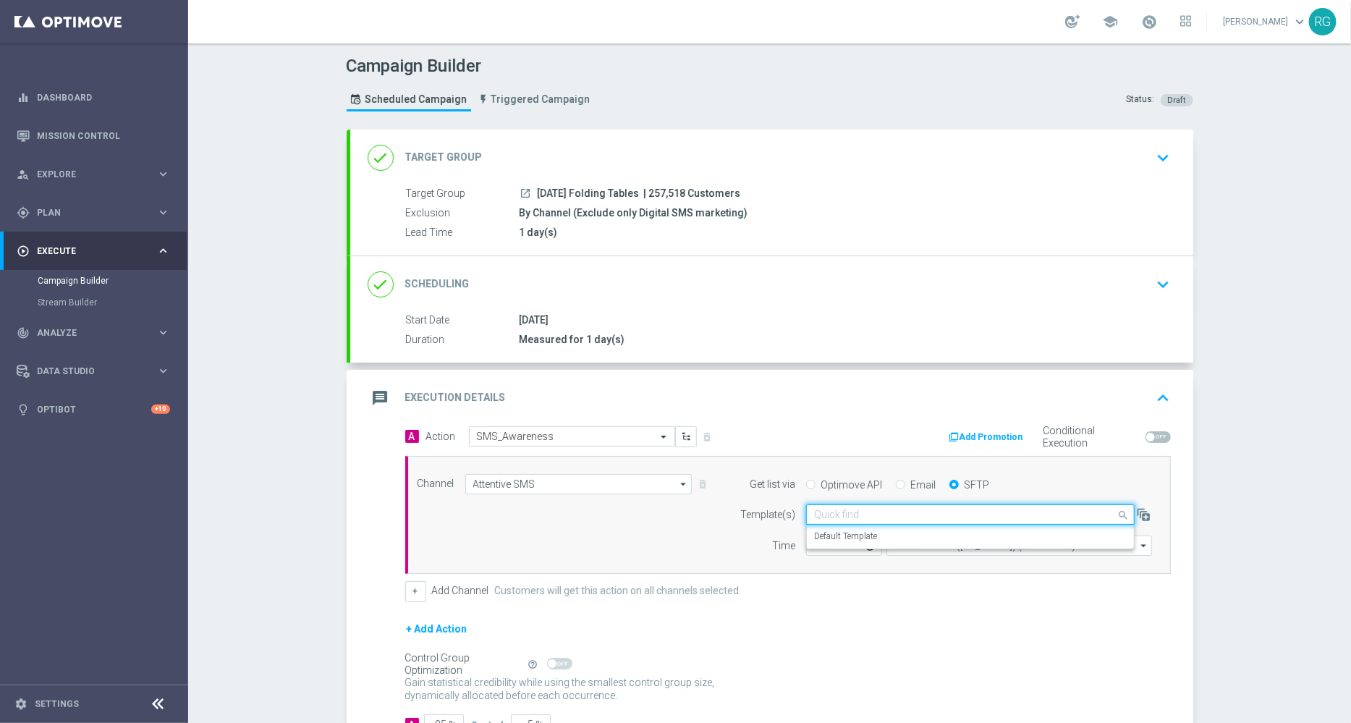
click at [847, 509] on input "text" at bounding box center [956, 515] width 284 height 12
click at [832, 536] on label "Default Template" at bounding box center [845, 536] width 63 height 12
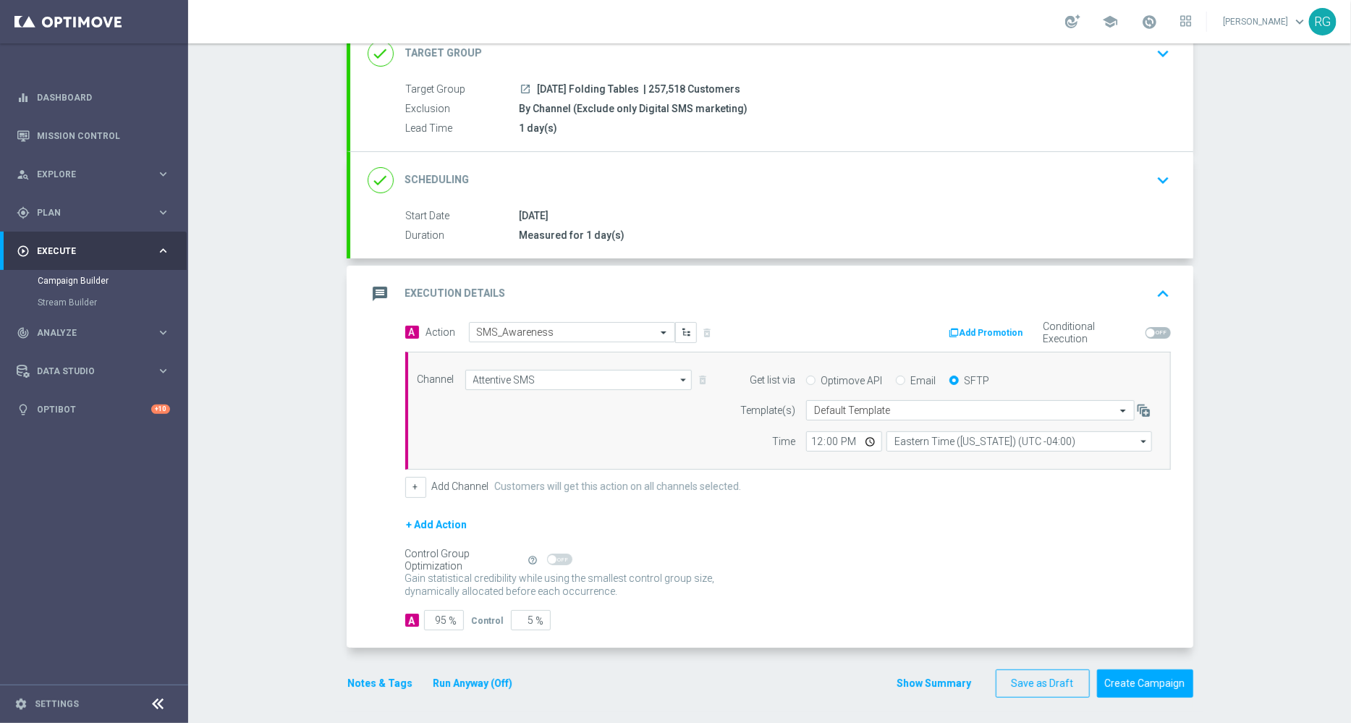
click at [365, 683] on button "Notes & Tags" at bounding box center [381, 683] width 68 height 18
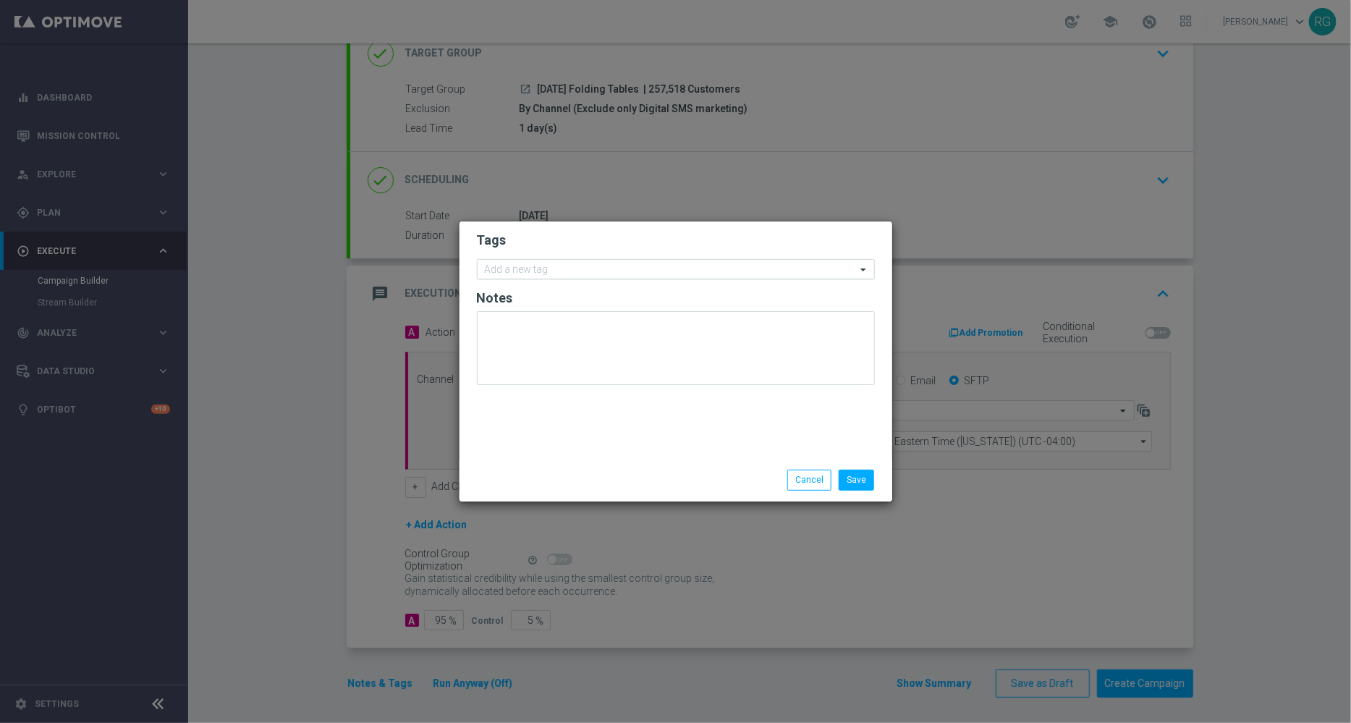
click at [630, 269] on input "text" at bounding box center [670, 270] width 371 height 12
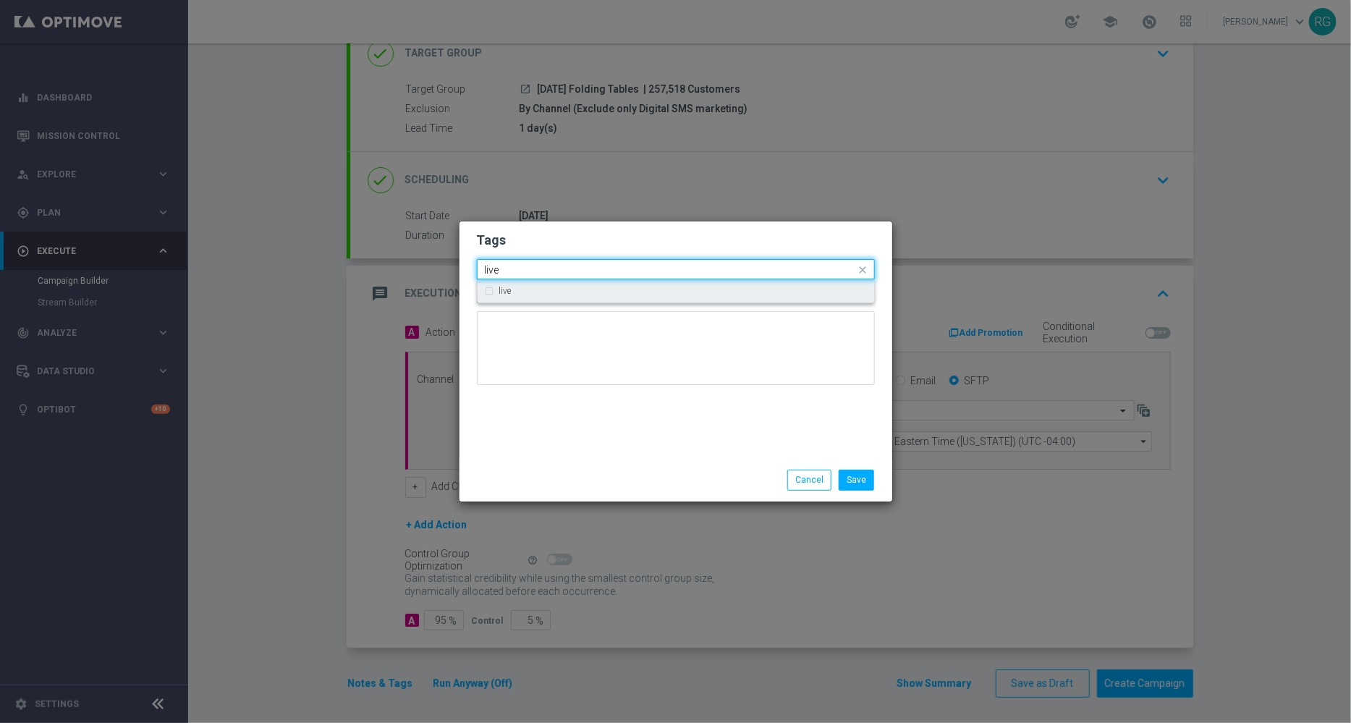
click at [596, 287] on div "live" at bounding box center [683, 291] width 368 height 9
type input "live"
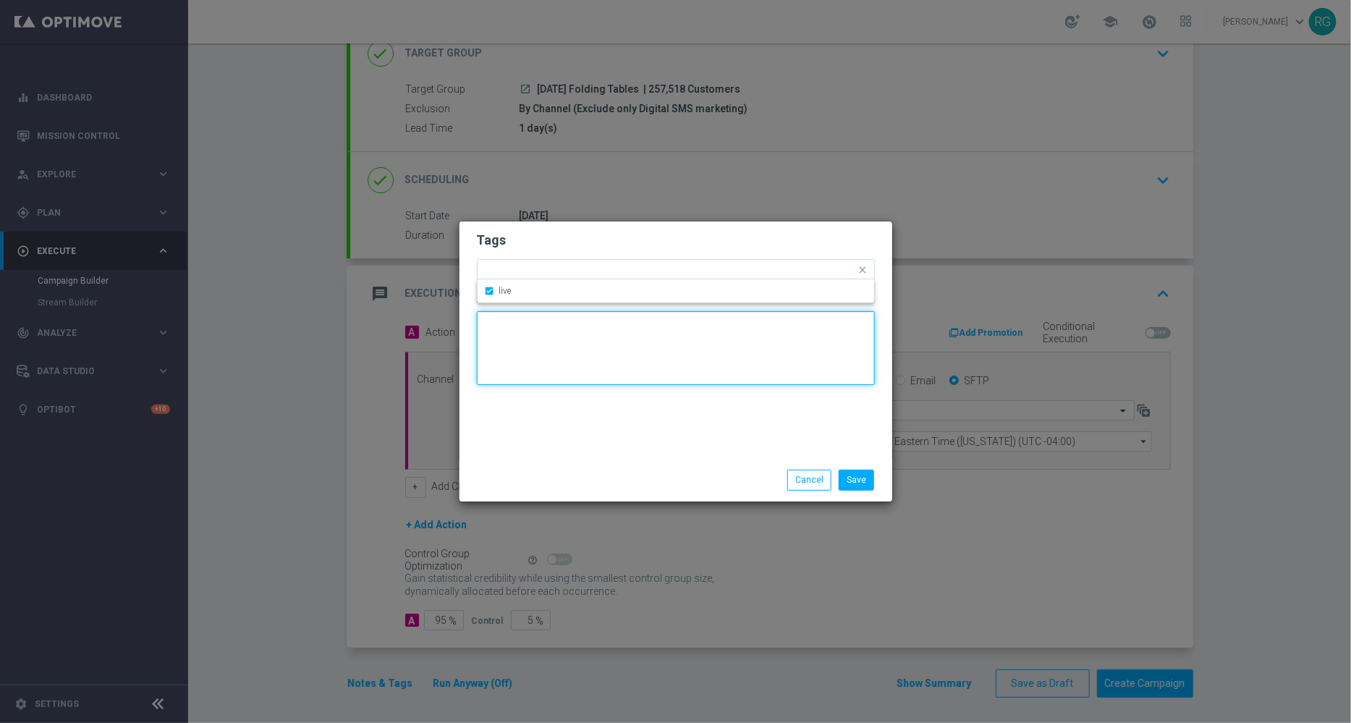
click at [594, 312] on form "Tags Quick find × live live Notes" at bounding box center [676, 312] width 398 height 168
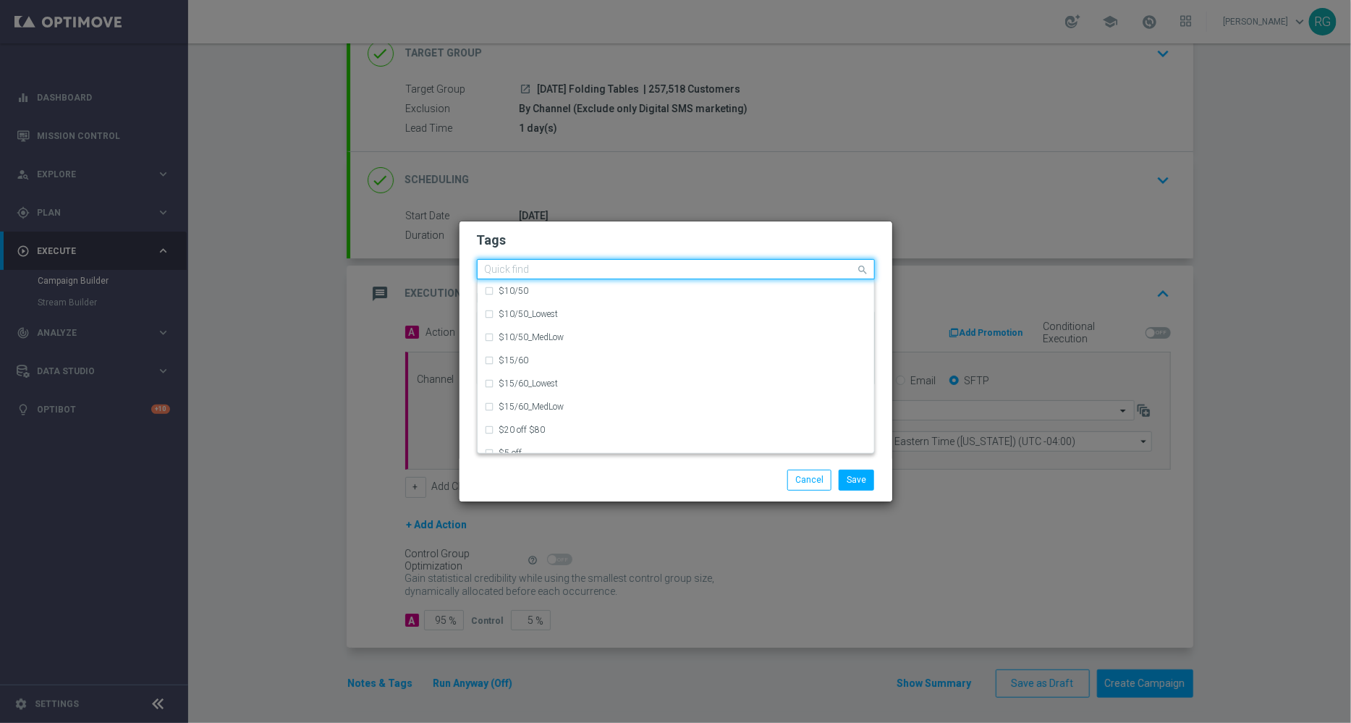
click at [583, 270] on input "text" at bounding box center [670, 270] width 371 height 12
click at [557, 402] on label "owner-dotcom-sms" at bounding box center [535, 406] width 72 height 9
type input "owner"
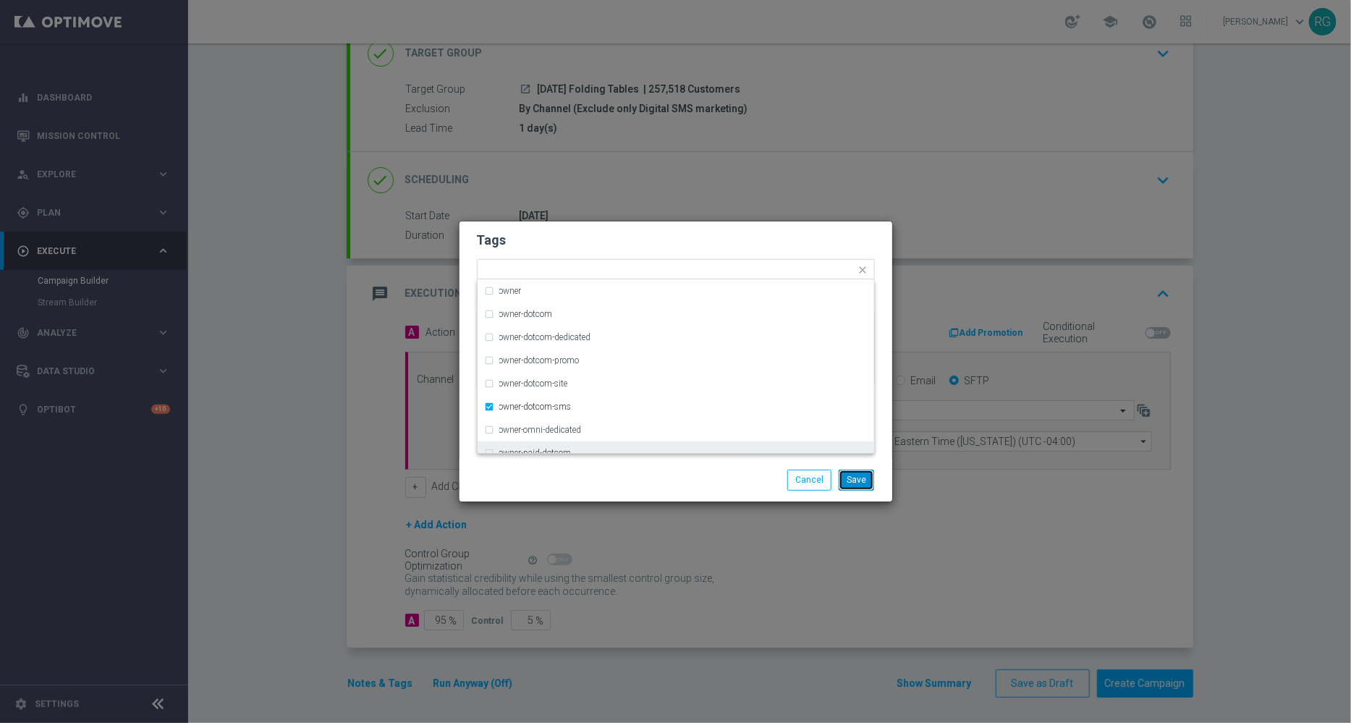
click at [861, 479] on button "Save" at bounding box center [856, 480] width 35 height 20
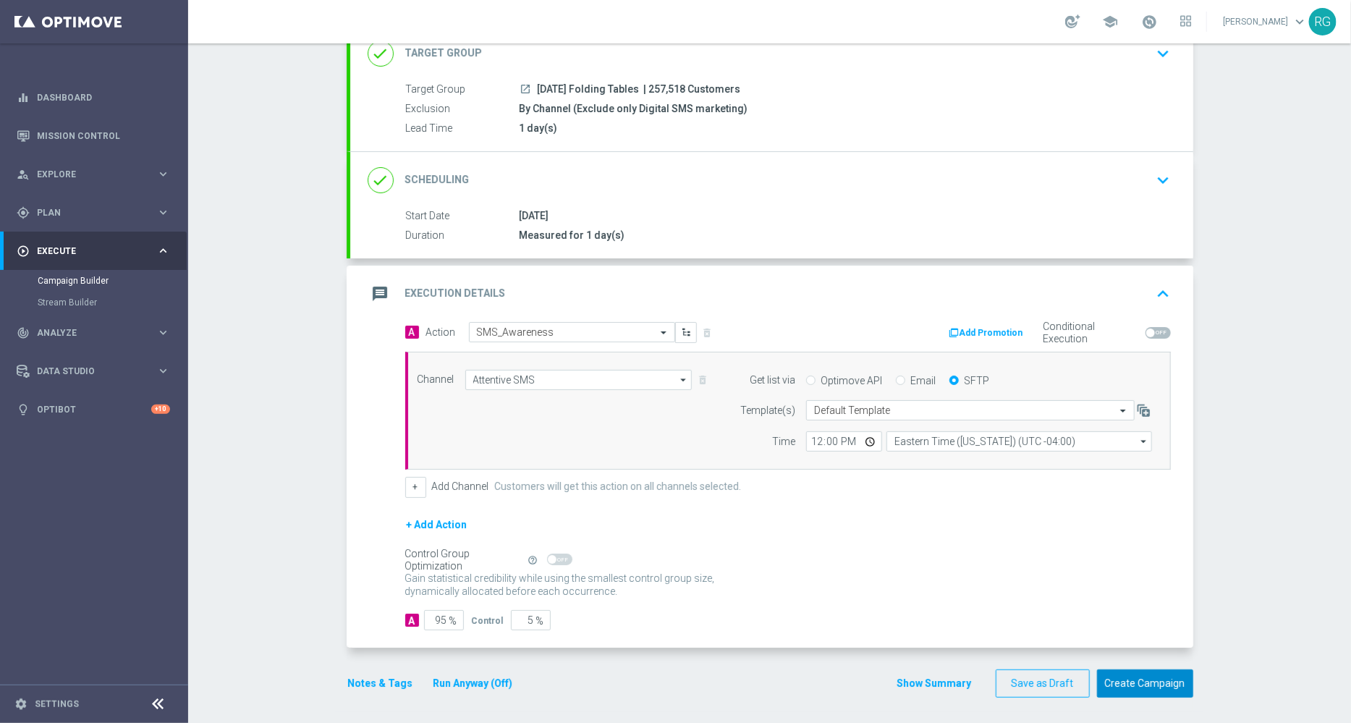
click at [1164, 676] on button "Create Campaign" at bounding box center [1145, 683] width 96 height 28
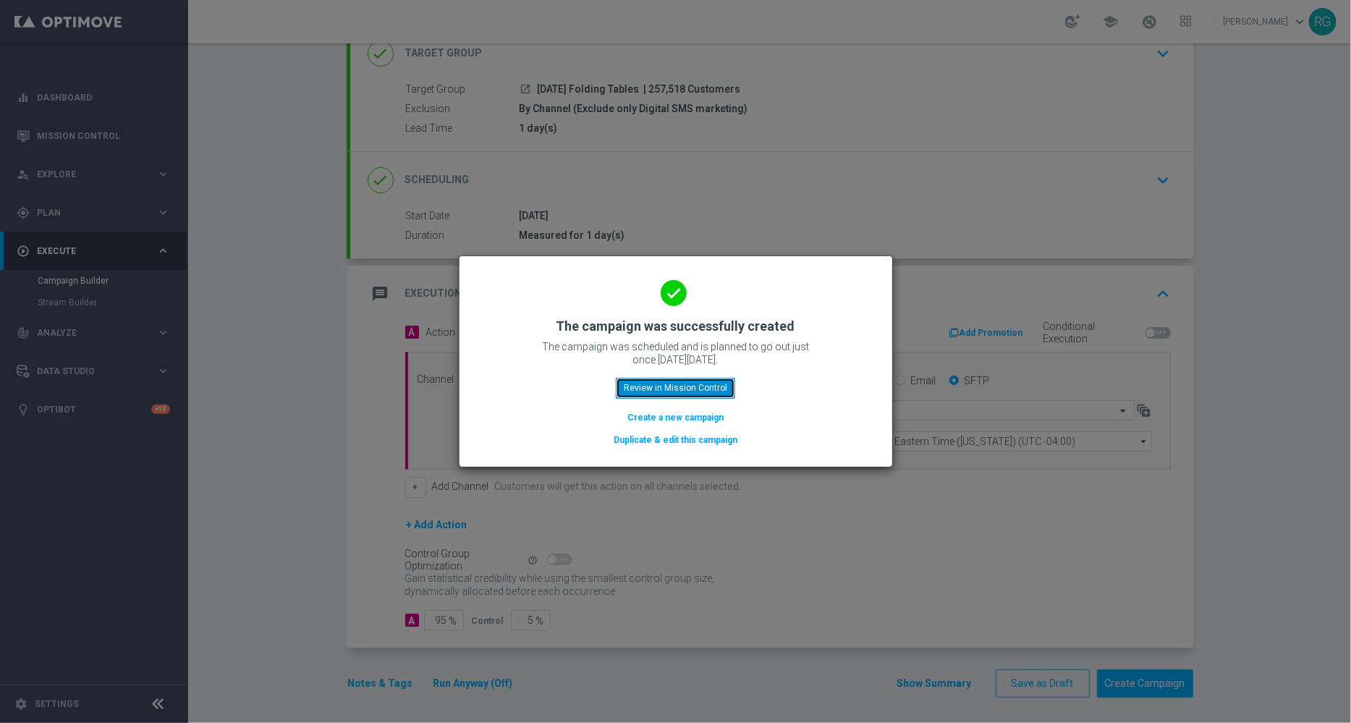
click at [682, 389] on button "Review in Mission Control" at bounding box center [675, 388] width 119 height 20
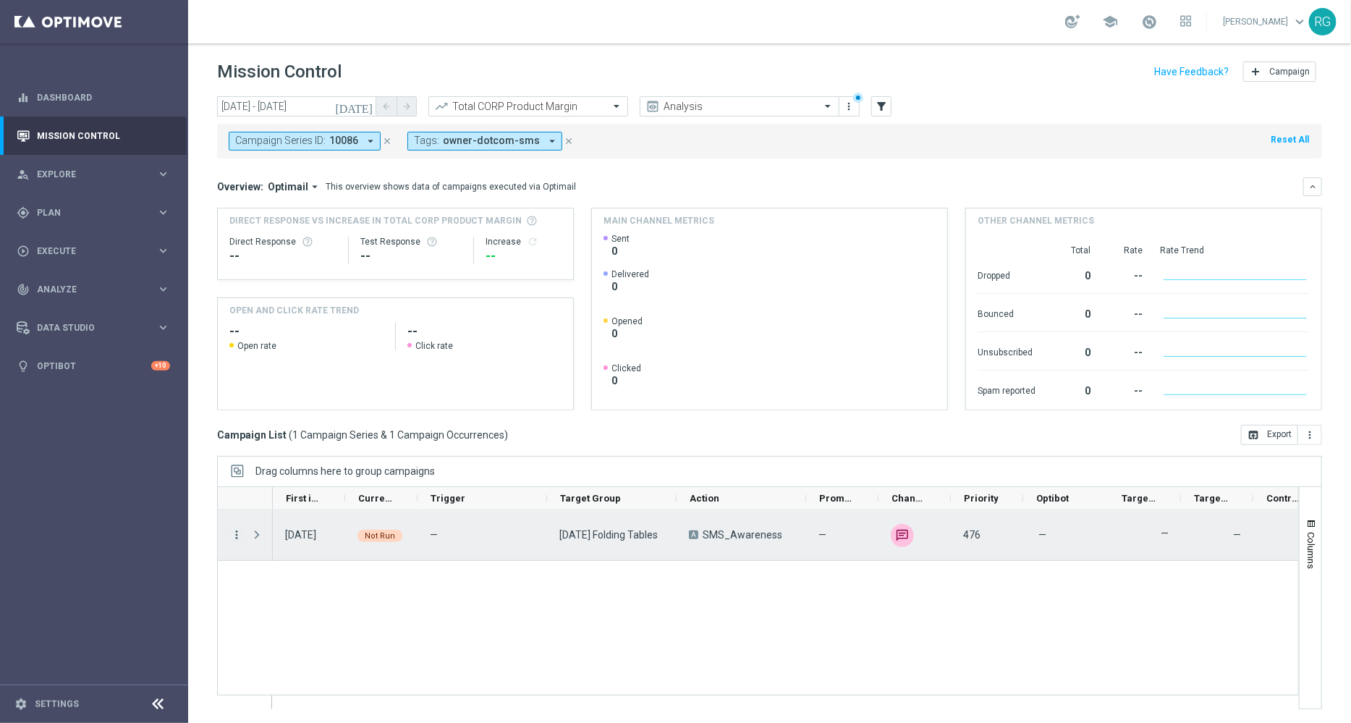
click at [234, 537] on icon "more_vert" at bounding box center [236, 534] width 13 height 13
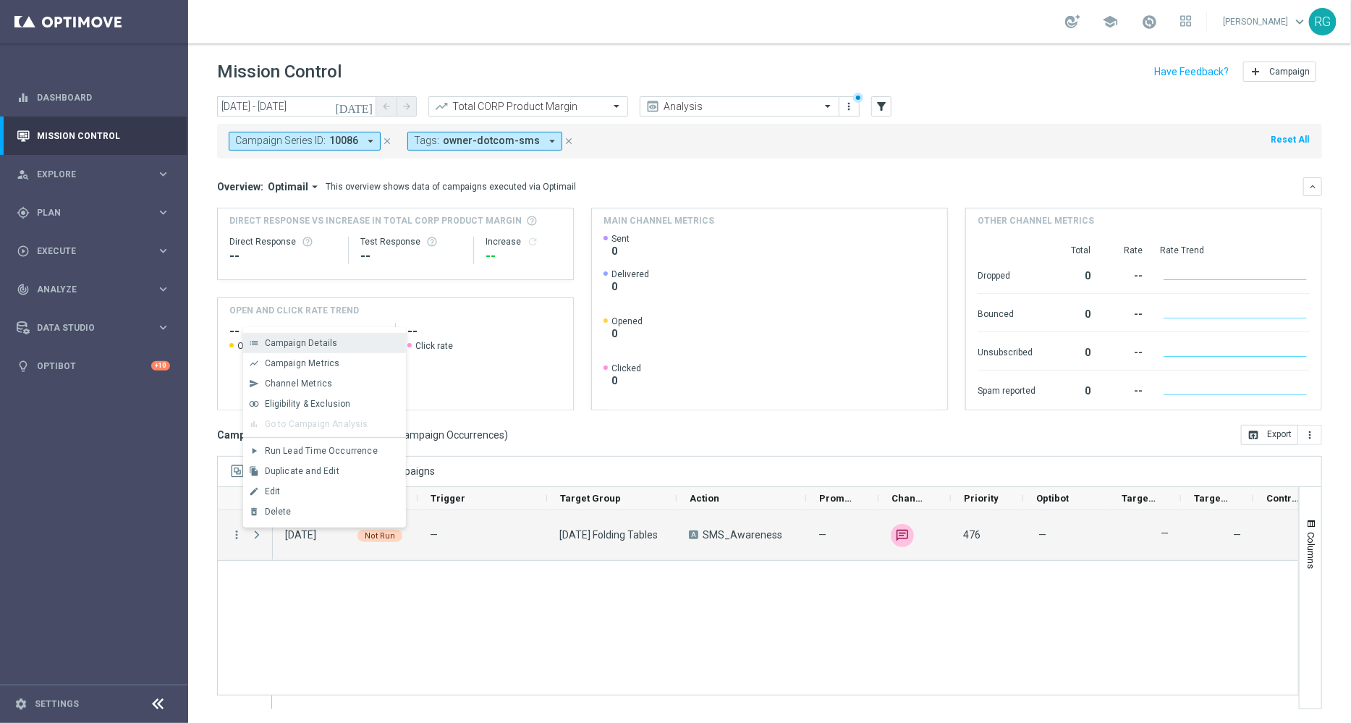
click at [328, 343] on span "Campaign Details" at bounding box center [301, 343] width 73 height 10
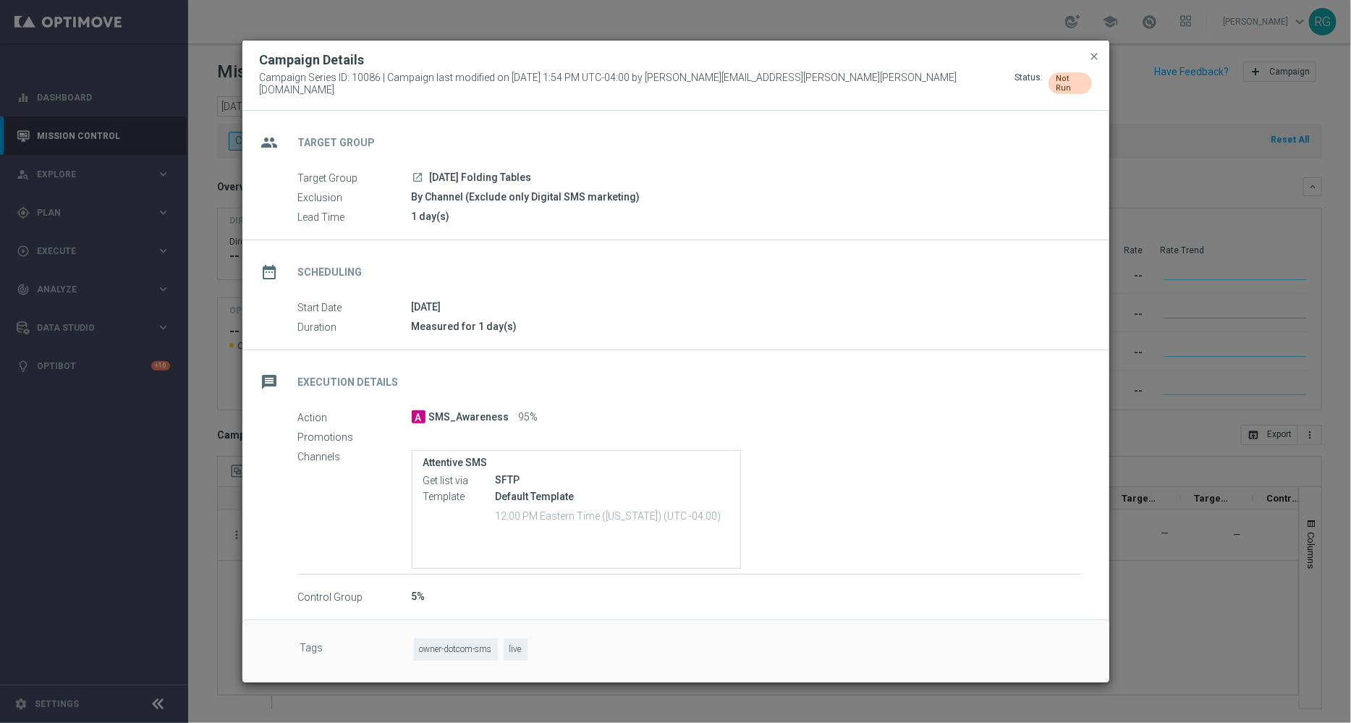
click at [1076, 84] on span "Not Run" at bounding box center [1070, 83] width 29 height 19
click at [1096, 62] on span "close" at bounding box center [1095, 57] width 12 height 12
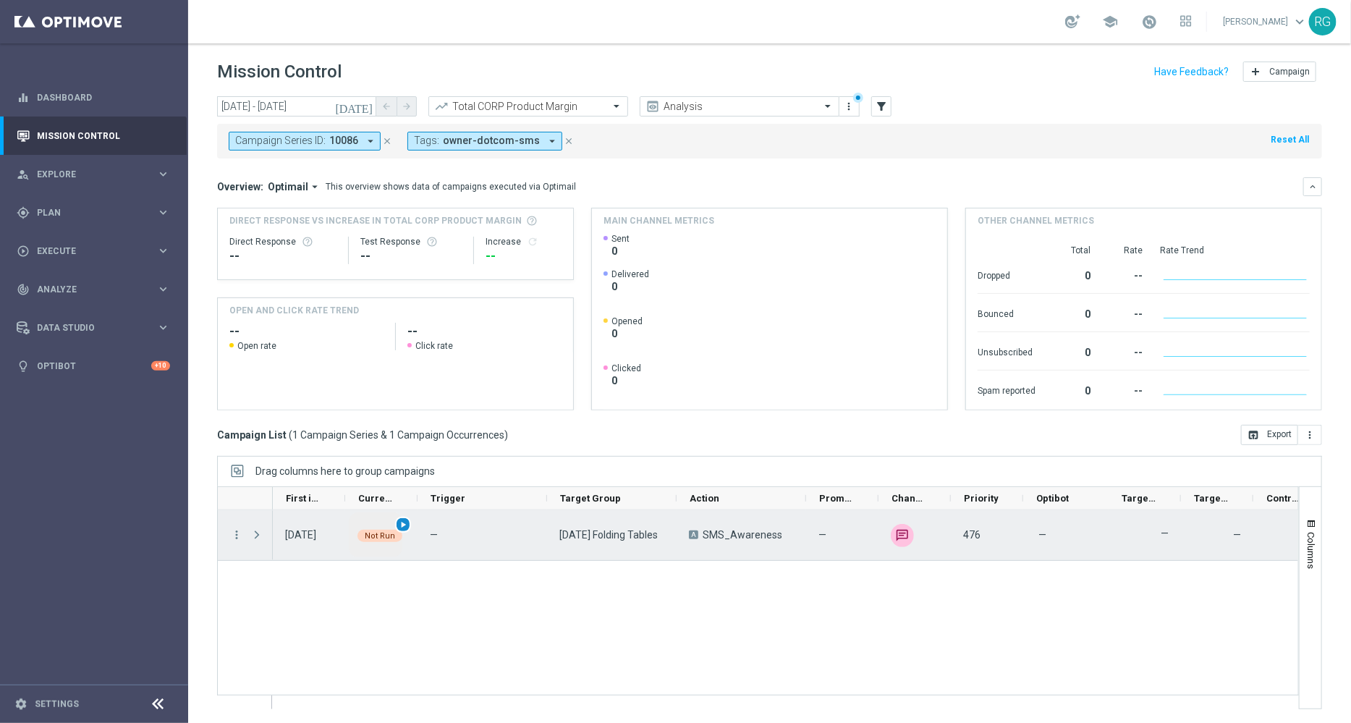
click at [403, 526] on span "play_arrow" at bounding box center [403, 525] width 10 height 10
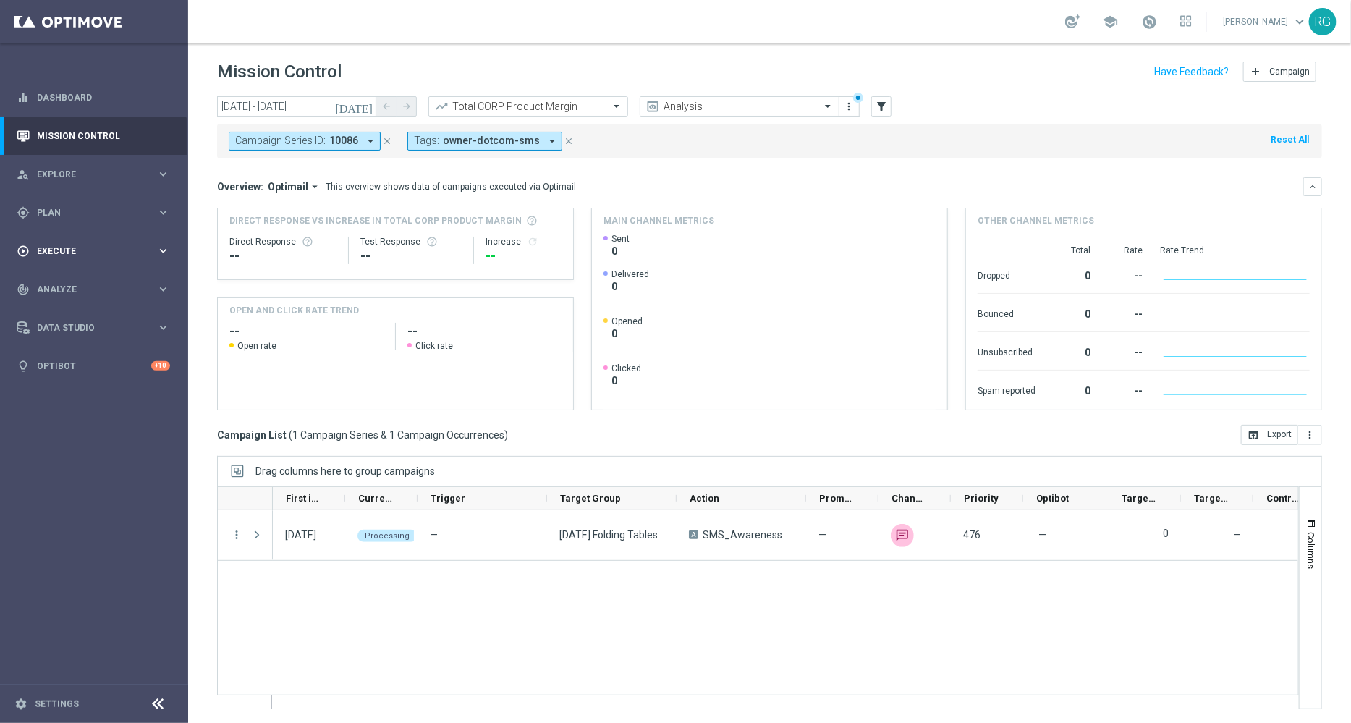
click at [45, 245] on div "play_circle_outline Execute" at bounding box center [87, 251] width 140 height 13
click at [56, 217] on div "gps_fixed Plan" at bounding box center [87, 212] width 140 height 13
click at [57, 244] on link "Target Groups" at bounding box center [94, 243] width 113 height 12
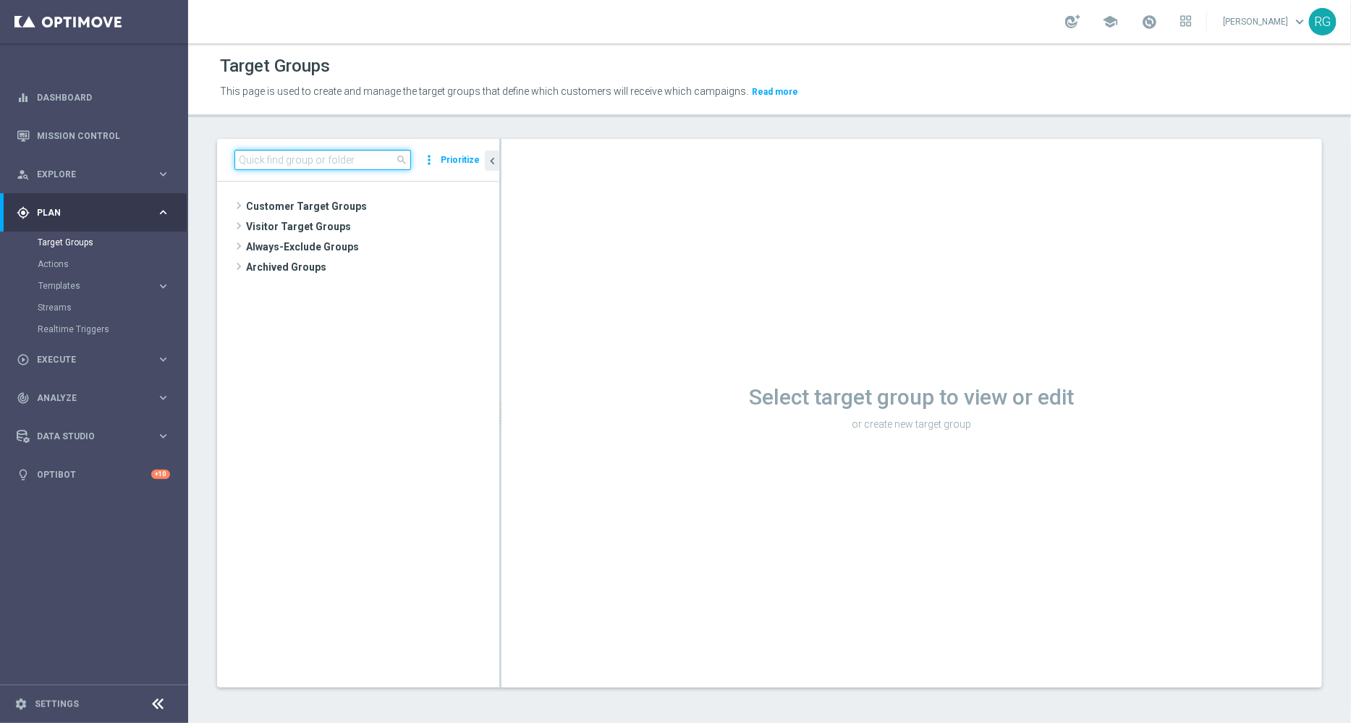
click at [303, 161] on input at bounding box center [322, 160] width 177 height 20
type input "[DATE]"
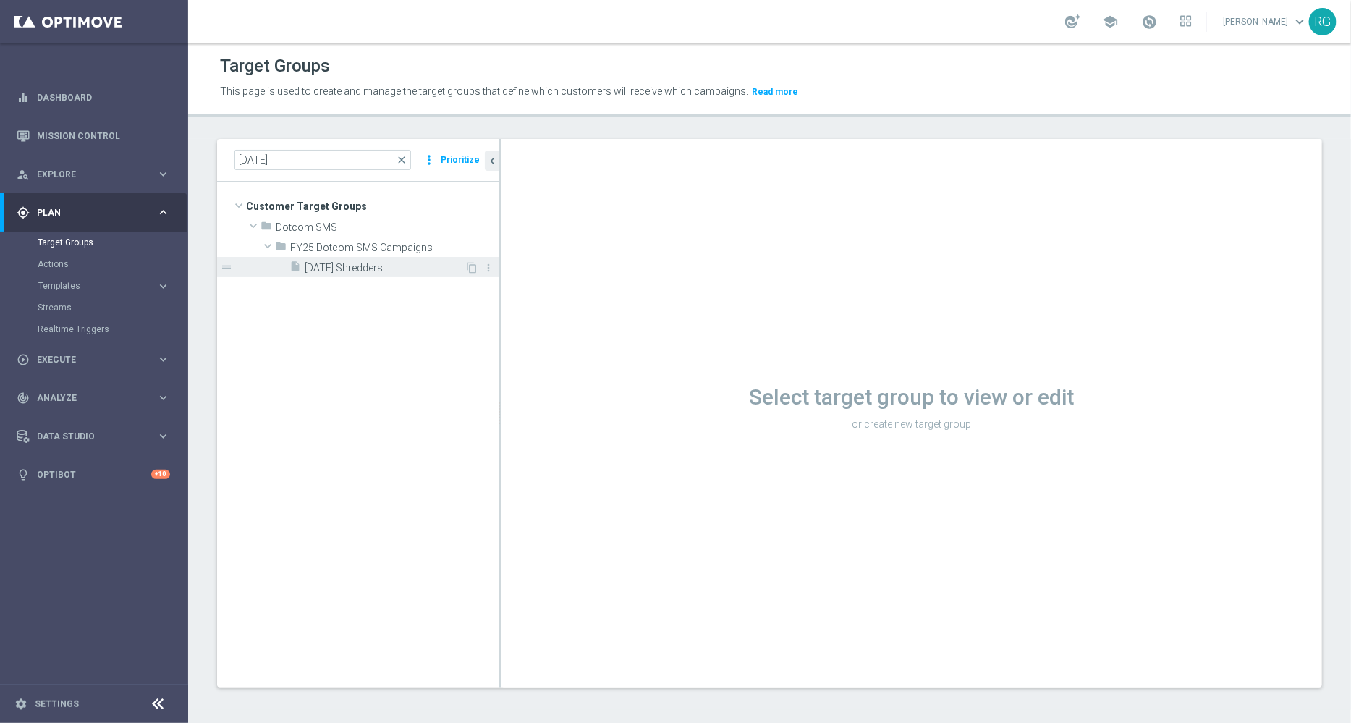
click at [347, 272] on span "[DATE] Shredders" at bounding box center [385, 268] width 160 height 12
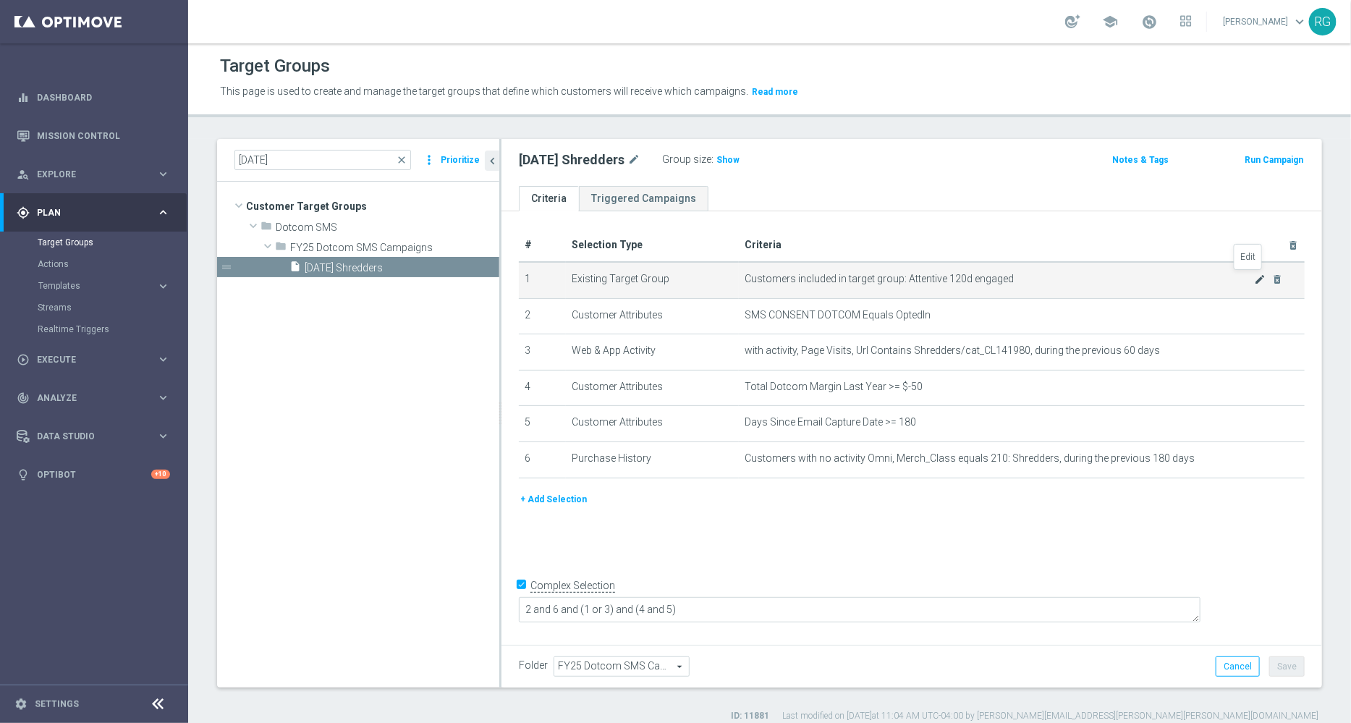
click at [1255, 279] on icon "mode_edit" at bounding box center [1261, 280] width 12 height 12
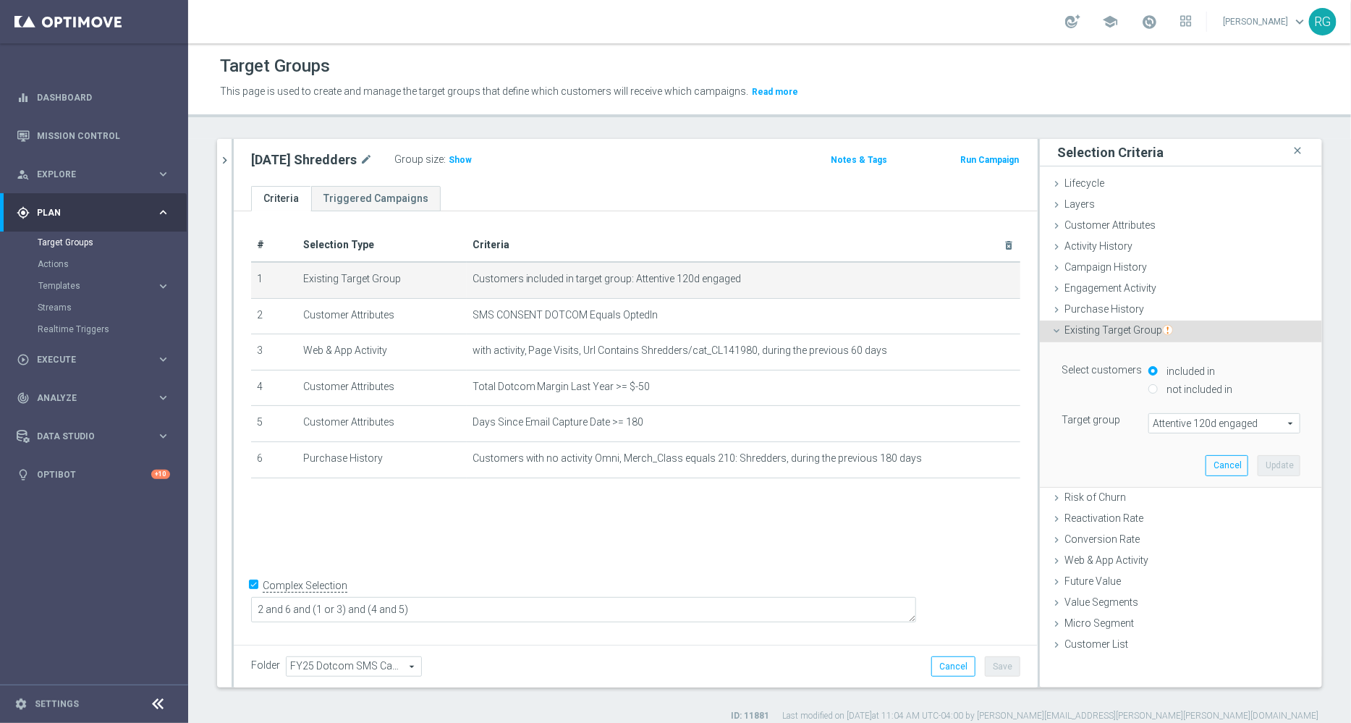
click at [1172, 423] on span "Attentive 120d engaged" at bounding box center [1224, 423] width 151 height 19
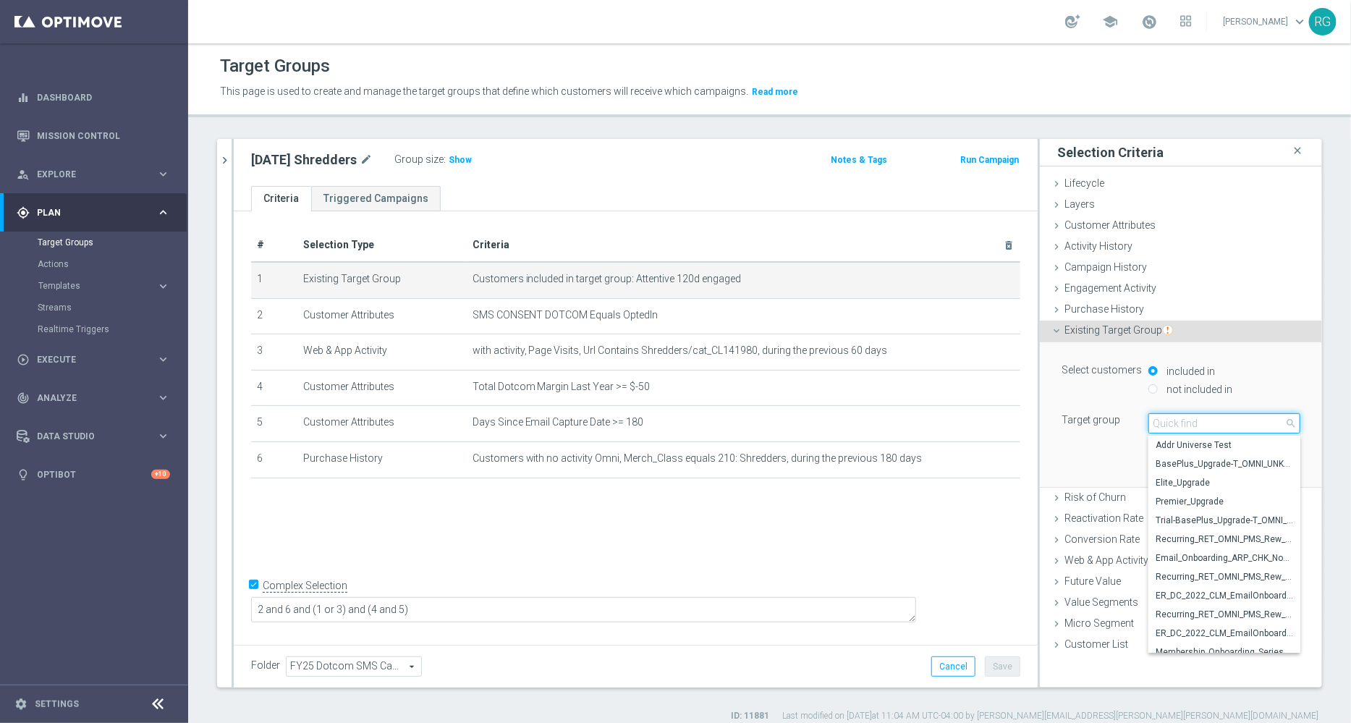
click at [1172, 423] on input "search" at bounding box center [1225, 423] width 152 height 20
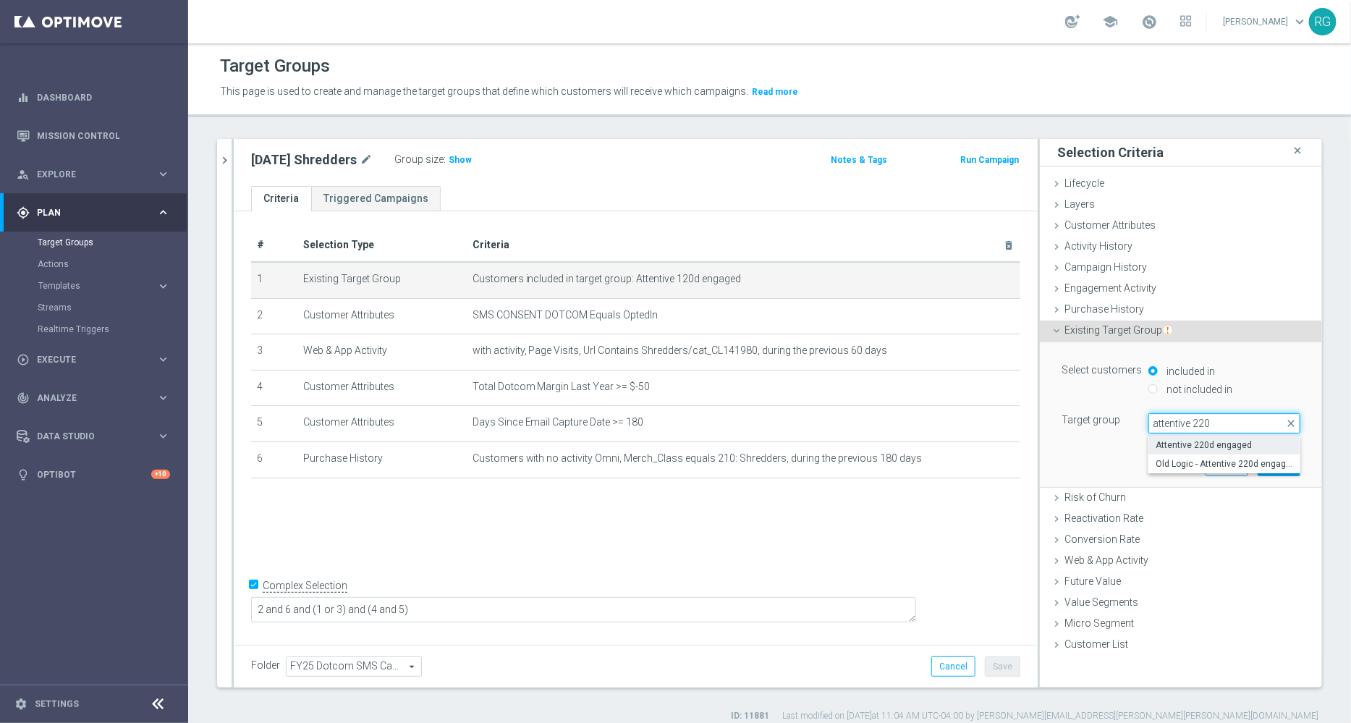
type input "attentive 220"
click at [1183, 439] on span "Attentive 220d engaged" at bounding box center [1225, 445] width 138 height 12
type input "Attentive 220d engaged"
click at [1290, 465] on div "Select customers included in not included in Target group Attentive 220d engage…" at bounding box center [1181, 414] width 261 height 144
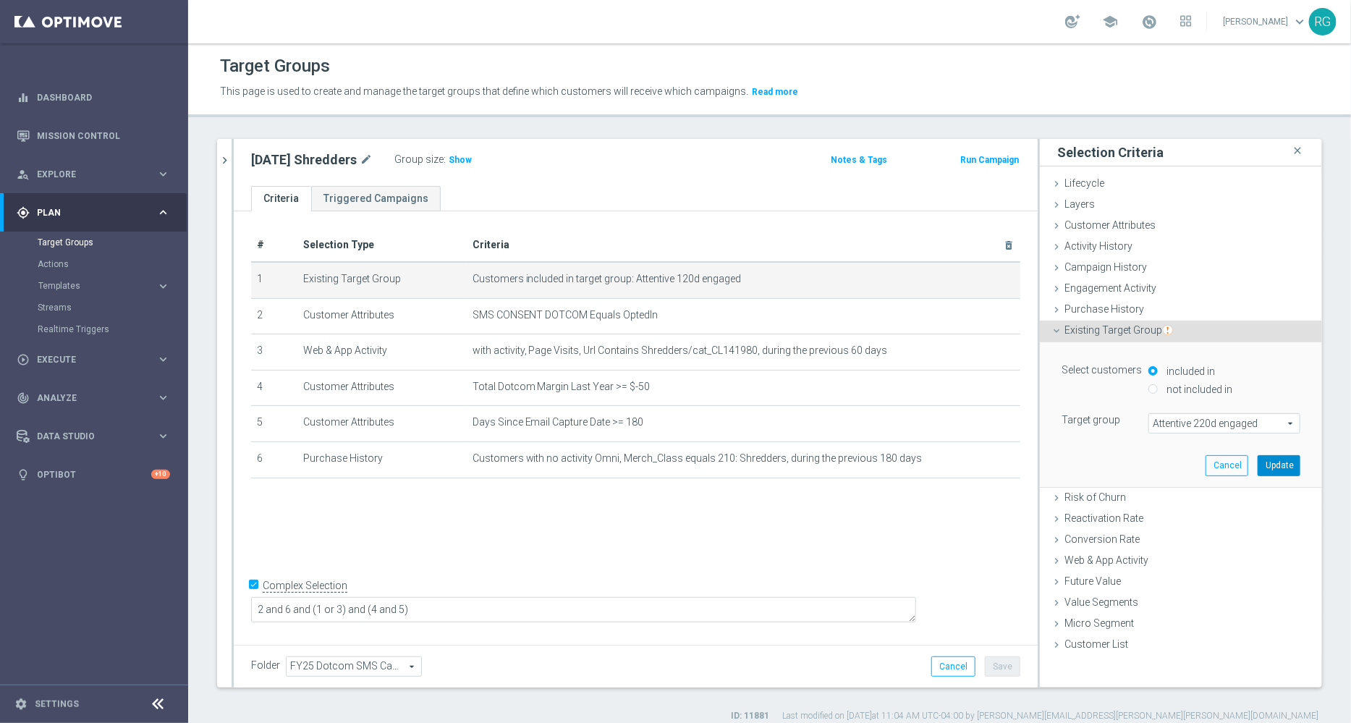
click at [1285, 464] on button "Update" at bounding box center [1279, 465] width 43 height 20
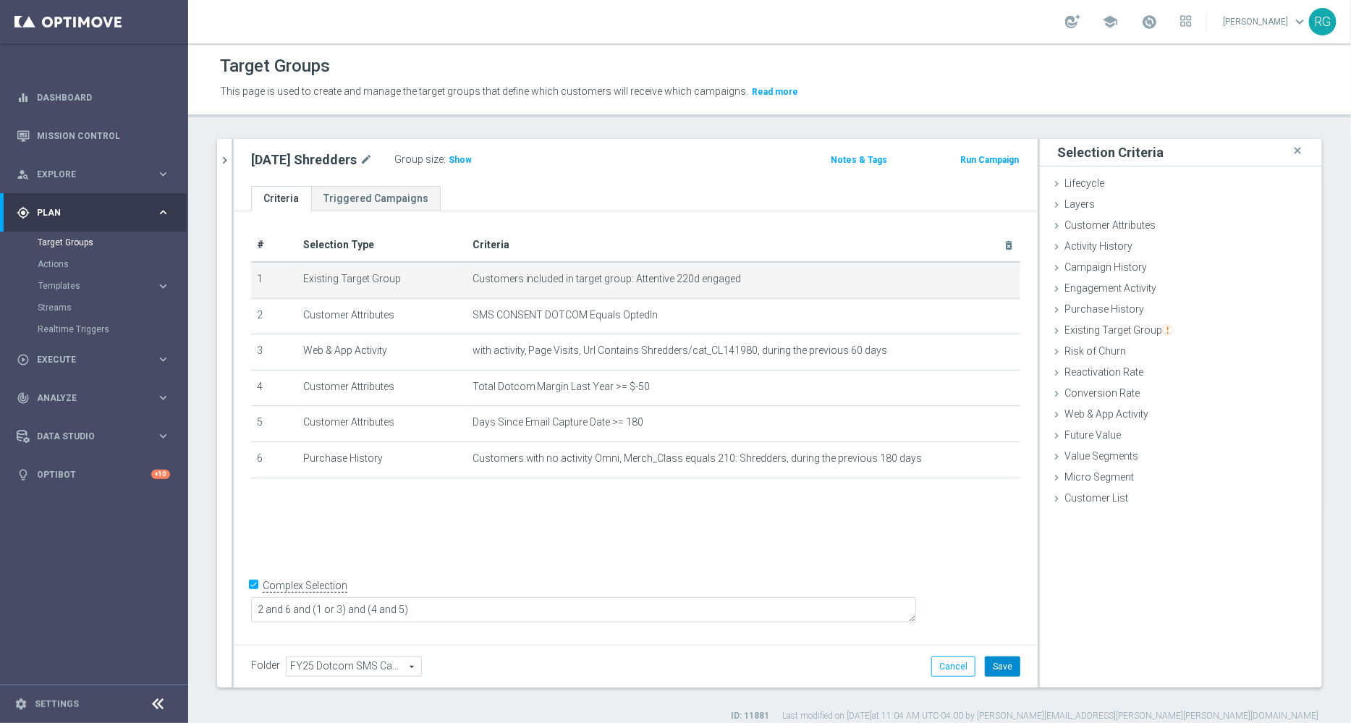
click at [999, 664] on button "Save" at bounding box center [1002, 666] width 35 height 20
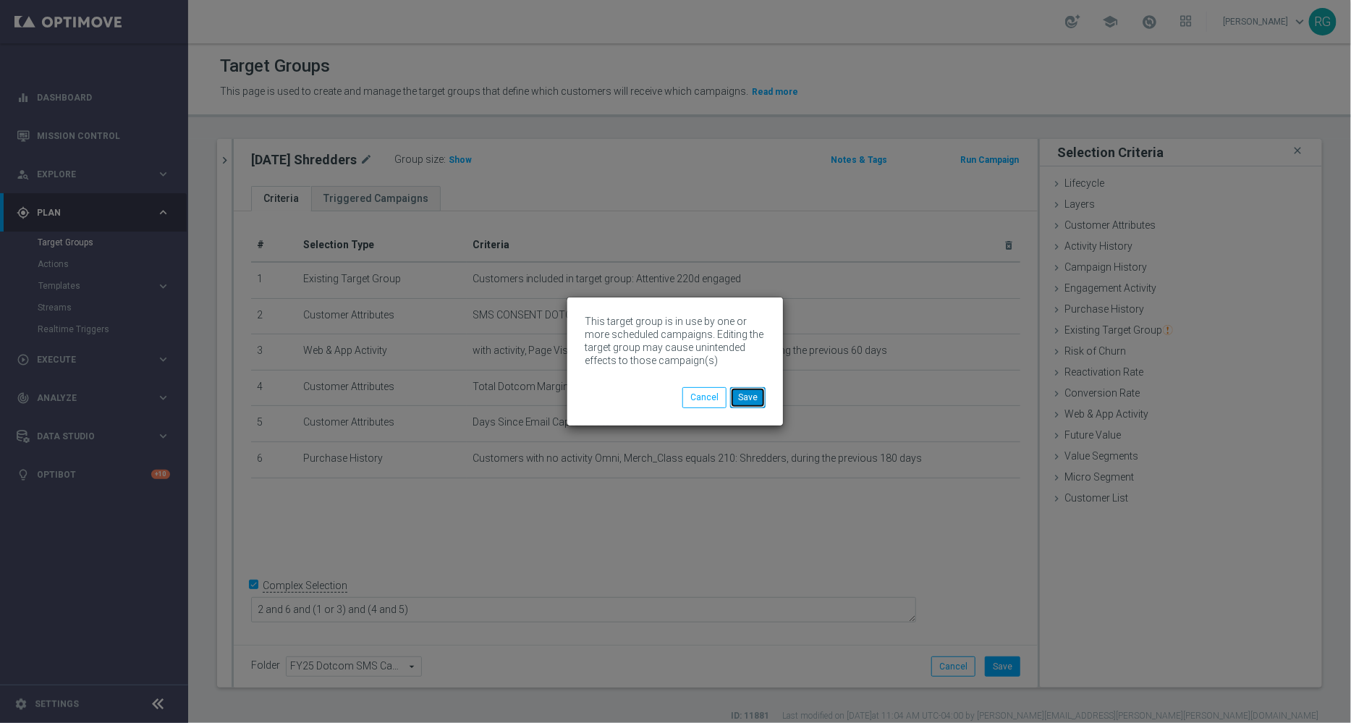
click at [757, 387] on button "Save" at bounding box center [747, 397] width 35 height 20
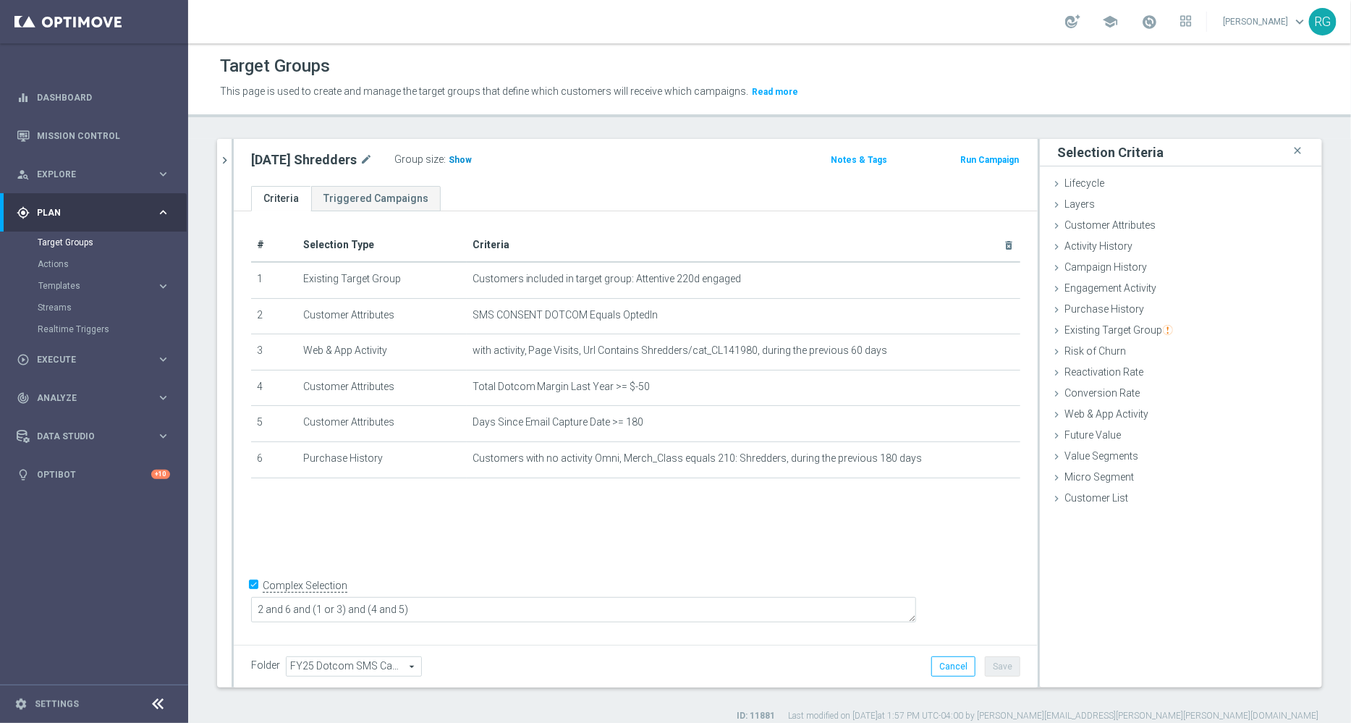
click at [465, 155] on span "Show" at bounding box center [460, 160] width 23 height 10
click at [219, 156] on icon "chevron_right" at bounding box center [225, 160] width 14 height 14
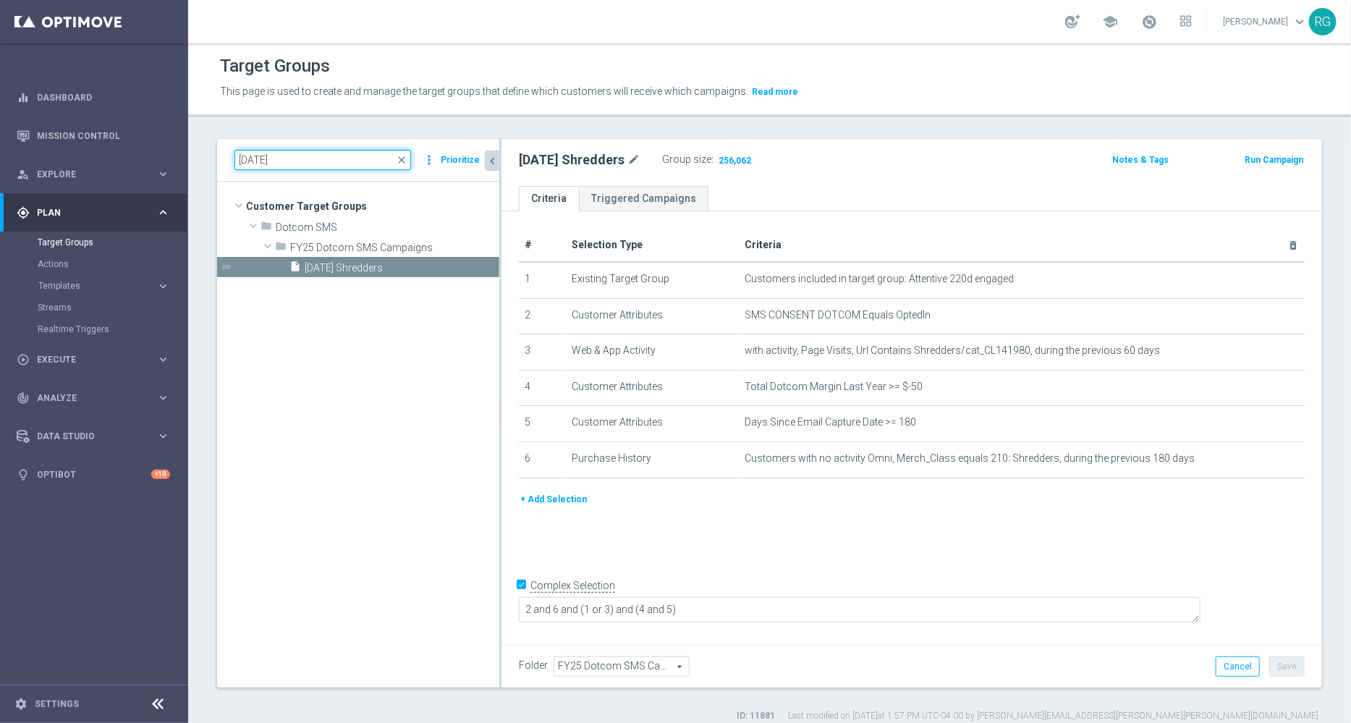
click at [260, 154] on input "[DATE]" at bounding box center [322, 160] width 177 height 20
type input "[DATE]"
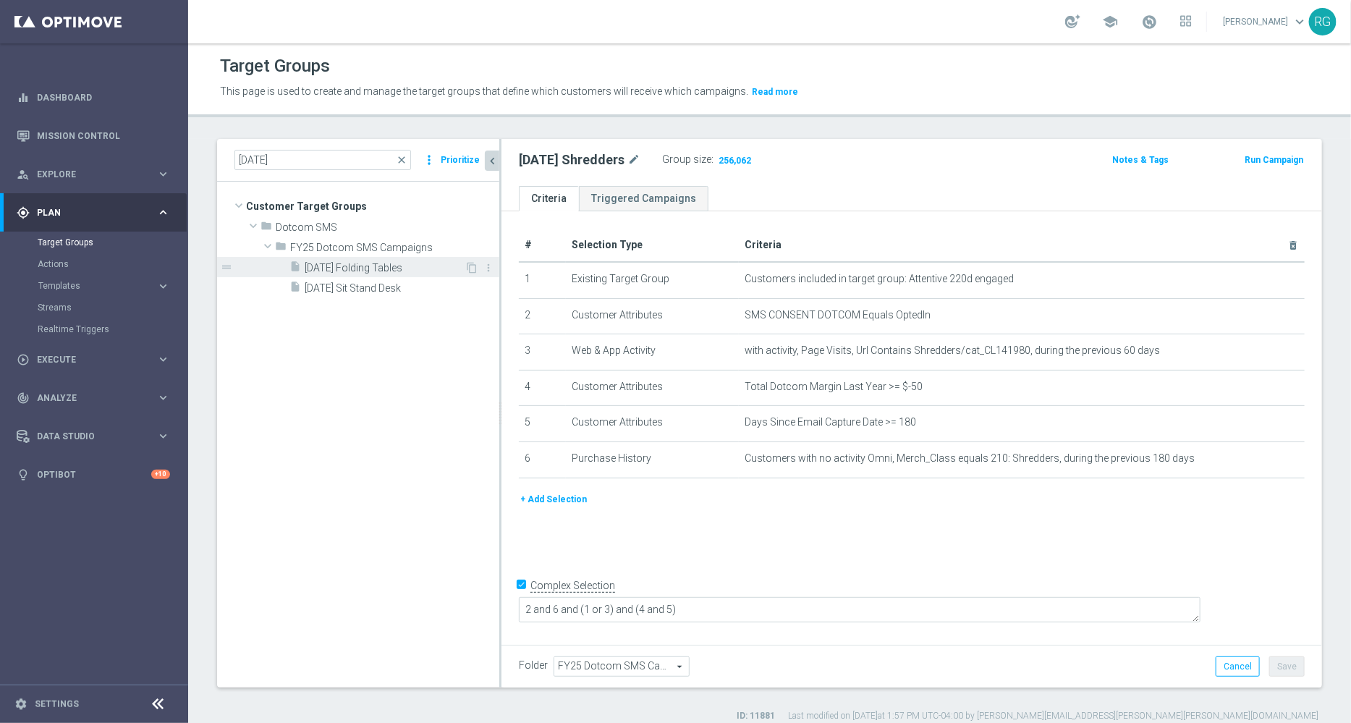
click at [377, 259] on div "insert_drive_file [DATE] Folding Tables" at bounding box center [376, 267] width 175 height 20
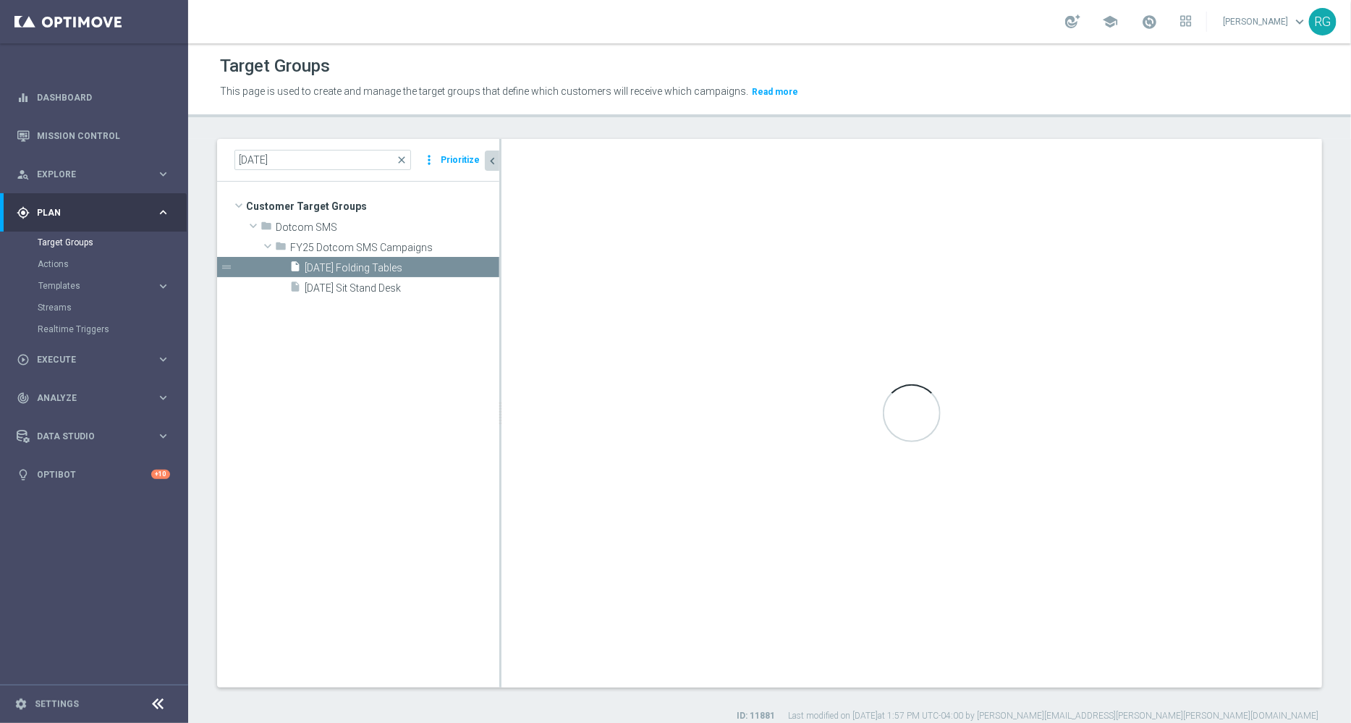
type textarea "2 and 6 and (1 or 3 or 7) and (4 and 5)"
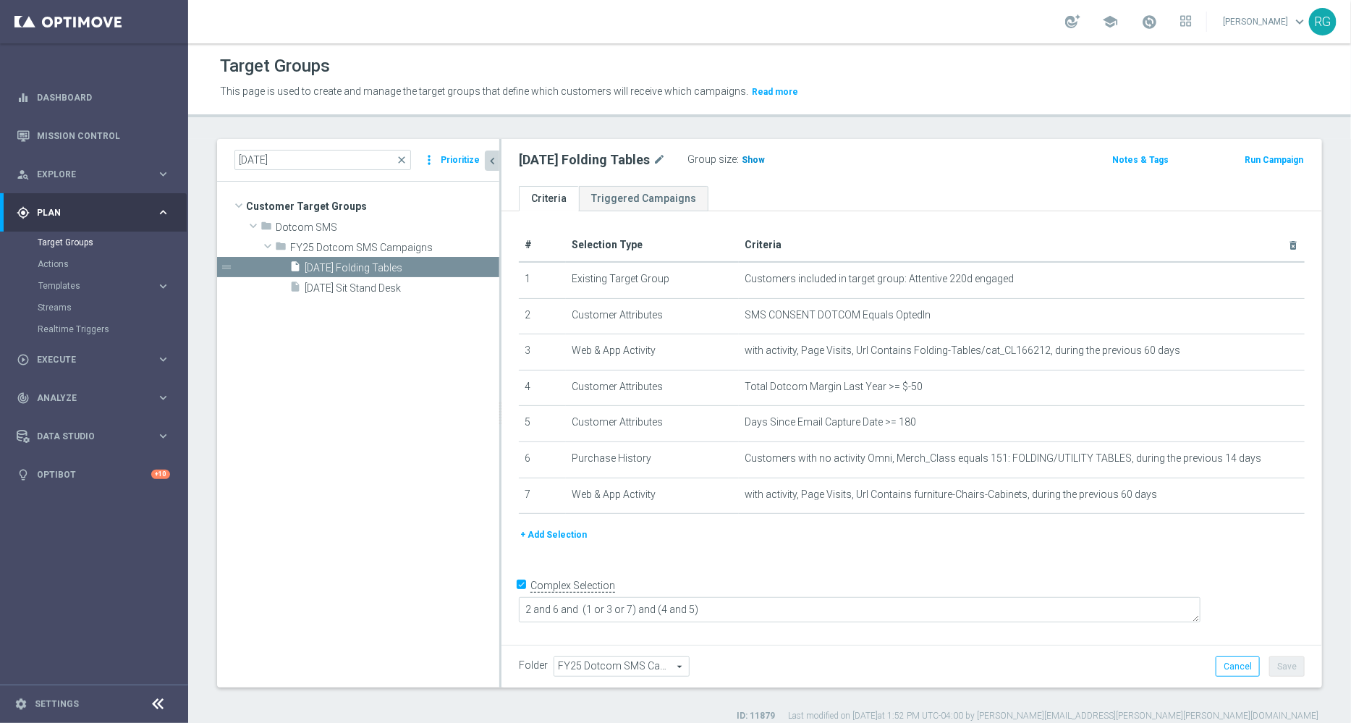
click at [753, 157] on span "Show" at bounding box center [753, 160] width 23 height 10
click at [256, 158] on input "[DATE]" at bounding box center [322, 160] width 177 height 20
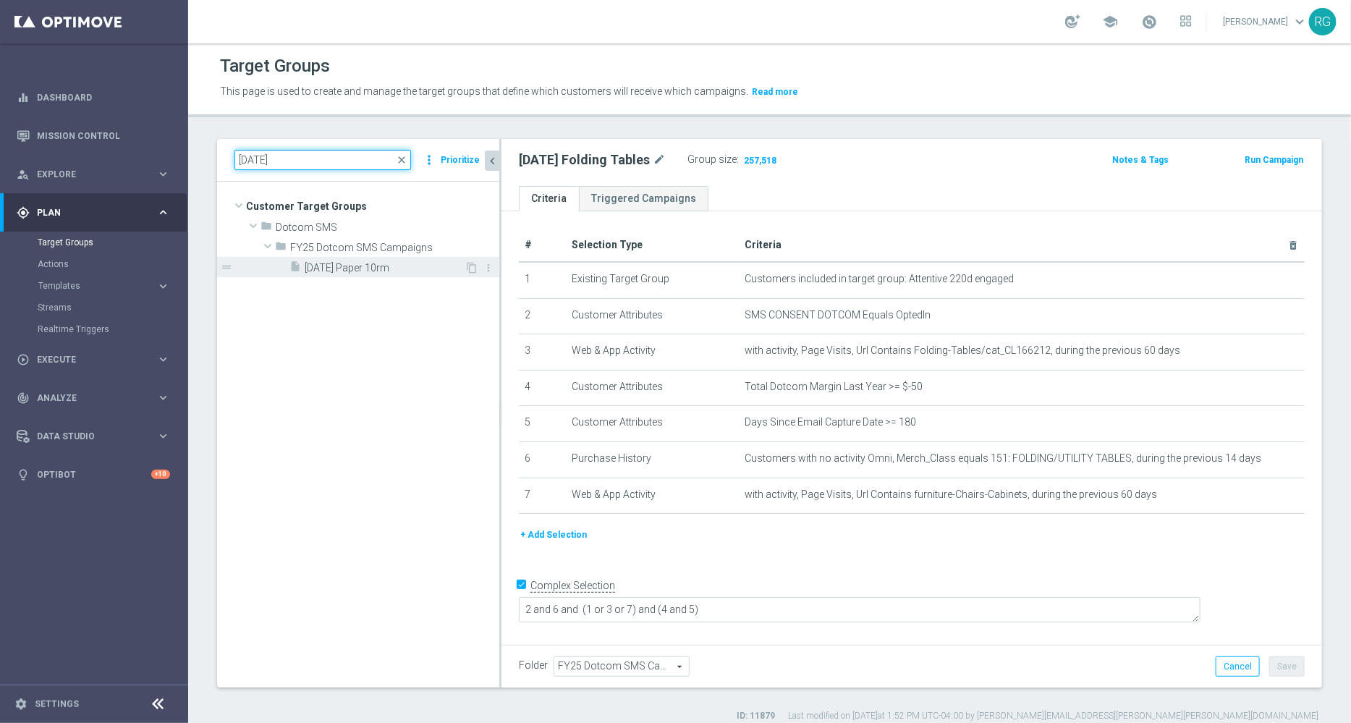
type input "[DATE]"
click at [380, 271] on span "[DATE] Paper 10rm" at bounding box center [385, 268] width 160 height 12
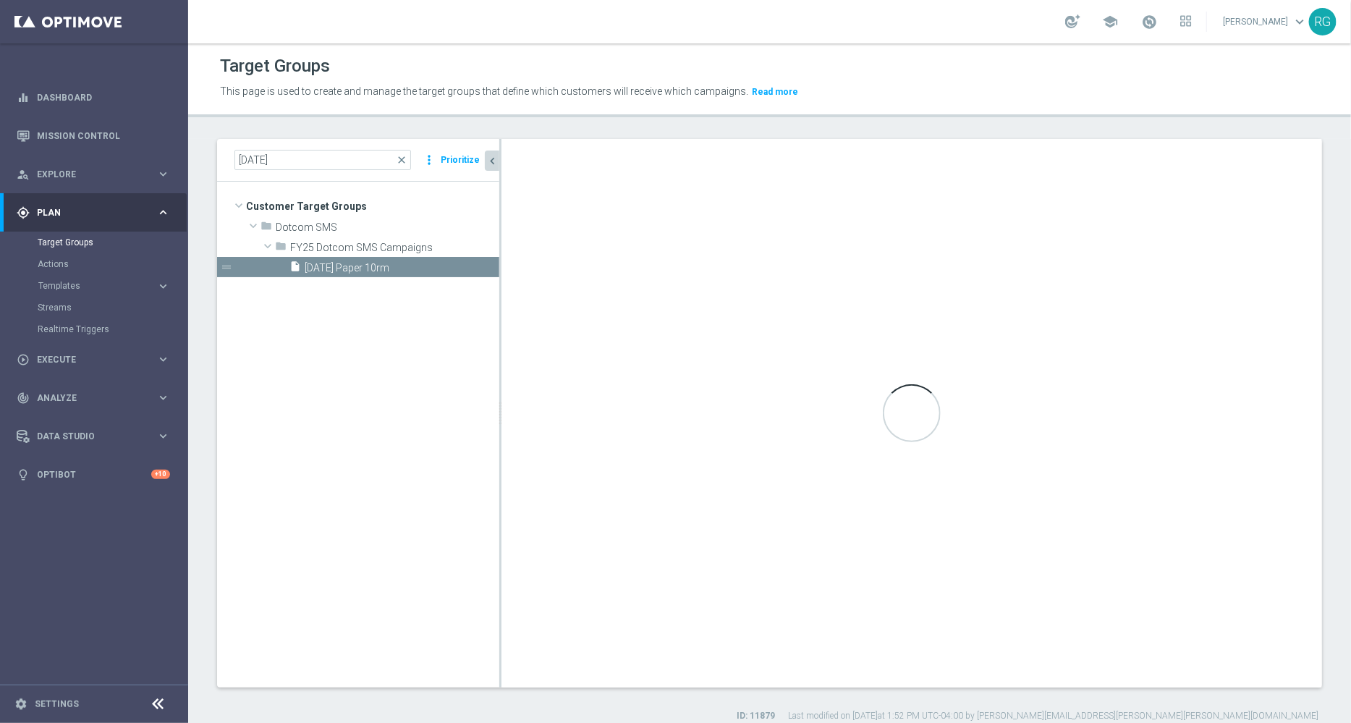
type textarea "1 and (2 and 3) and 6 and (4 or 5 or 7) and (8 or 9)"
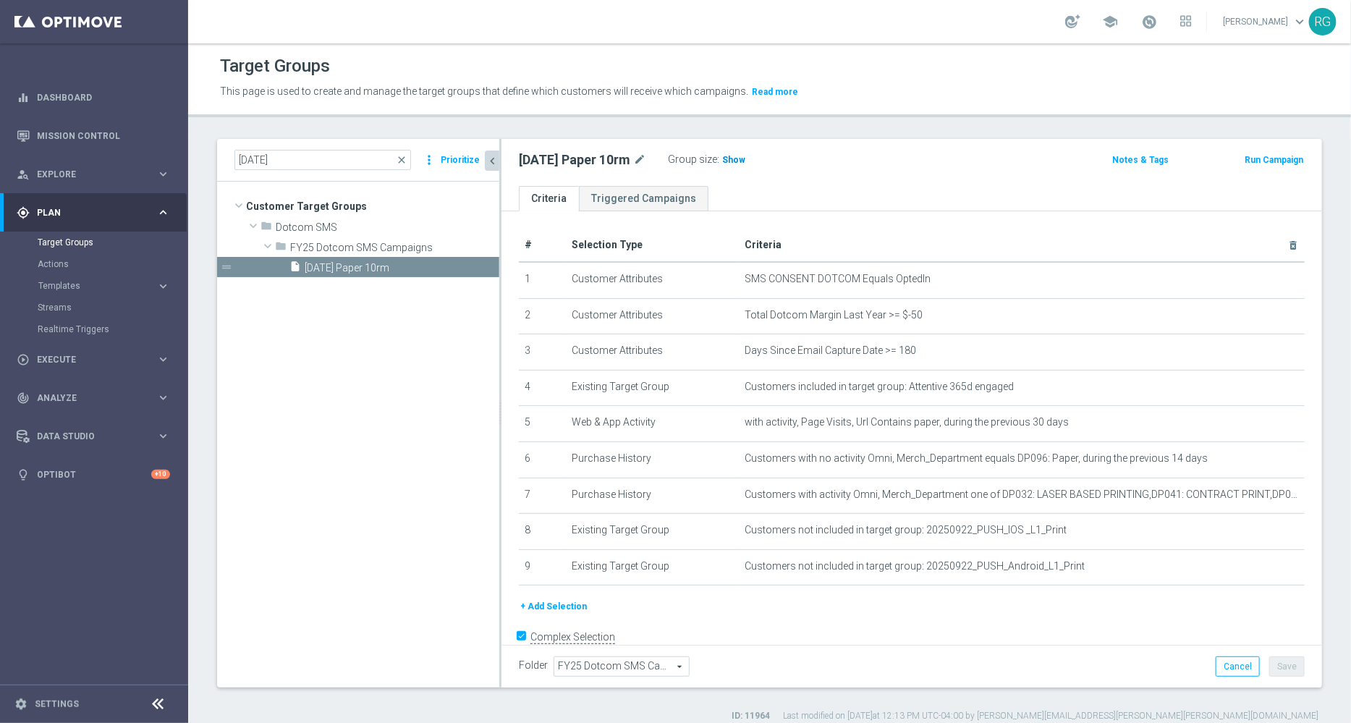
click at [735, 158] on span "Show" at bounding box center [733, 160] width 23 height 10
click at [48, 359] on span "Execute" at bounding box center [96, 359] width 119 height 9
click at [60, 276] on link "Campaign Builder" at bounding box center [94, 281] width 113 height 12
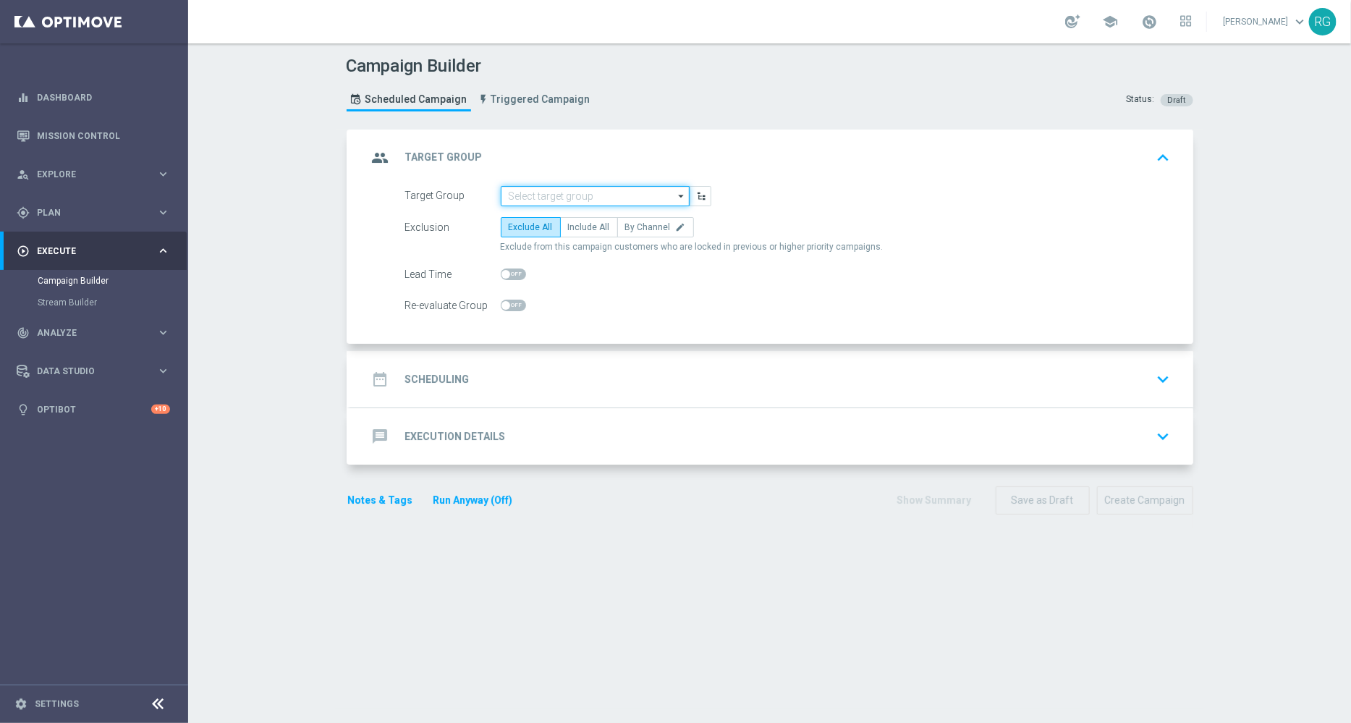
click at [521, 195] on input at bounding box center [595, 196] width 189 height 20
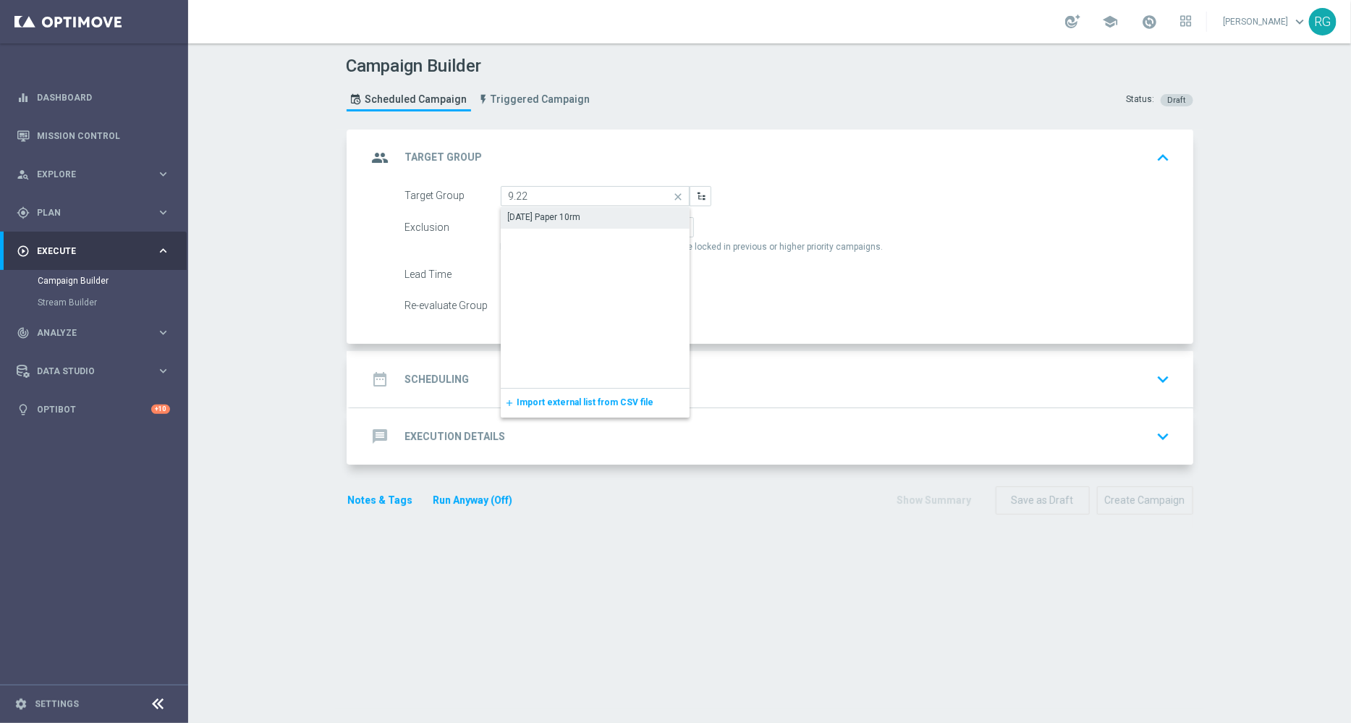
click at [521, 211] on div "[DATE] Paper 10rm" at bounding box center [544, 217] width 73 height 13
type input "[DATE] Paper 10rm"
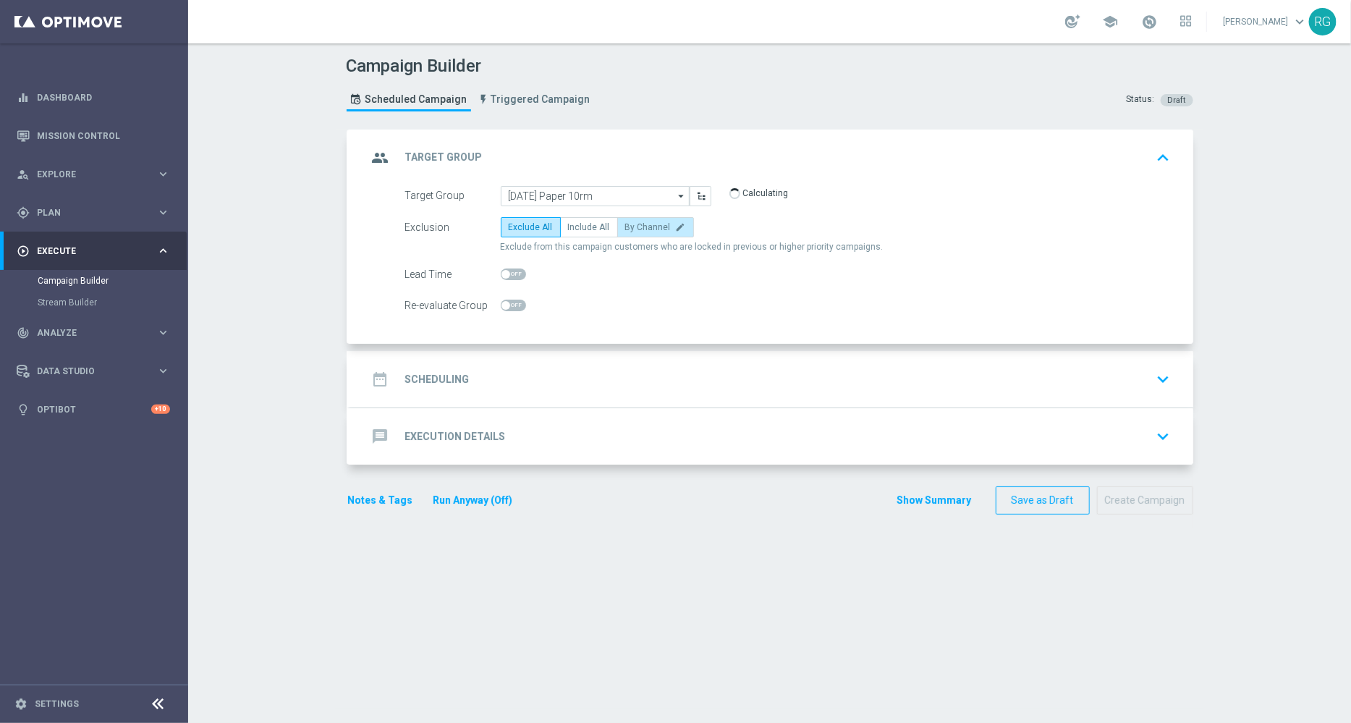
click at [647, 224] on span "By Channel" at bounding box center [648, 227] width 46 height 10
click at [635, 225] on input "By Channel edit" at bounding box center [629, 229] width 9 height 9
radio input "true"
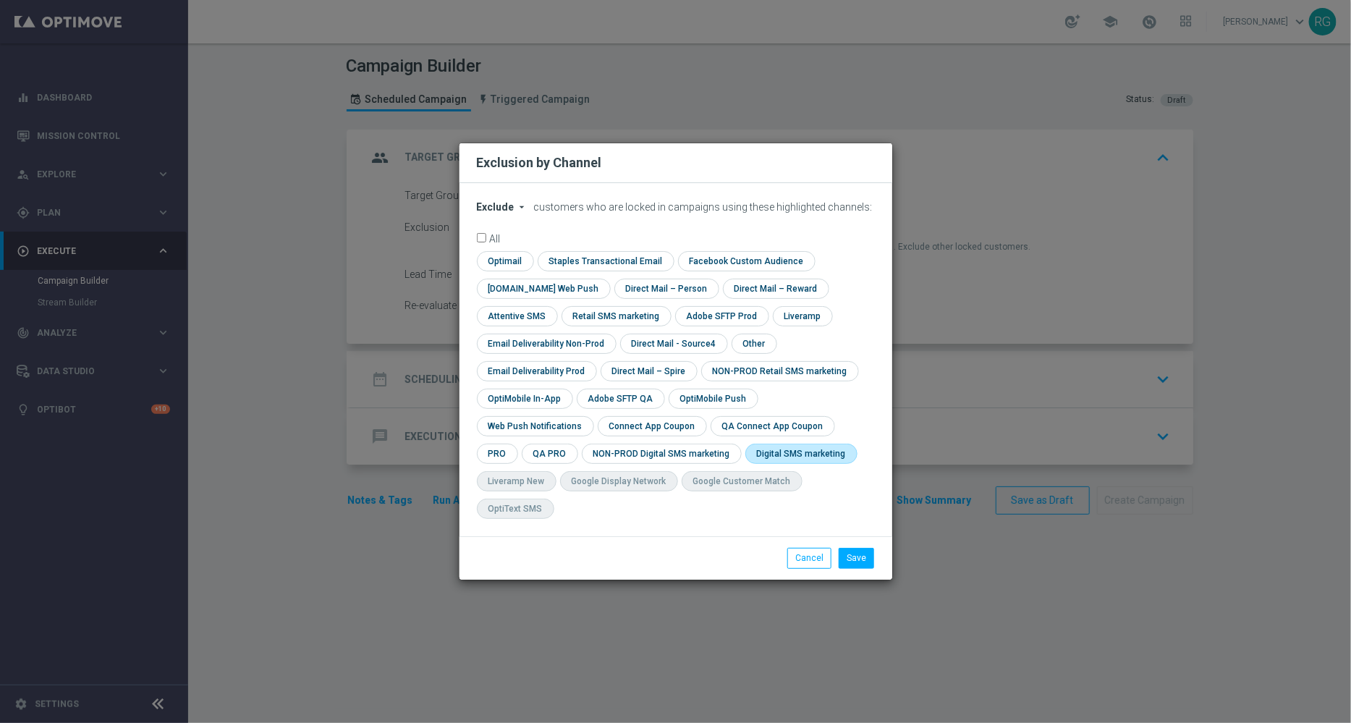
click at [745, 463] on input "checkbox" at bounding box center [798, 454] width 106 height 20
checkbox input "true"
click at [866, 548] on button "Save" at bounding box center [856, 558] width 35 height 20
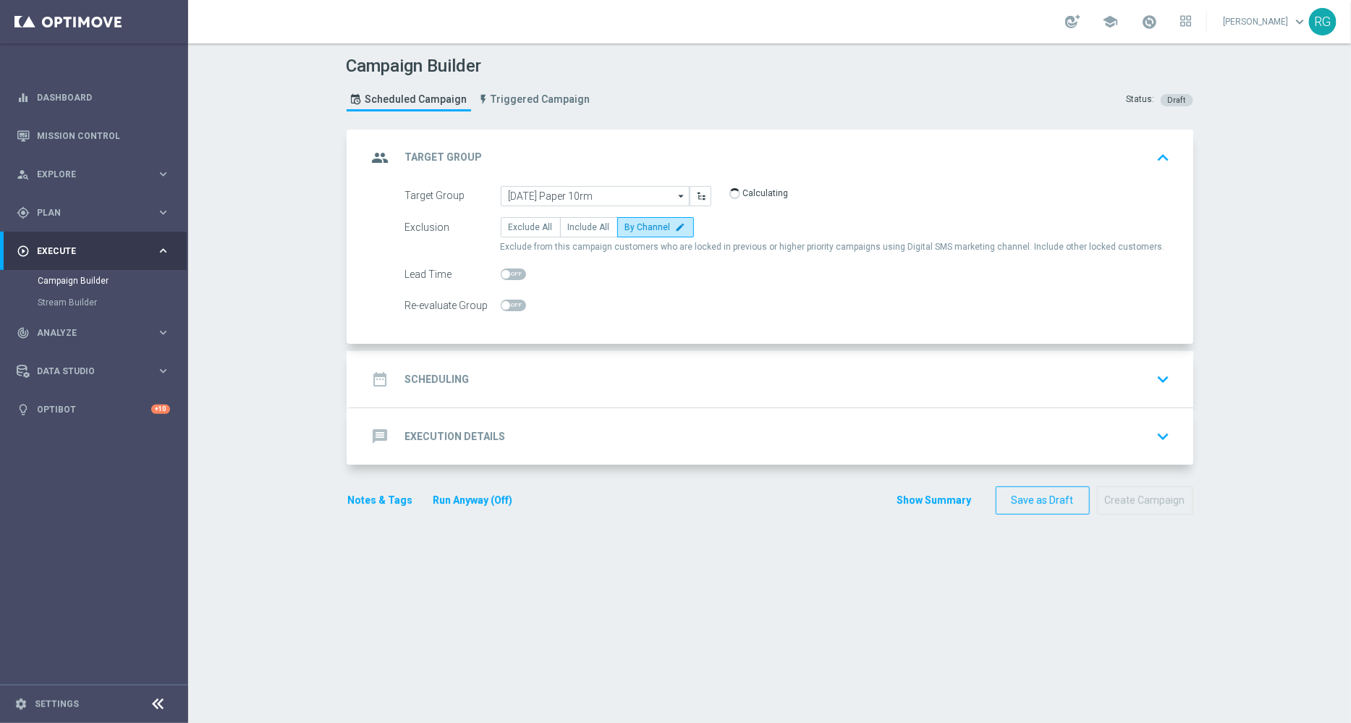
click at [510, 274] on span at bounding box center [513, 274] width 25 height 12
click at [510, 274] on input "checkbox" at bounding box center [513, 274] width 25 height 12
checkbox input "true"
click at [587, 365] on div "date_range Scheduling keyboard_arrow_down" at bounding box center [772, 379] width 808 height 28
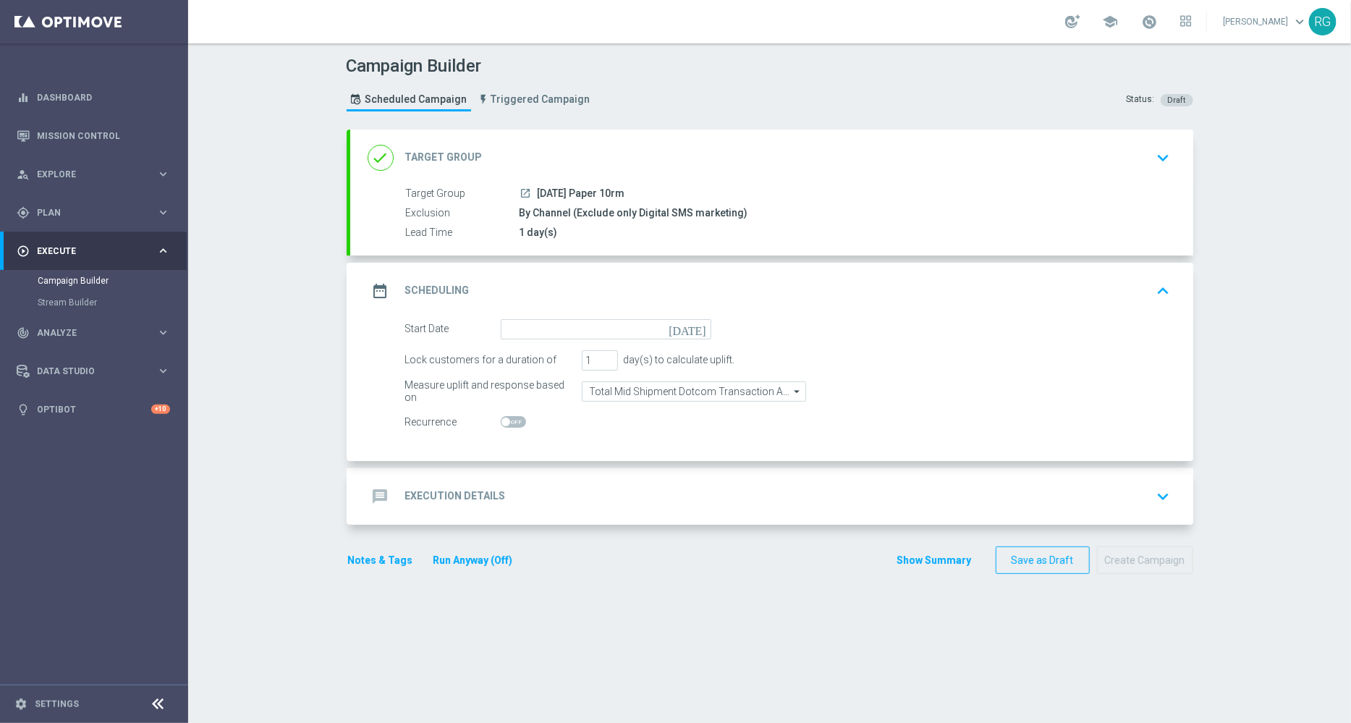
click at [691, 323] on icon "[DATE]" at bounding box center [690, 327] width 43 height 16
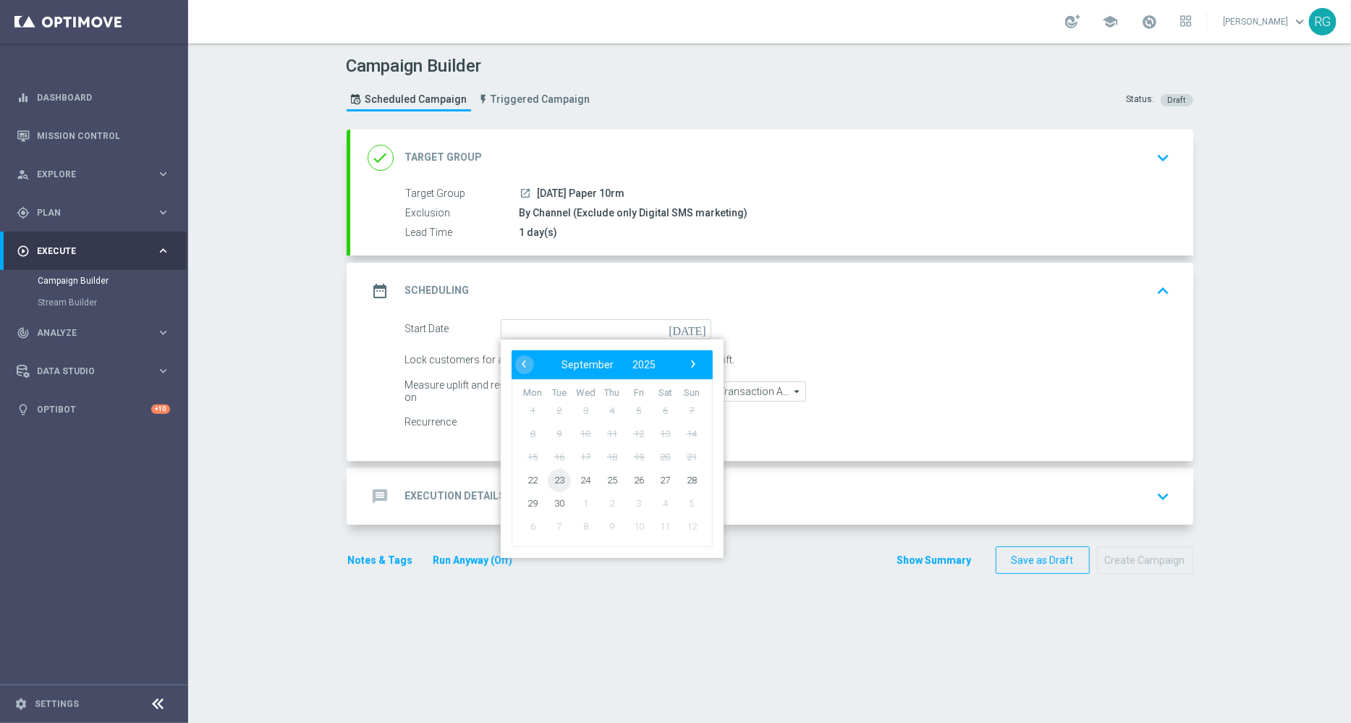
click at [550, 478] on span "23" at bounding box center [558, 479] width 23 height 23
type input "[DATE]"
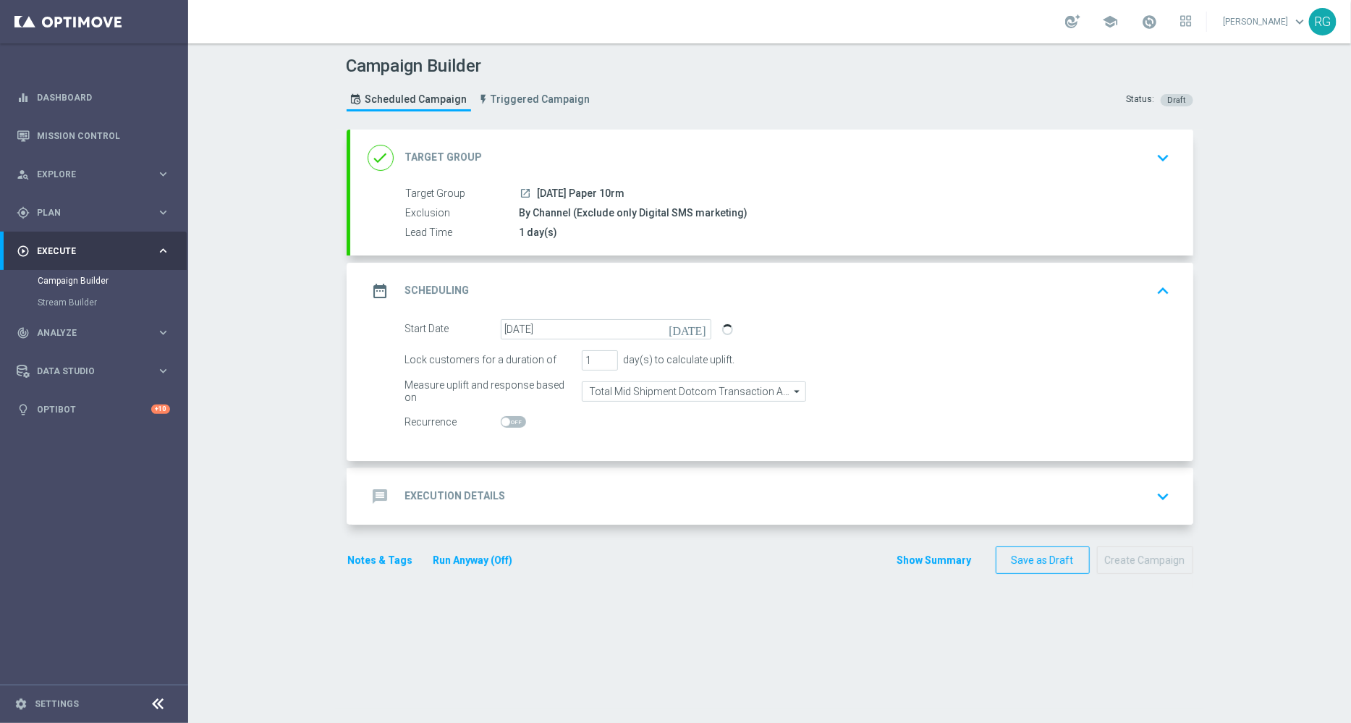
click at [480, 496] on h2 "Execution Details" at bounding box center [455, 496] width 101 height 14
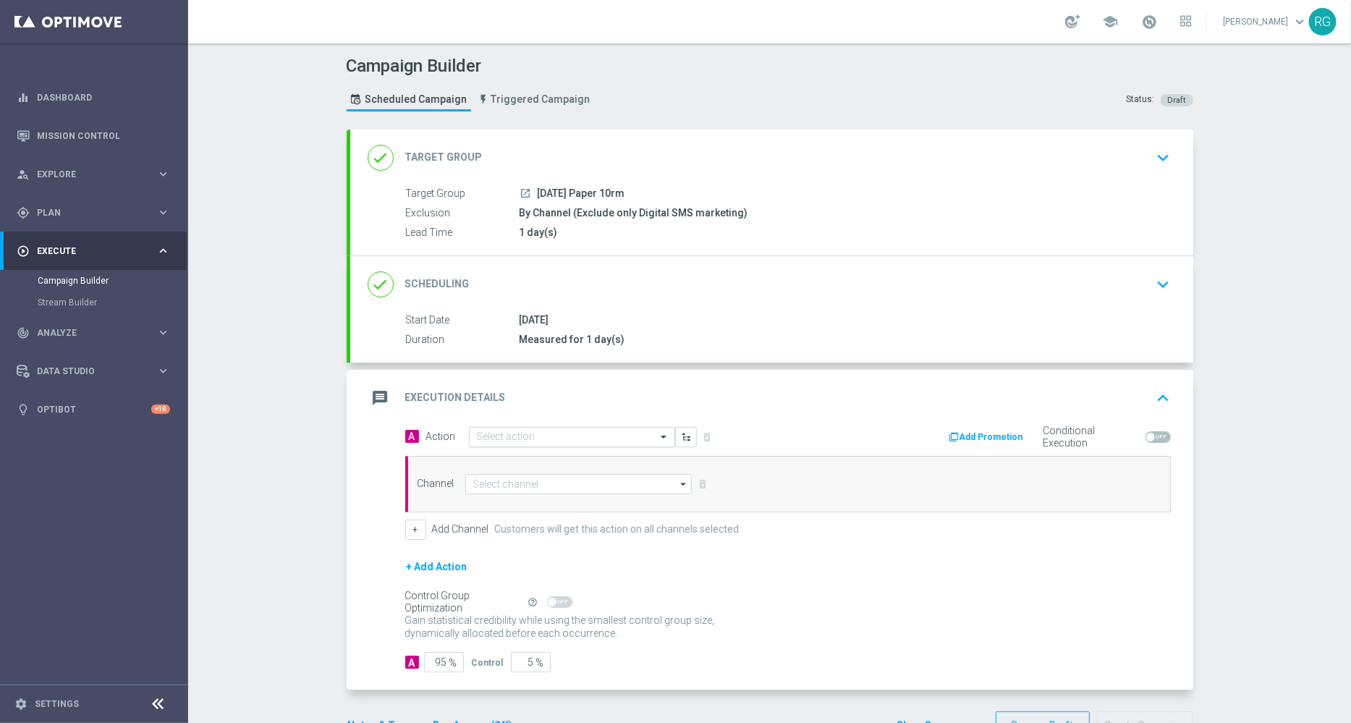
click at [481, 433] on input "text" at bounding box center [557, 437] width 161 height 12
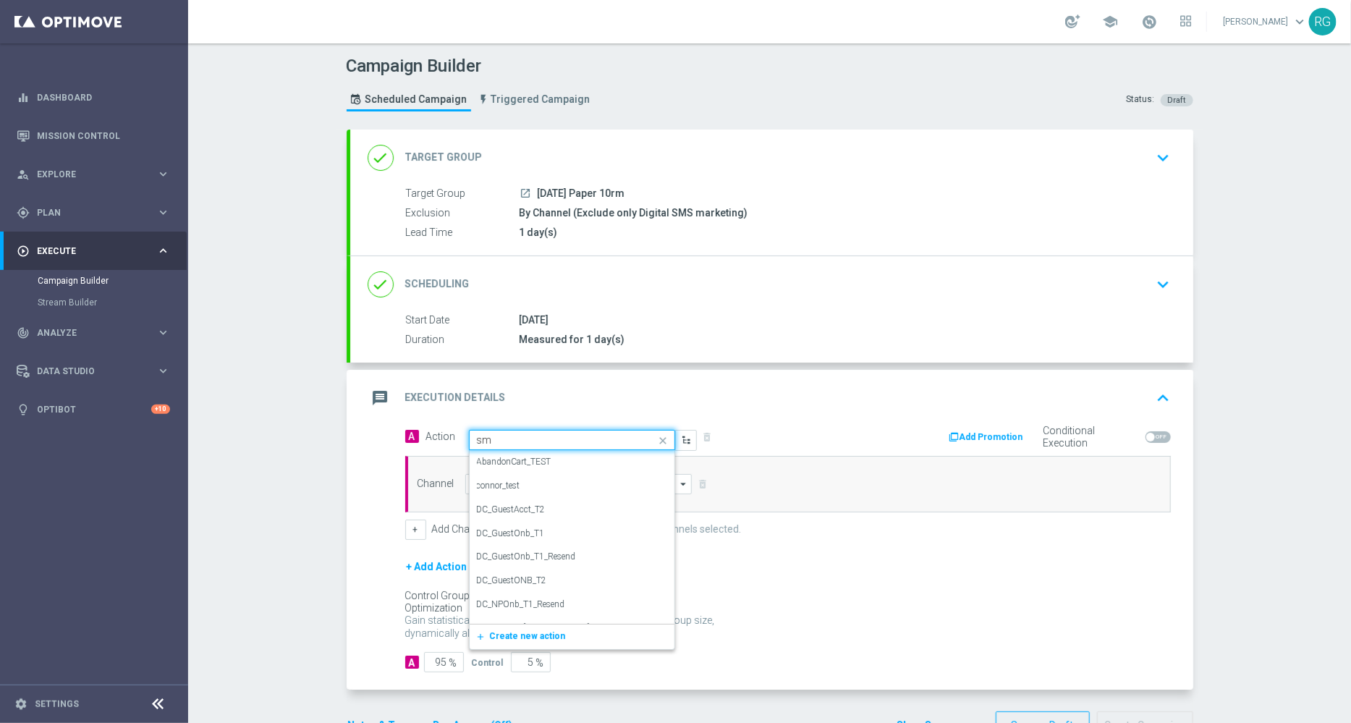
type input "sms"
click at [481, 508] on label "SMS_Awareness" at bounding box center [508, 510] width 62 height 12
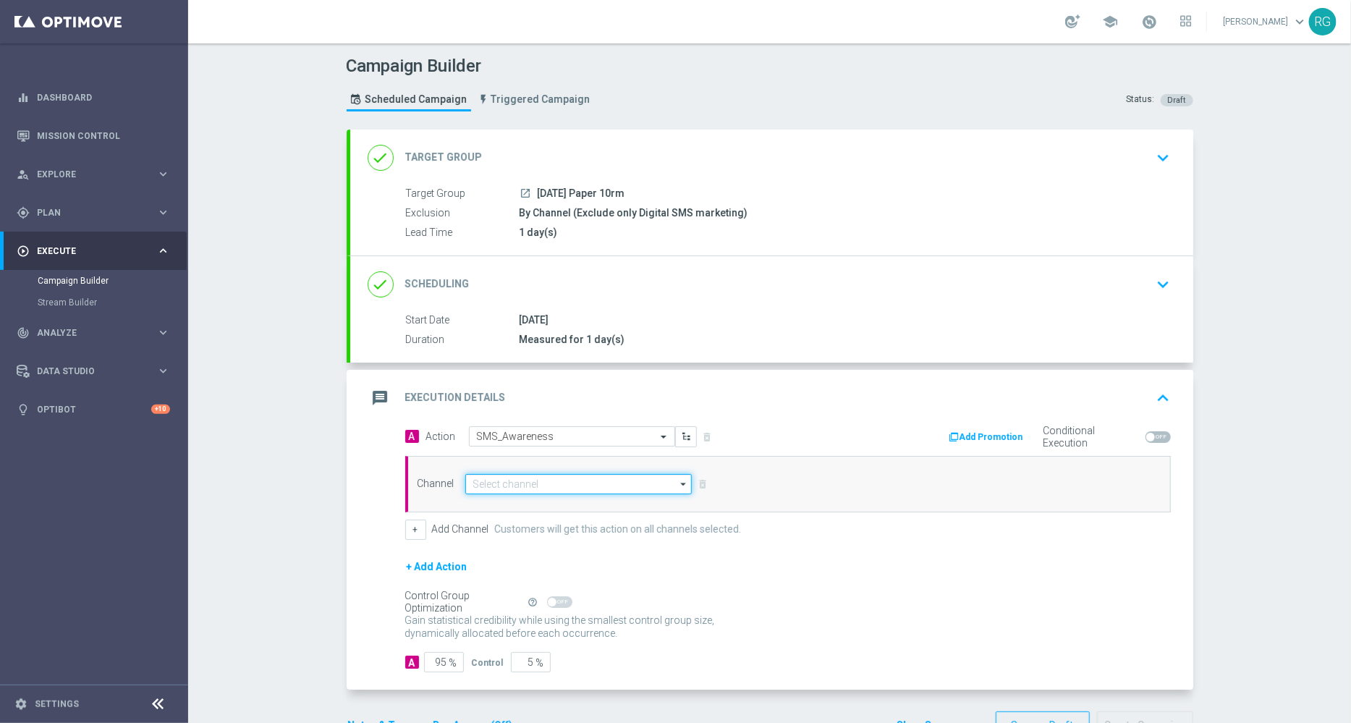
click at [478, 489] on input at bounding box center [578, 484] width 227 height 20
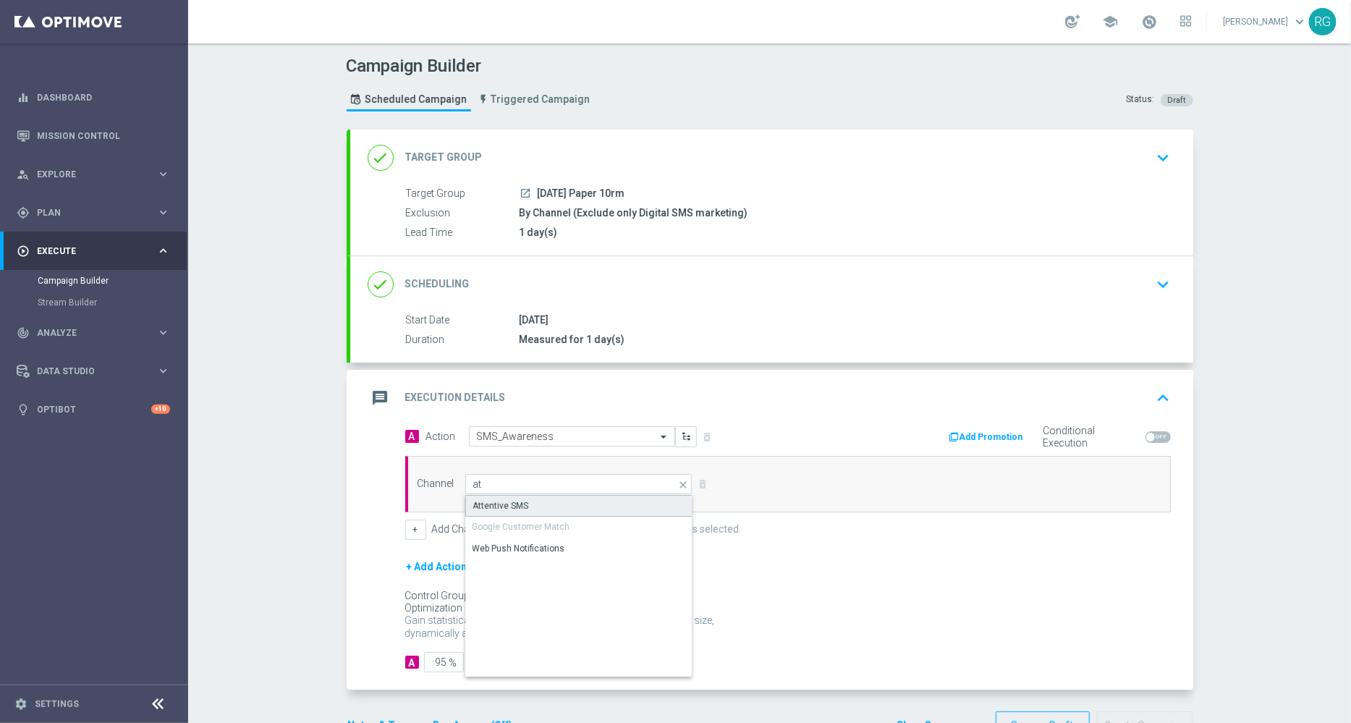
click at [488, 499] on div "Attentive SMS" at bounding box center [501, 505] width 56 height 13
type input "Attentive SMS"
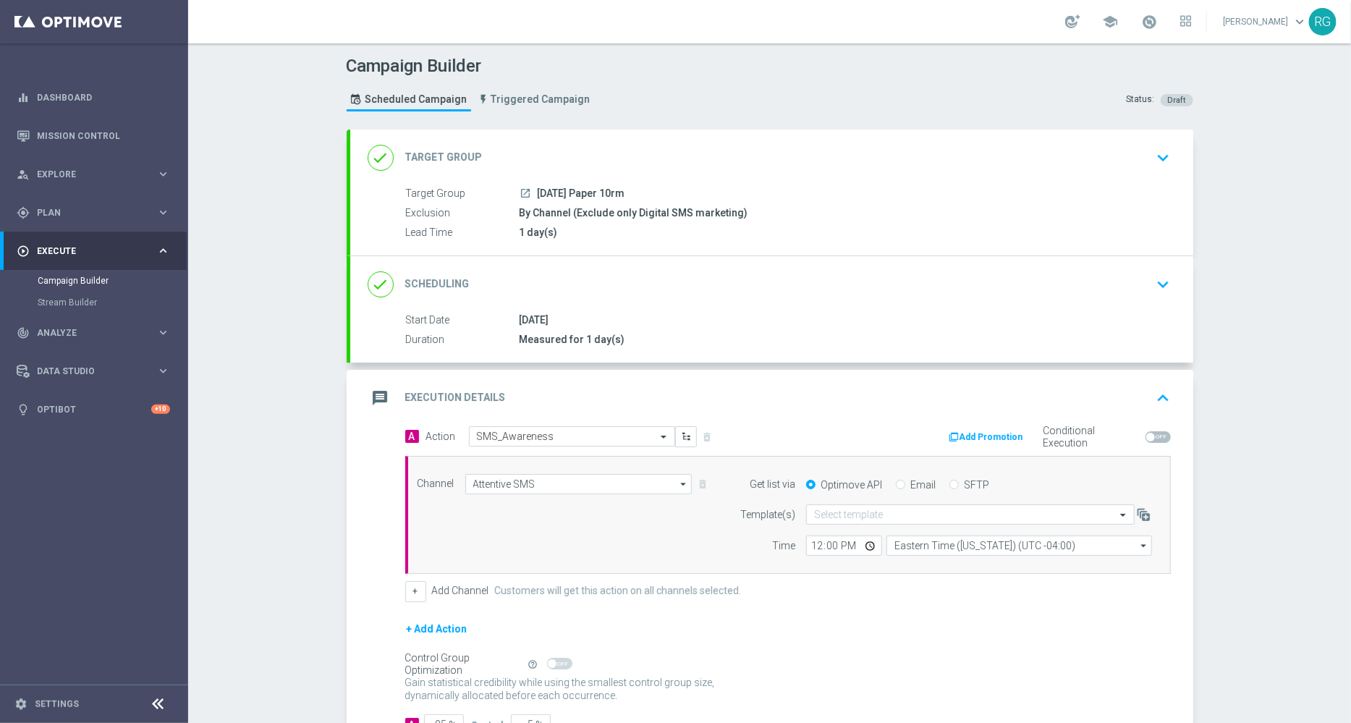
click at [950, 483] on input "SFTP" at bounding box center [954, 485] width 9 height 9
radio input "true"
click at [821, 515] on input "text" at bounding box center [956, 515] width 284 height 12
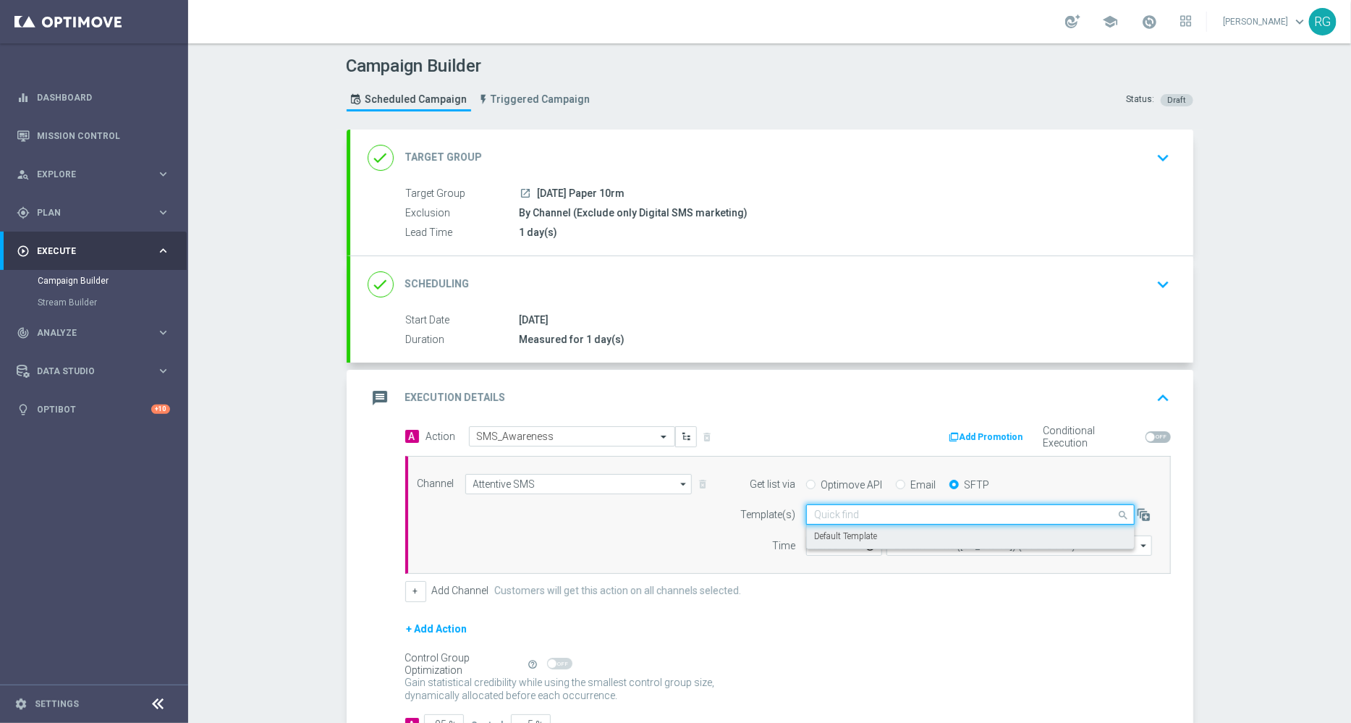
click at [832, 537] on label "Default Template" at bounding box center [845, 536] width 63 height 12
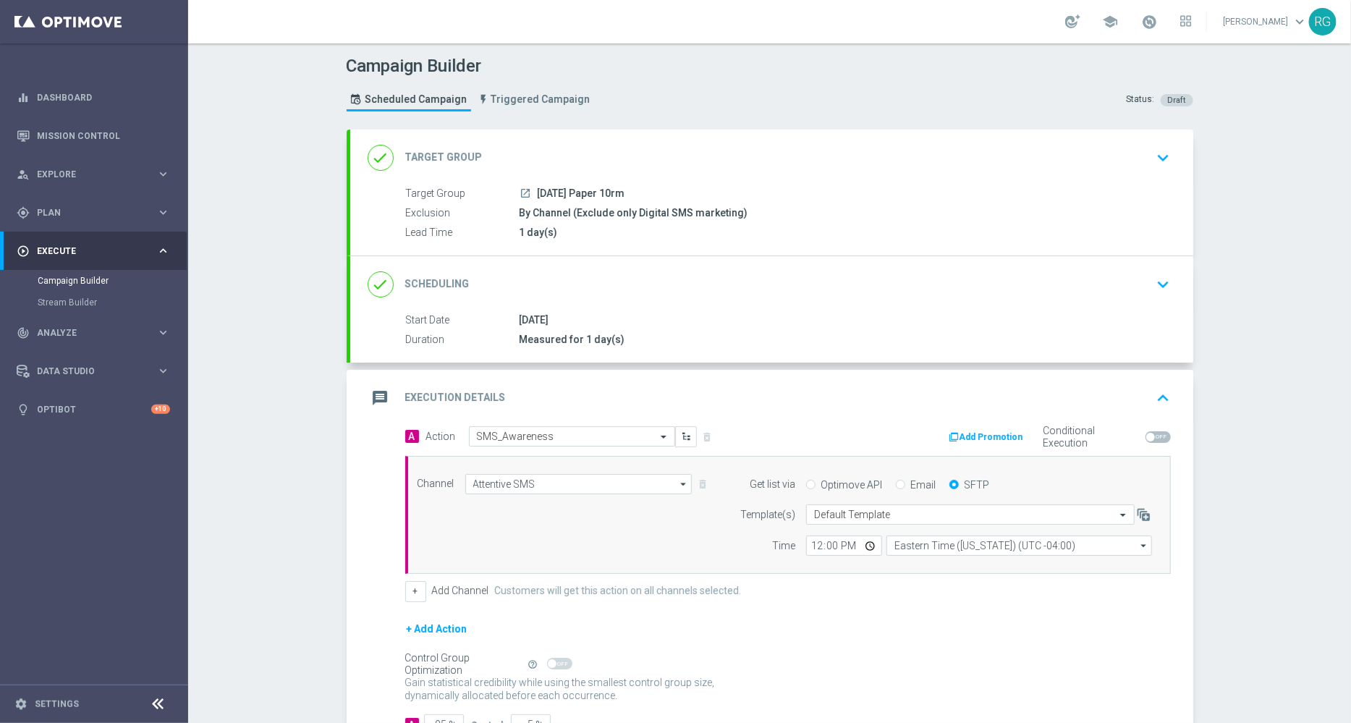
scroll to position [104, 0]
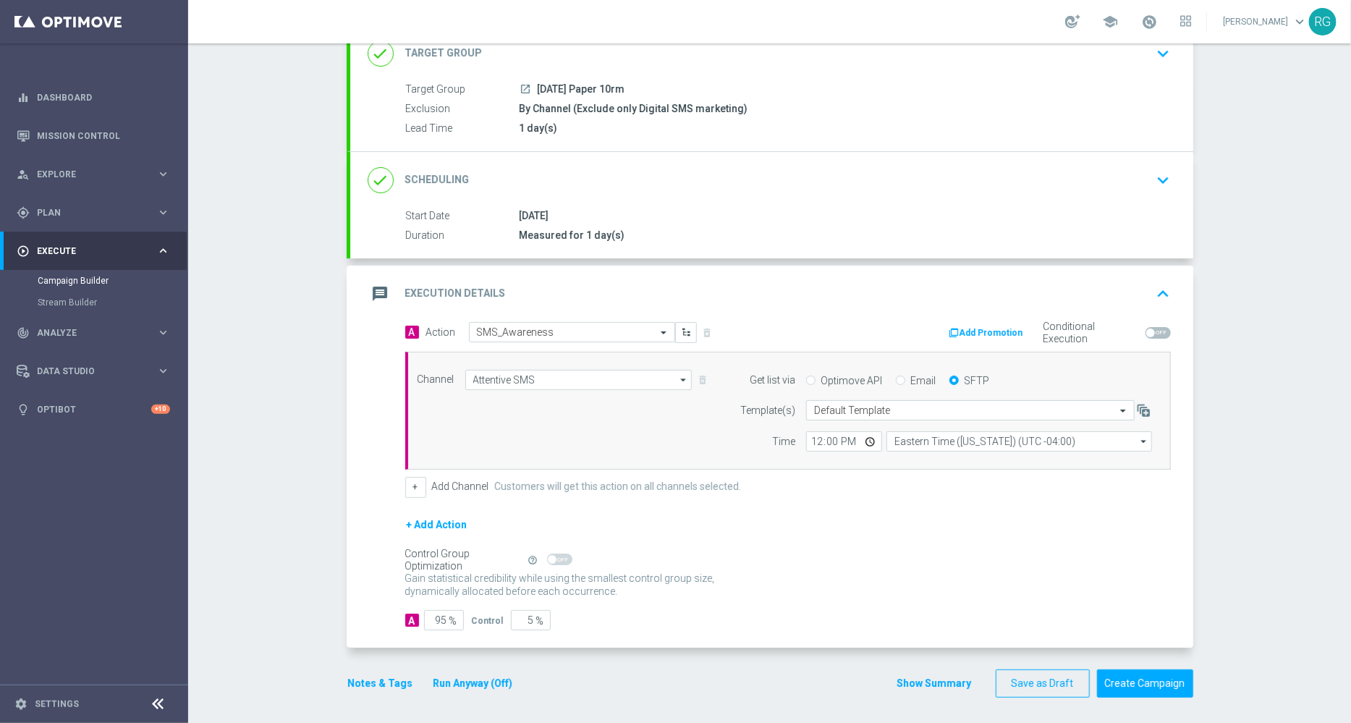
click at [365, 678] on button "Notes & Tags" at bounding box center [381, 683] width 68 height 18
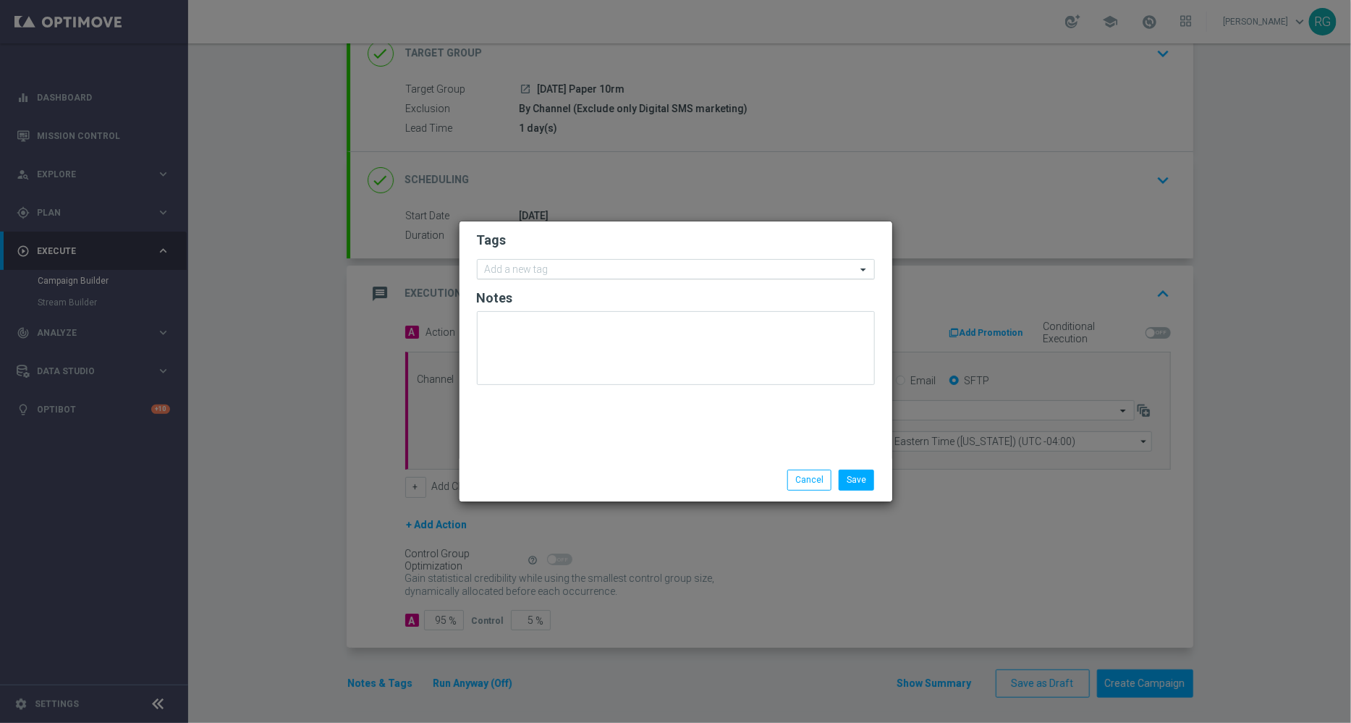
click at [666, 261] on div "Add a new tag" at bounding box center [667, 270] width 378 height 18
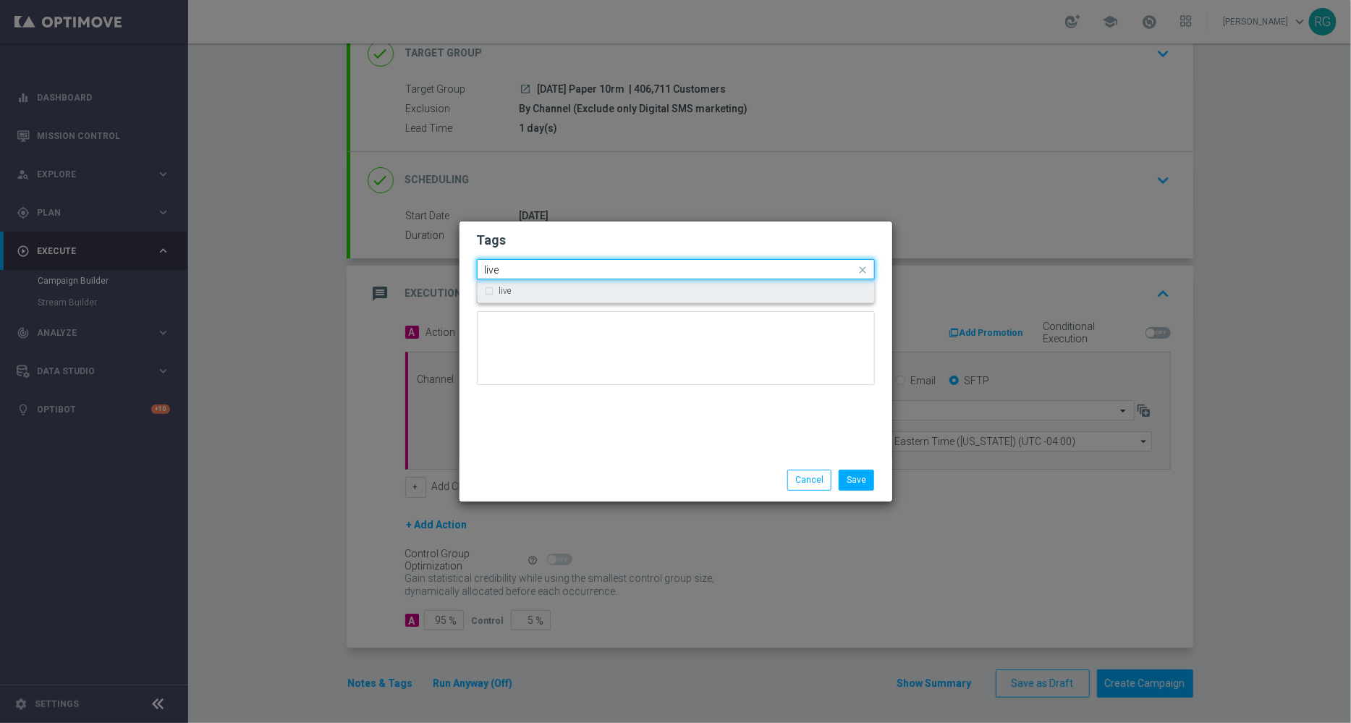
click at [628, 296] on div "live" at bounding box center [676, 290] width 382 height 23
type input "live"
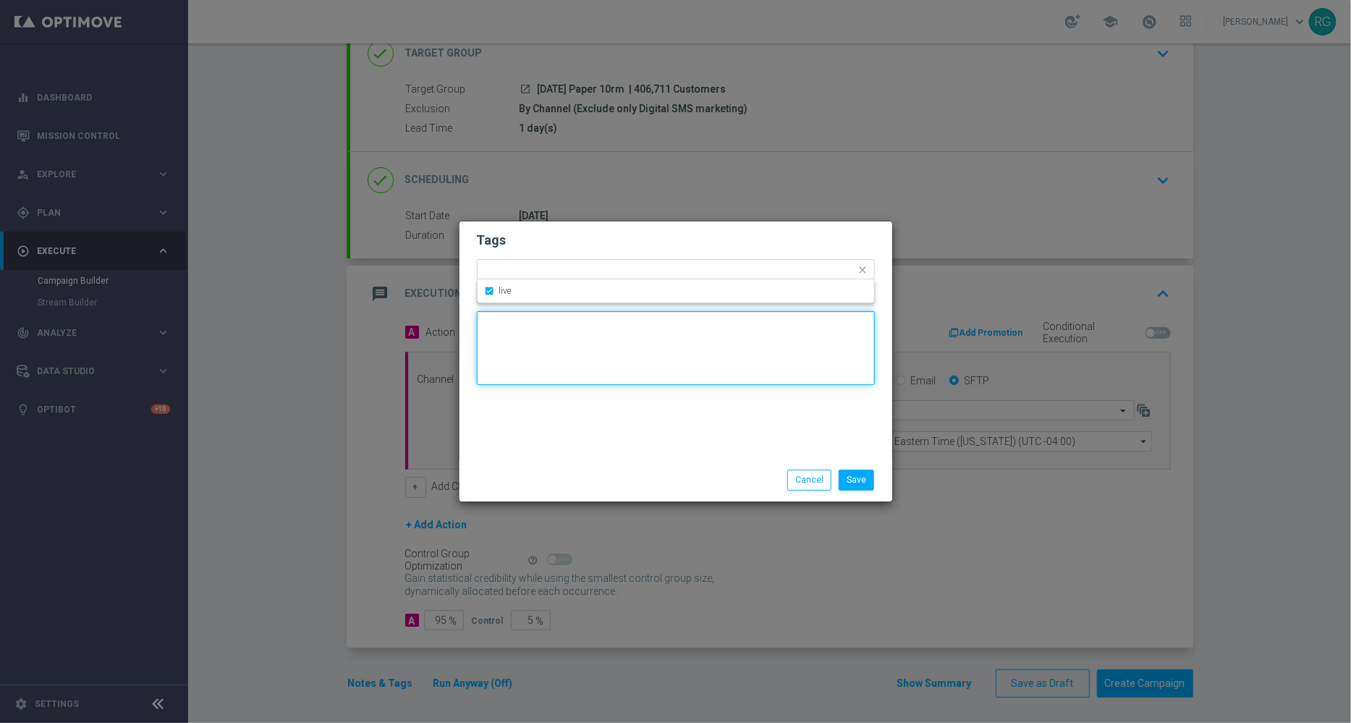
click at [613, 356] on textarea at bounding box center [676, 348] width 398 height 74
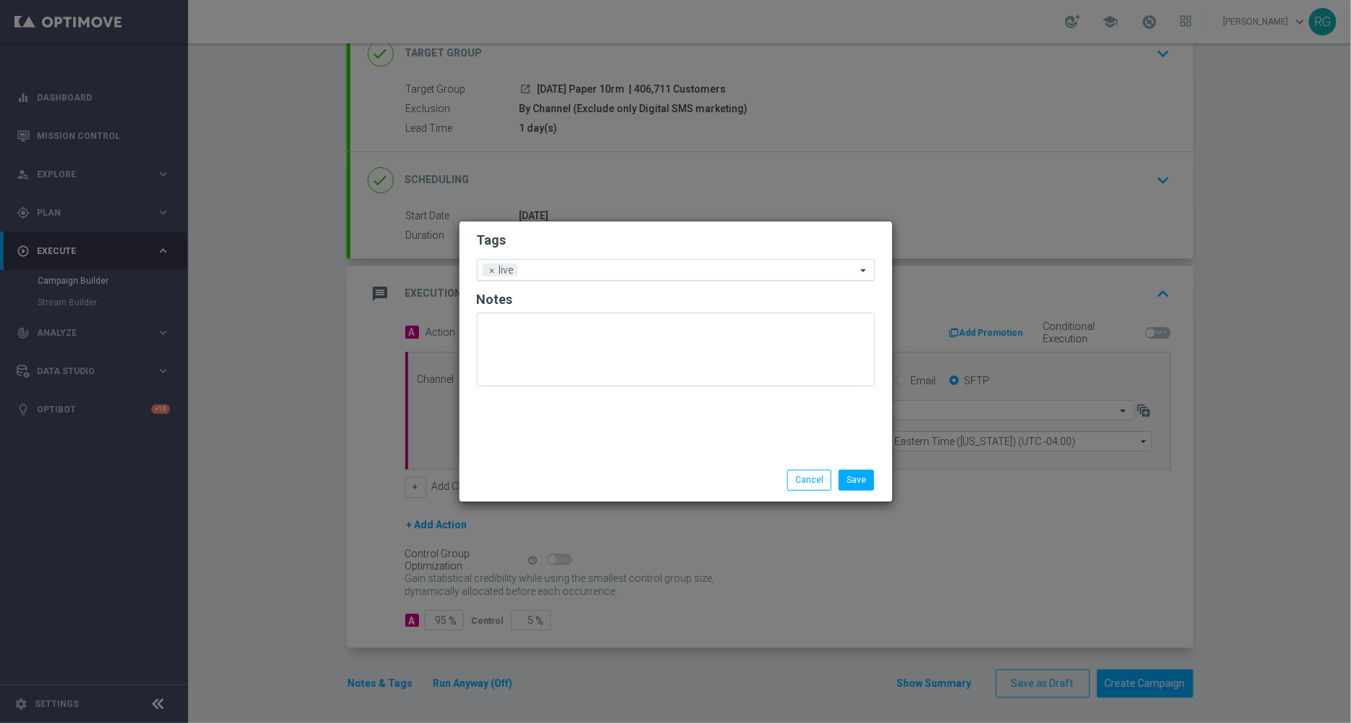
click at [581, 277] on div at bounding box center [688, 272] width 335 height 14
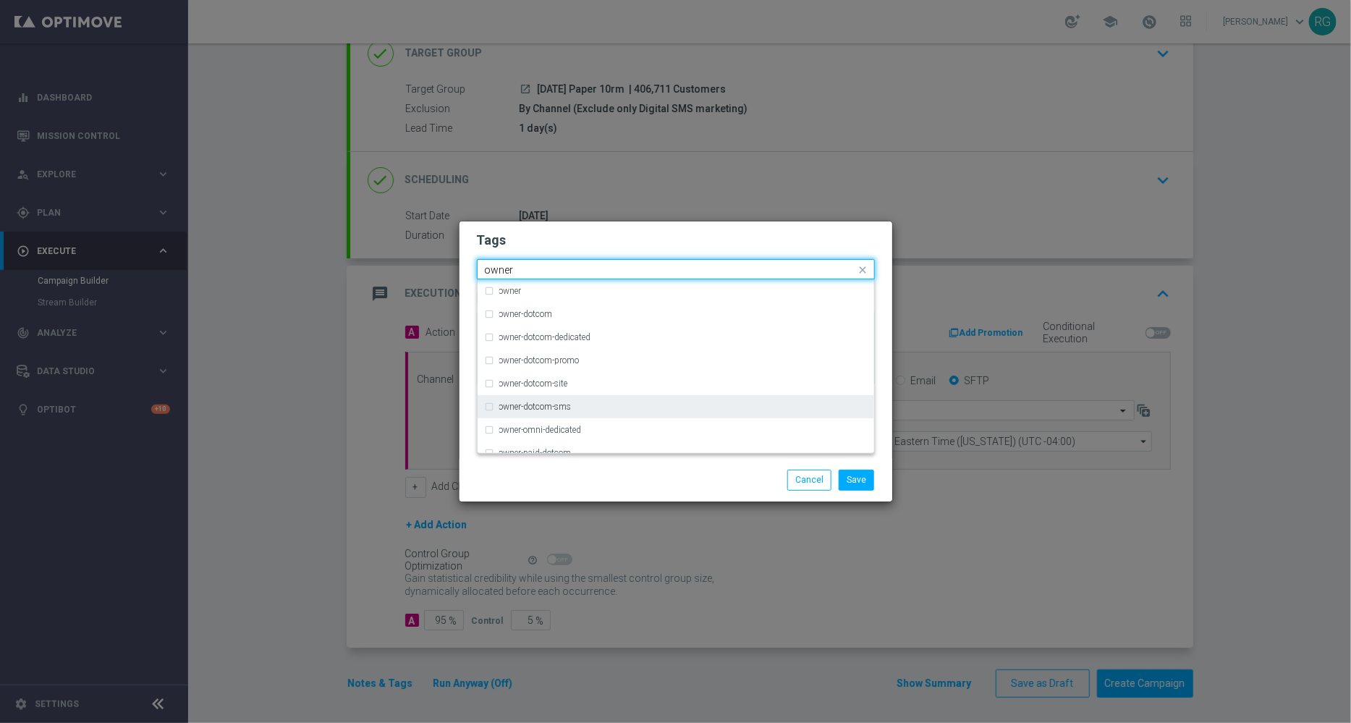
click at [554, 407] on label "owner-dotcom-sms" at bounding box center [535, 406] width 72 height 9
type input "owner"
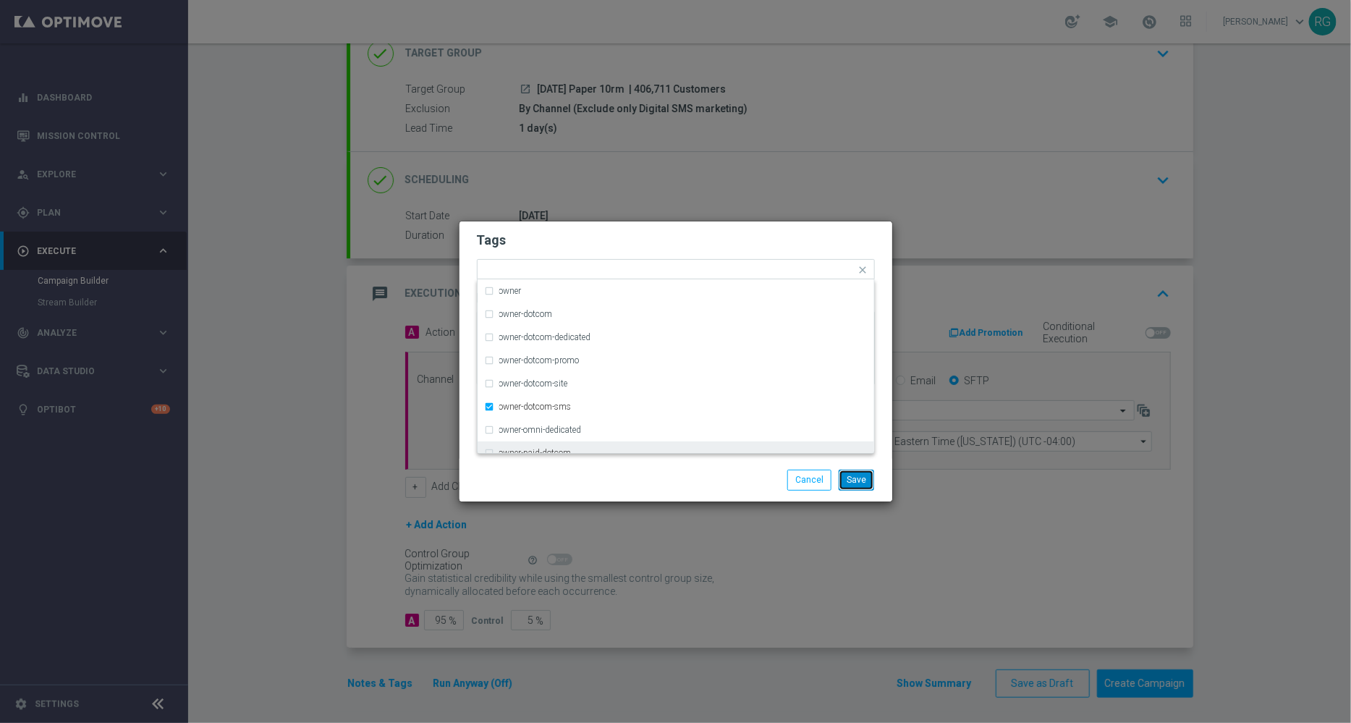
click at [854, 481] on button "Save" at bounding box center [856, 480] width 35 height 20
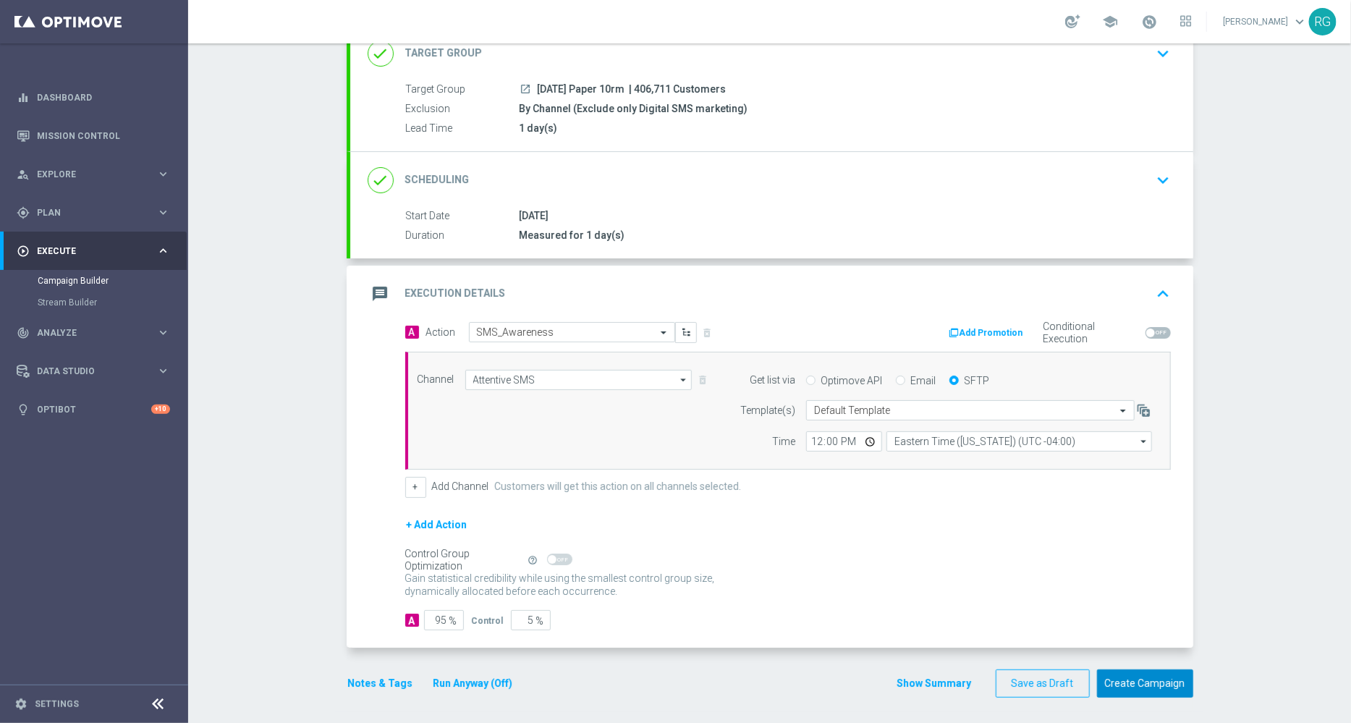
click at [1142, 682] on button "Create Campaign" at bounding box center [1145, 683] width 96 height 28
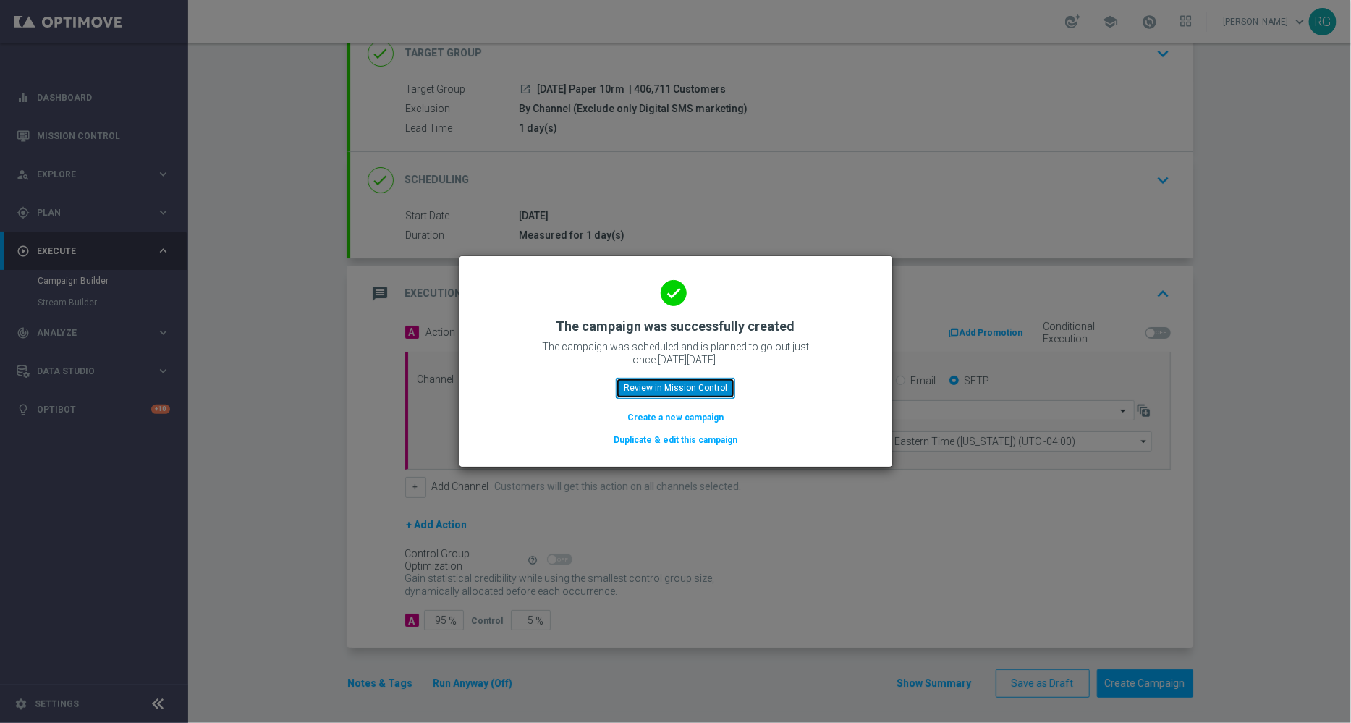
click at [680, 388] on button "Review in Mission Control" at bounding box center [675, 388] width 119 height 20
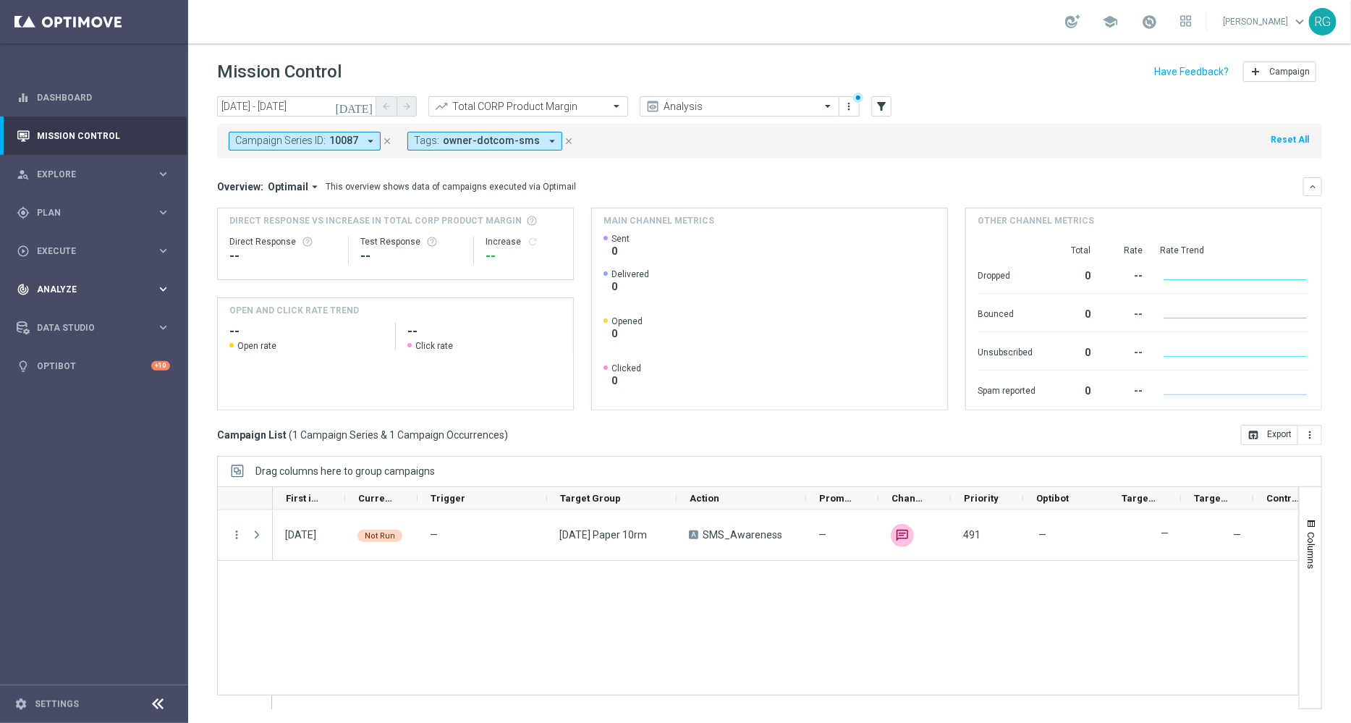
click at [77, 289] on span "Analyze" at bounding box center [96, 289] width 119 height 9
click at [51, 428] on span "BI Studio" at bounding box center [89, 427] width 103 height 9
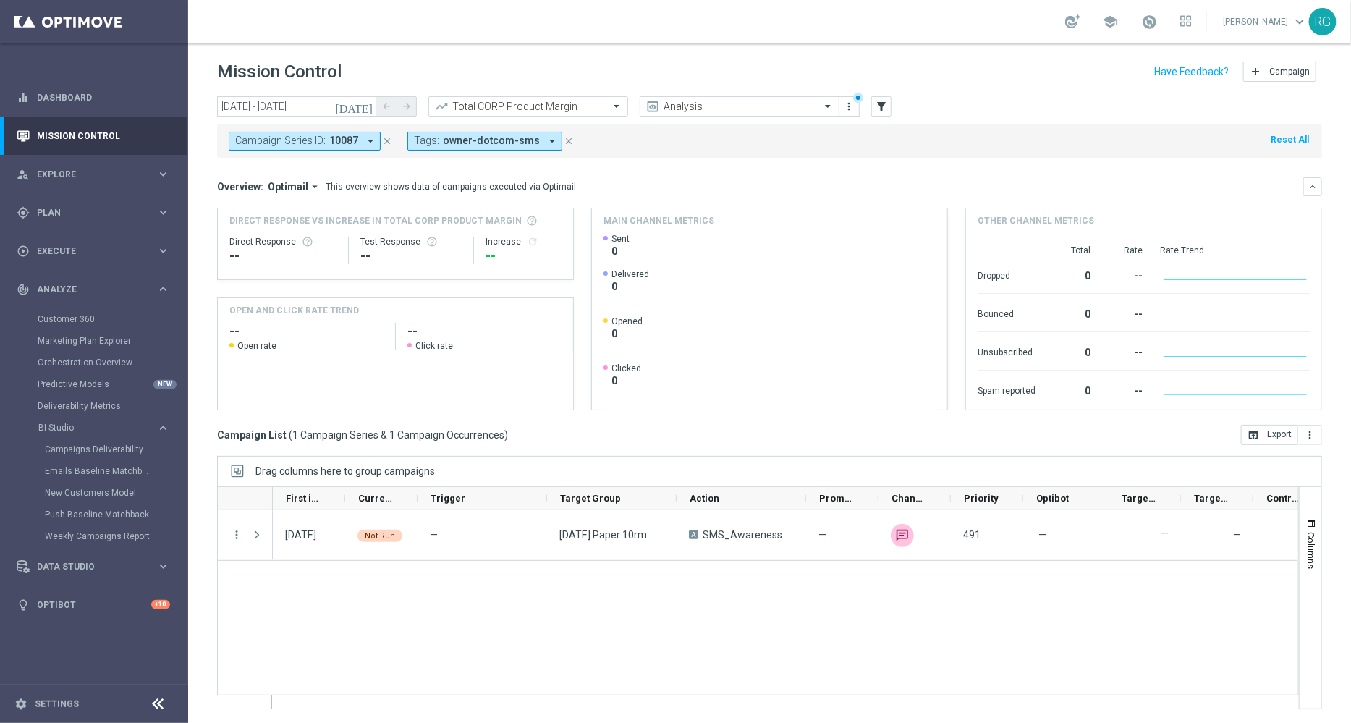
click at [62, 457] on div "Campaigns Deliverability" at bounding box center [116, 450] width 142 height 22
click at [69, 453] on link "Campaigns Deliverability" at bounding box center [98, 450] width 106 height 12
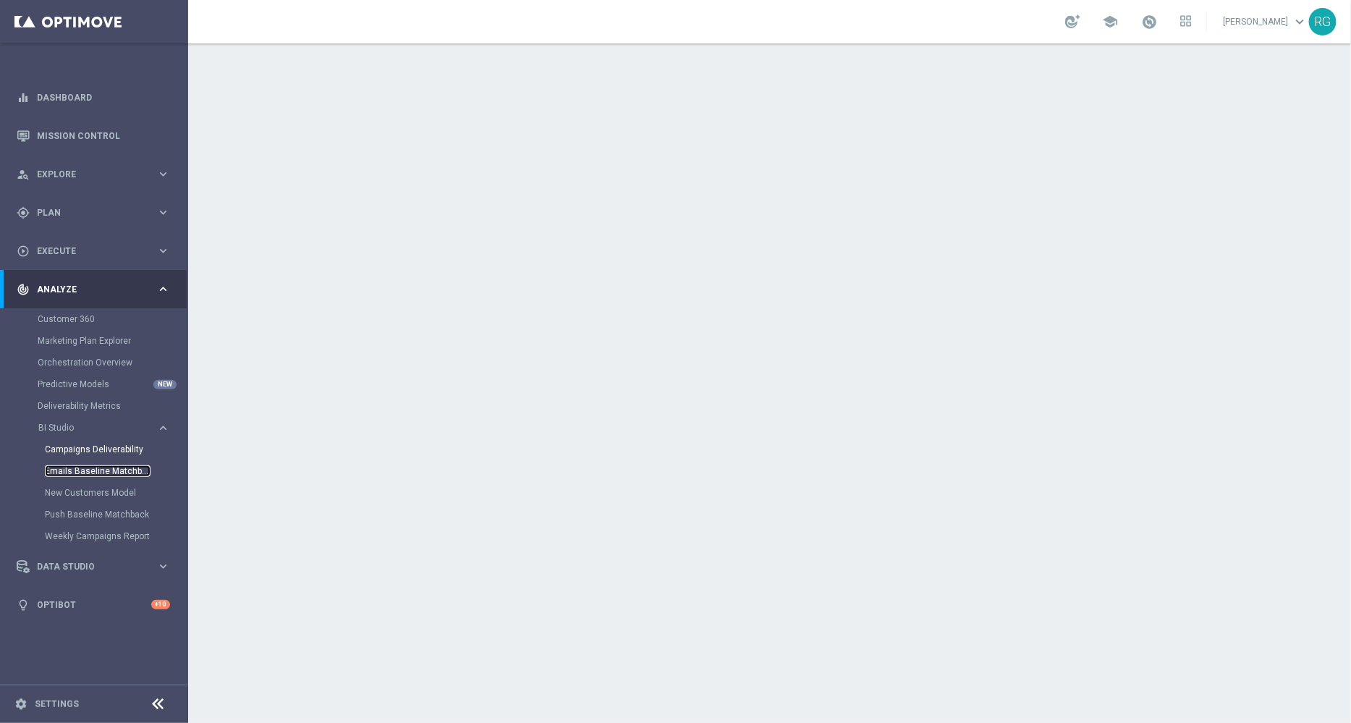
click at [68, 470] on link "Emails Baseline Matchback" at bounding box center [98, 471] width 106 height 12
click at [92, 132] on link "Mission Control" at bounding box center [103, 136] width 133 height 38
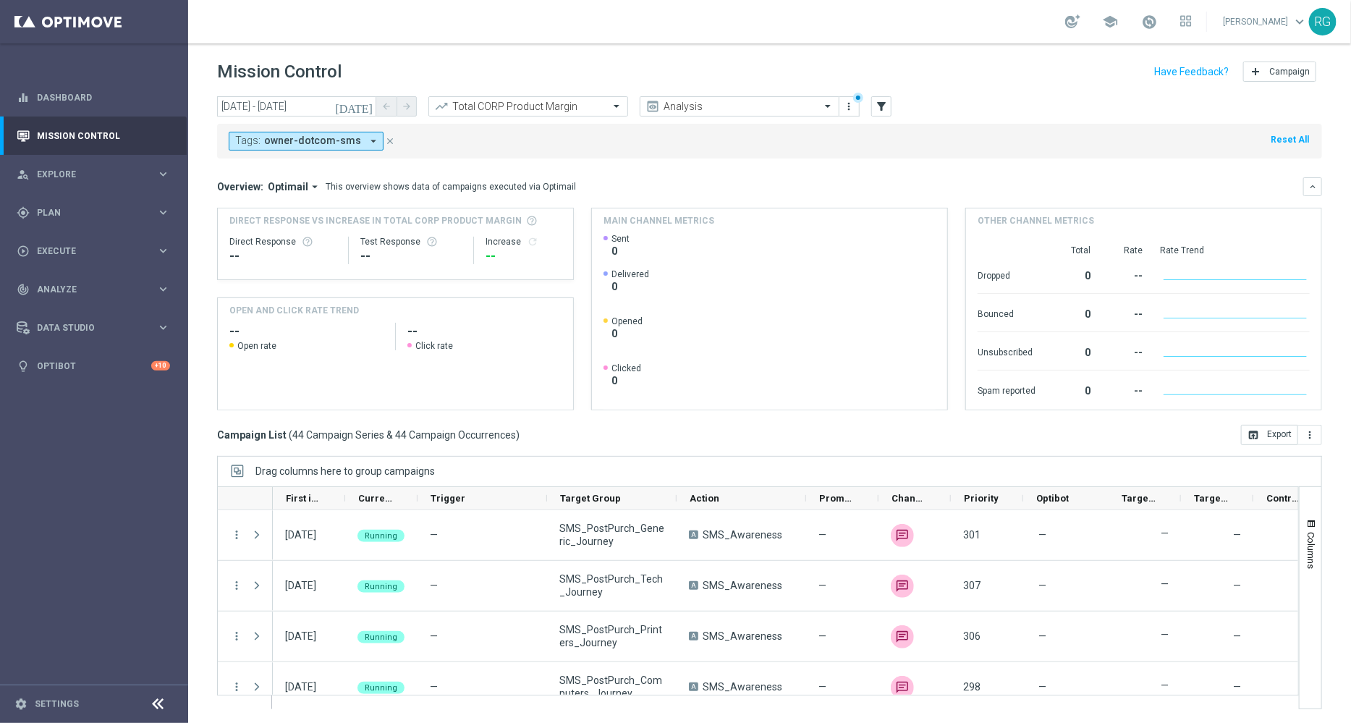
scroll to position [2044, 0]
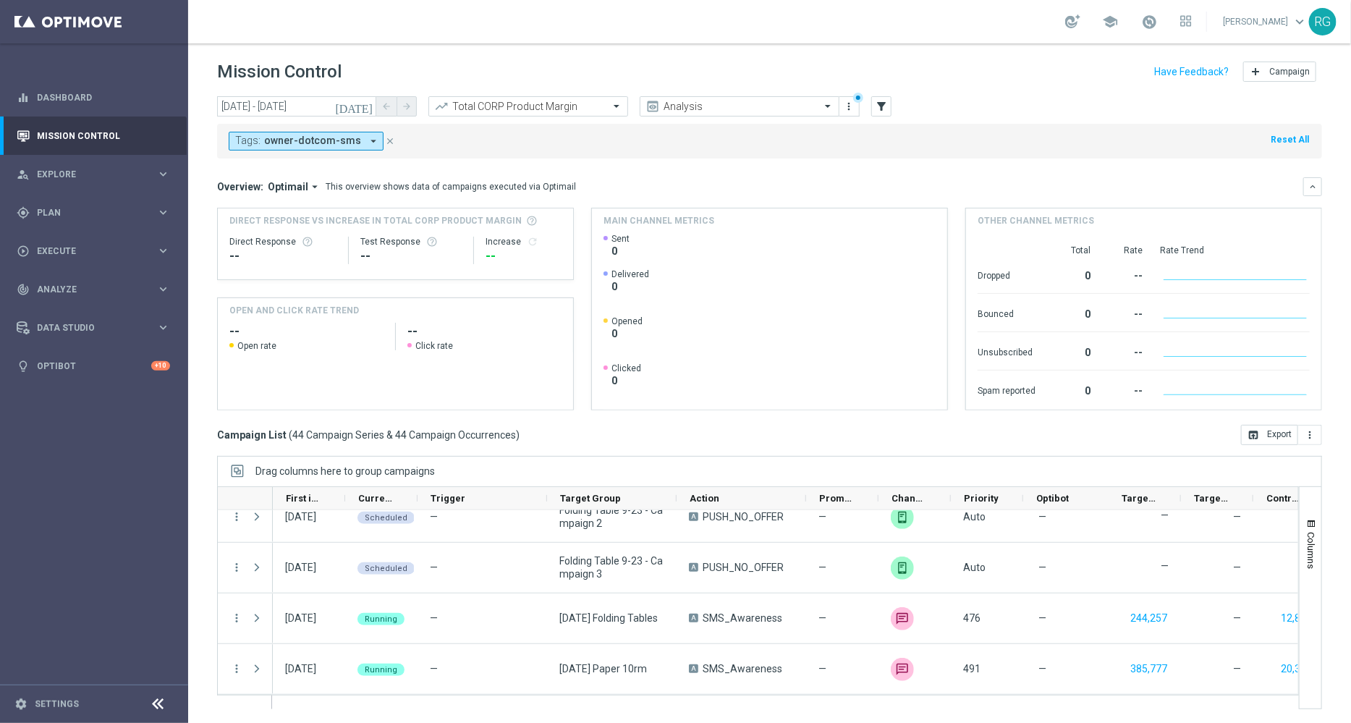
click at [369, 140] on icon "arrow_drop_down" at bounding box center [373, 141] width 13 height 13
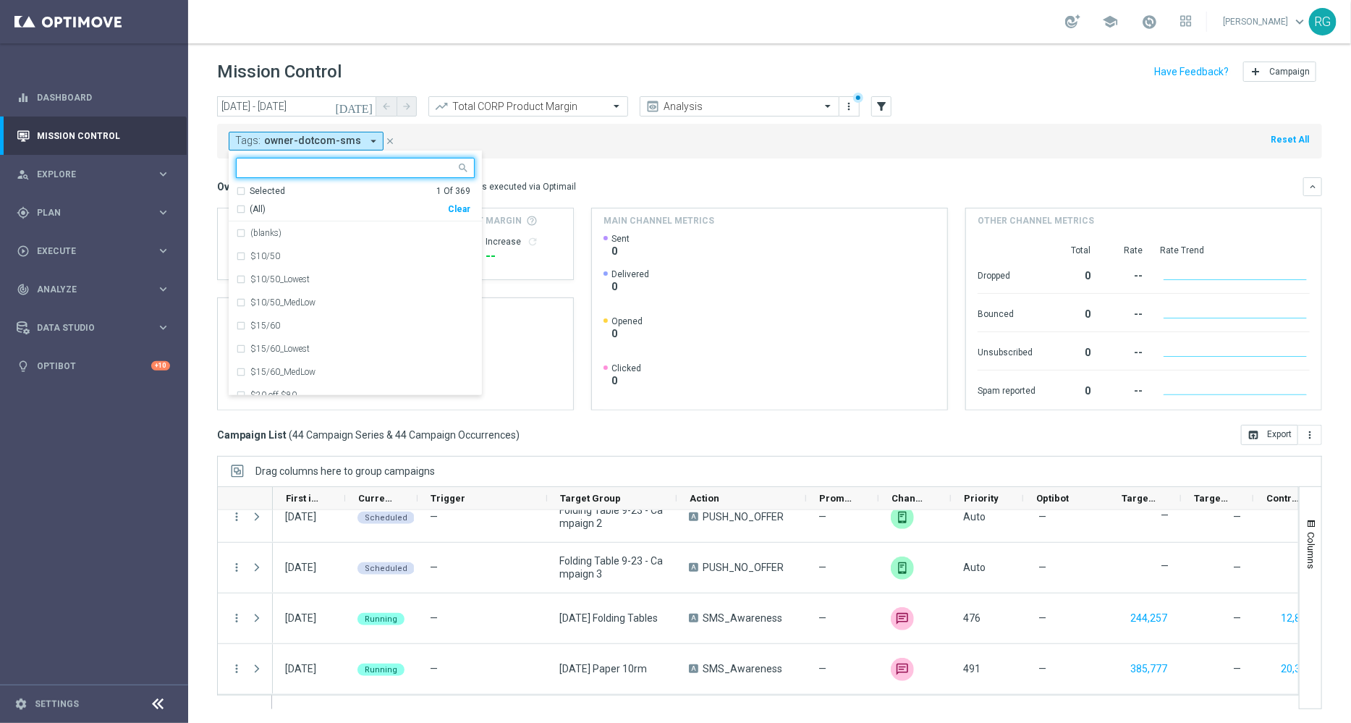
click at [0, 0] on div "Clear" at bounding box center [0, 0] width 0 height 0
click at [344, 164] on input "text" at bounding box center [350, 168] width 212 height 12
click at [303, 326] on label "owner-dotcom-sms" at bounding box center [286, 325] width 72 height 9
type input "owner-"
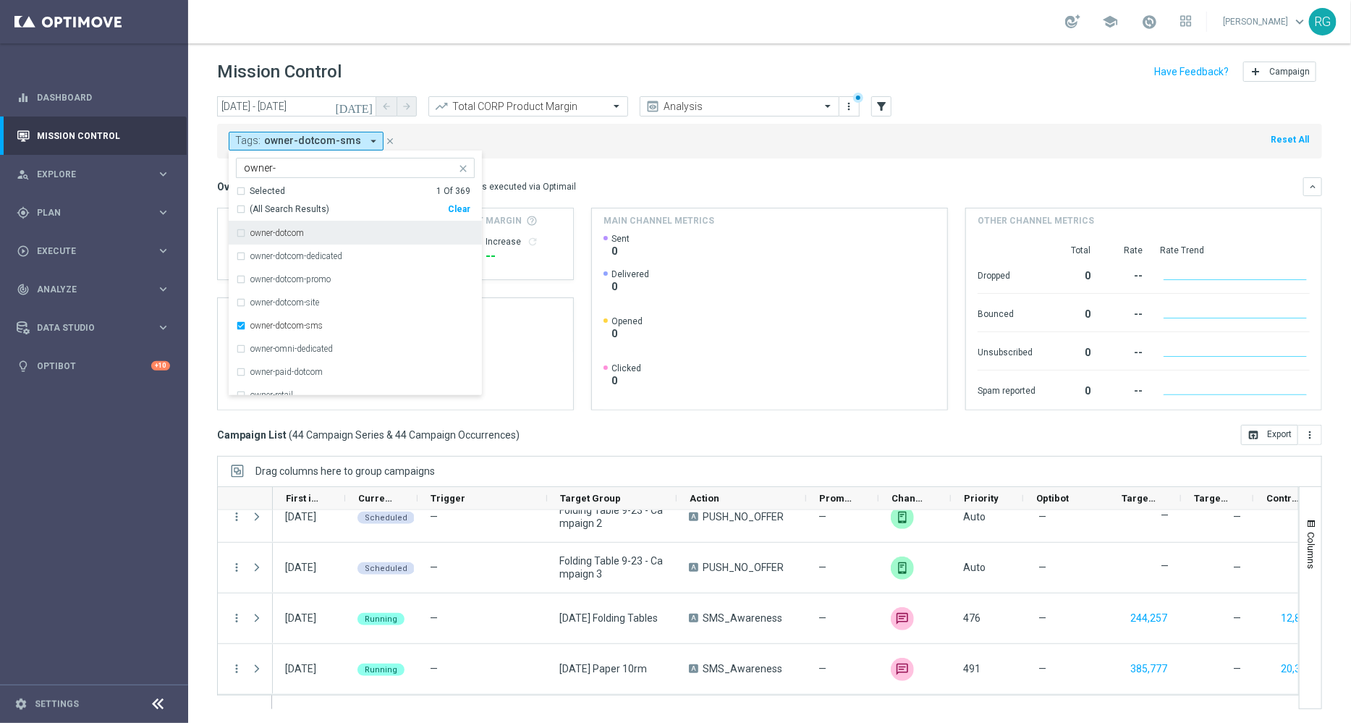
click at [572, 156] on div "Tags: owner-dotcom-sms arrow_drop_down owner-dotcom-sms owner- Selected 1 Of 36…" at bounding box center [769, 141] width 1105 height 35
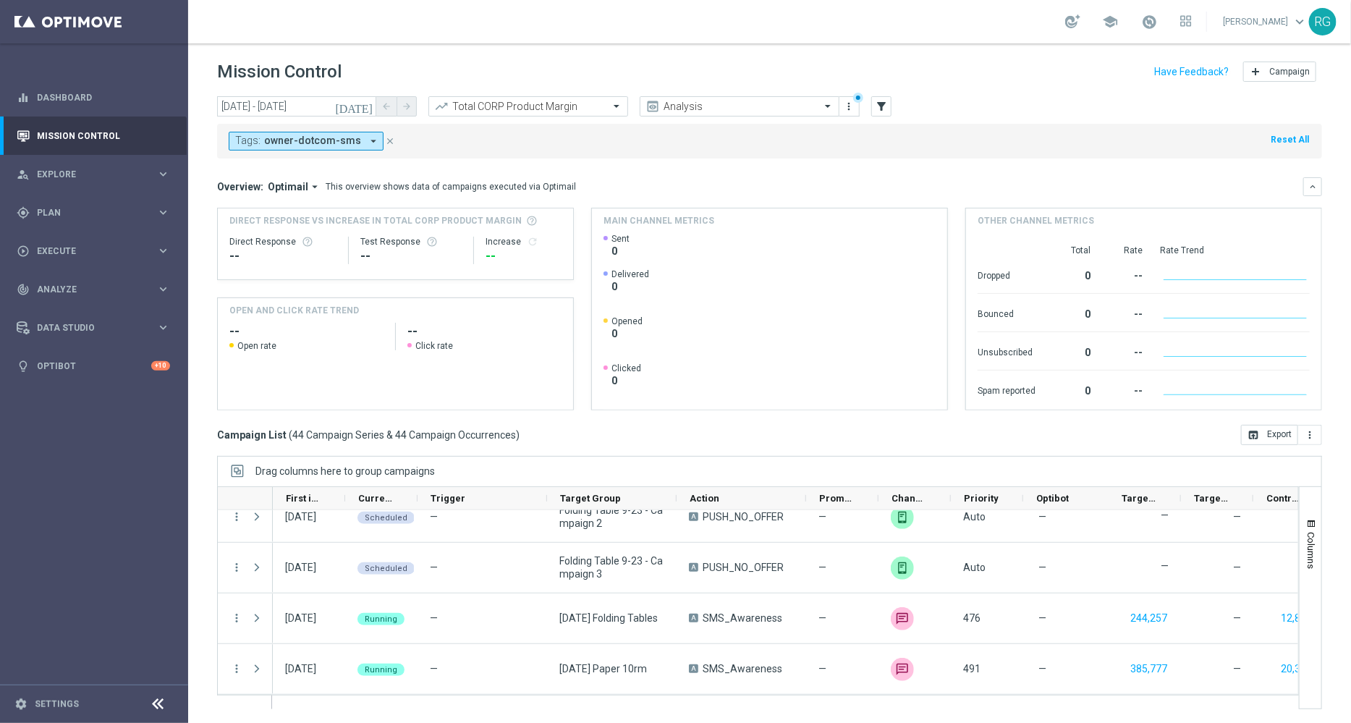
click at [363, 111] on icon "[DATE]" at bounding box center [354, 106] width 39 height 13
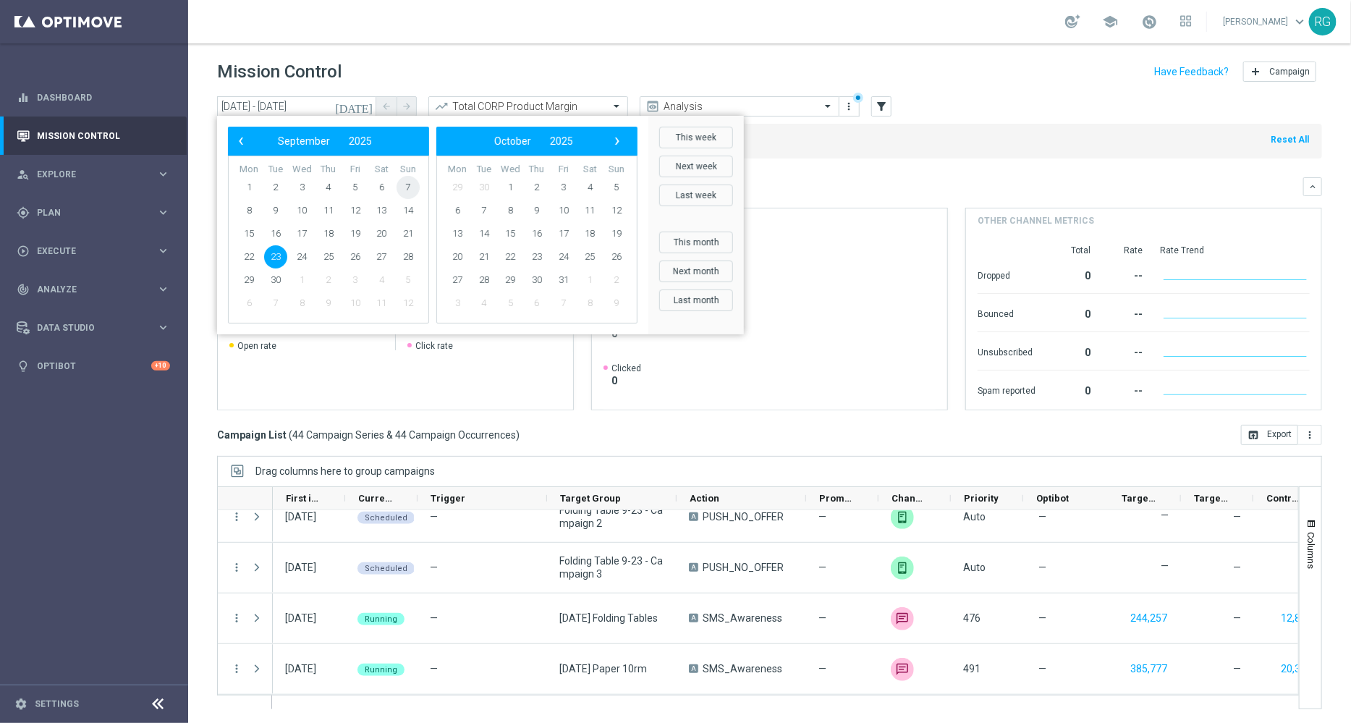
click at [409, 185] on span "7" at bounding box center [408, 187] width 23 height 23
click at [379, 209] on span "13" at bounding box center [381, 210] width 23 height 23
type input "[DATE] - [DATE]"
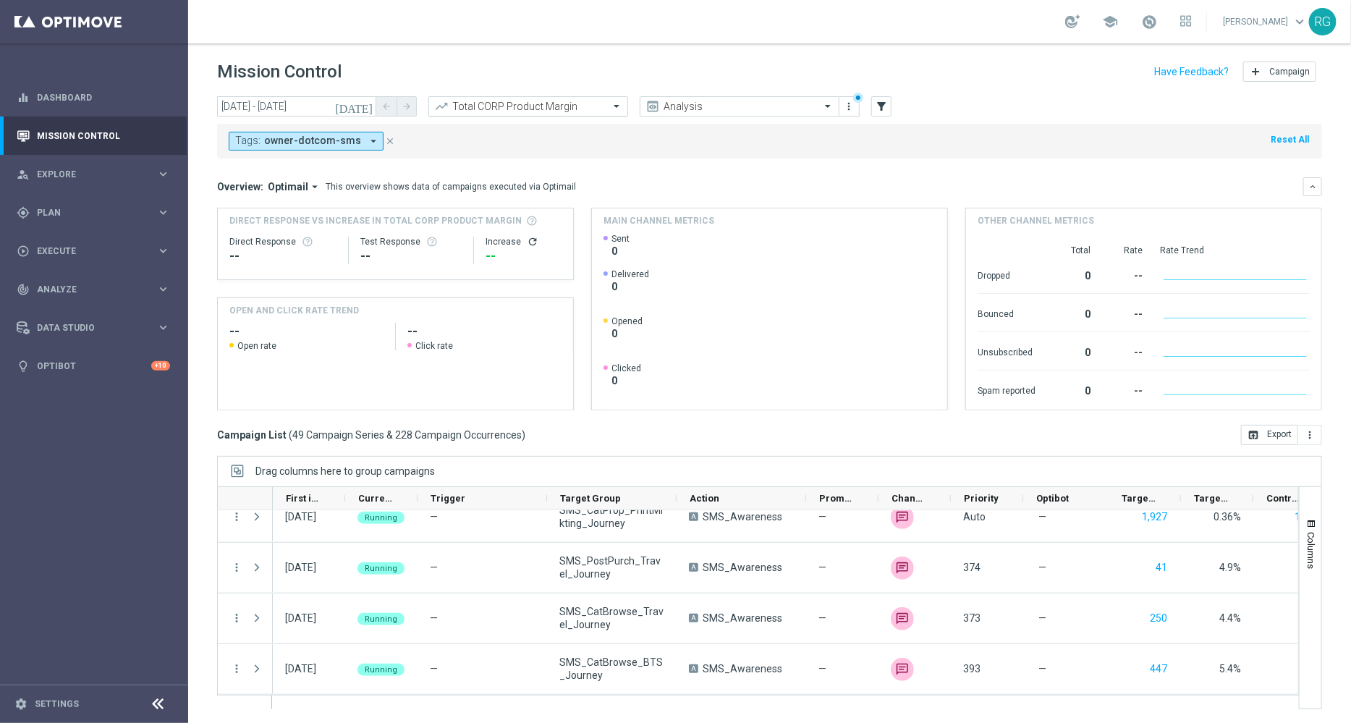
click at [530, 110] on input "text" at bounding box center [513, 107] width 155 height 12
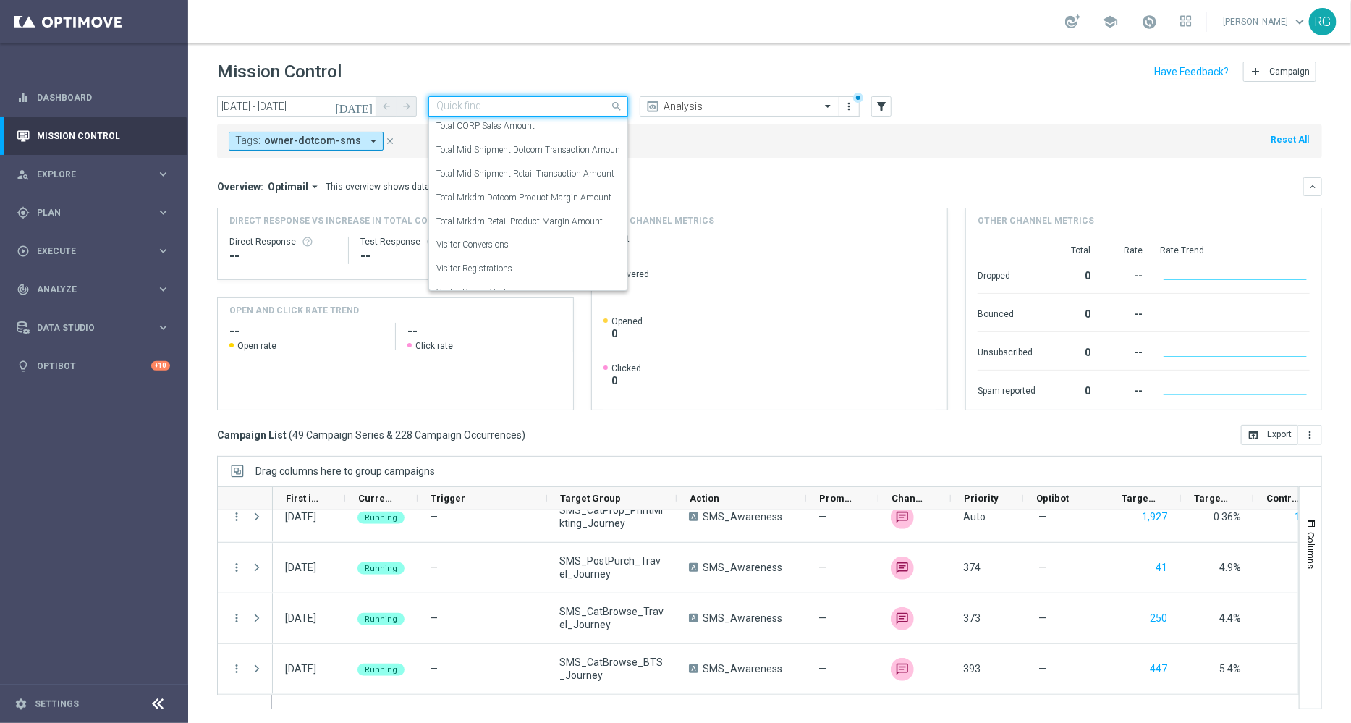
scroll to position [65, 0]
click at [558, 135] on label "Total Mid Shipment Dotcom Transaction Amount" at bounding box center [529, 134] width 187 height 12
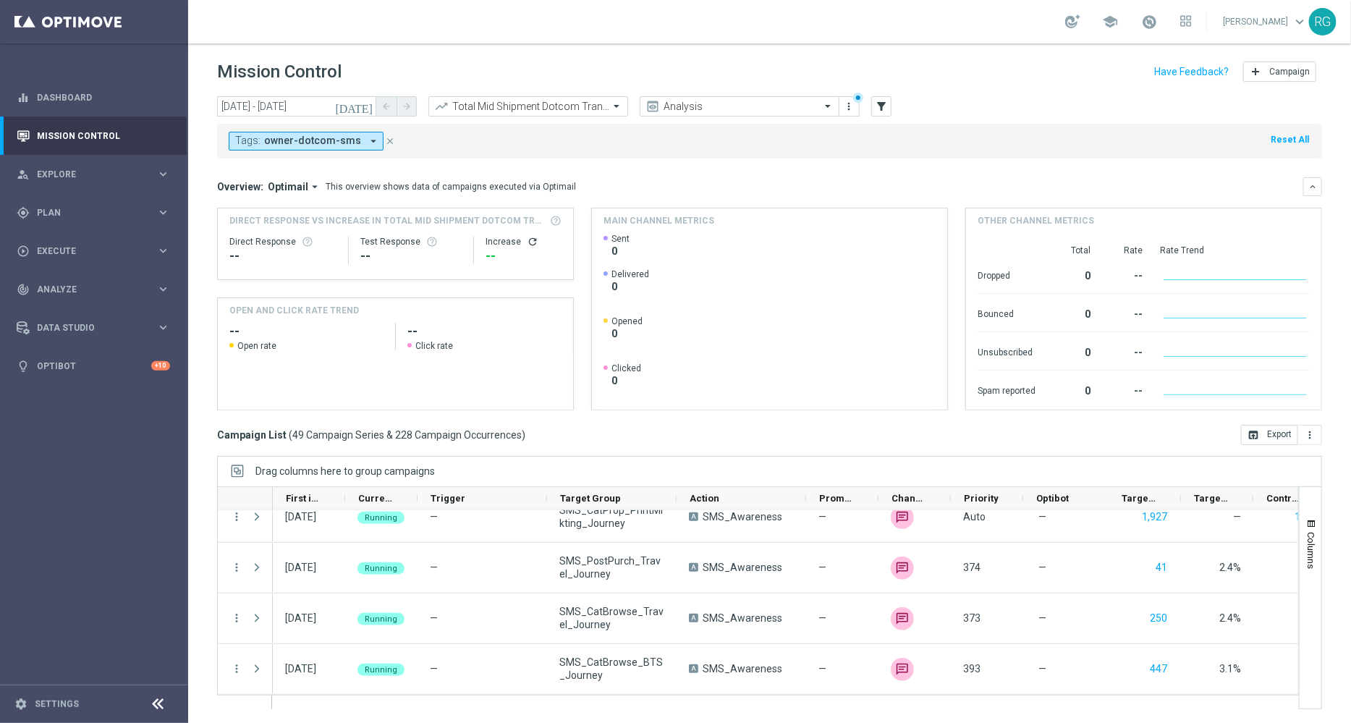
scroll to position [0, 187]
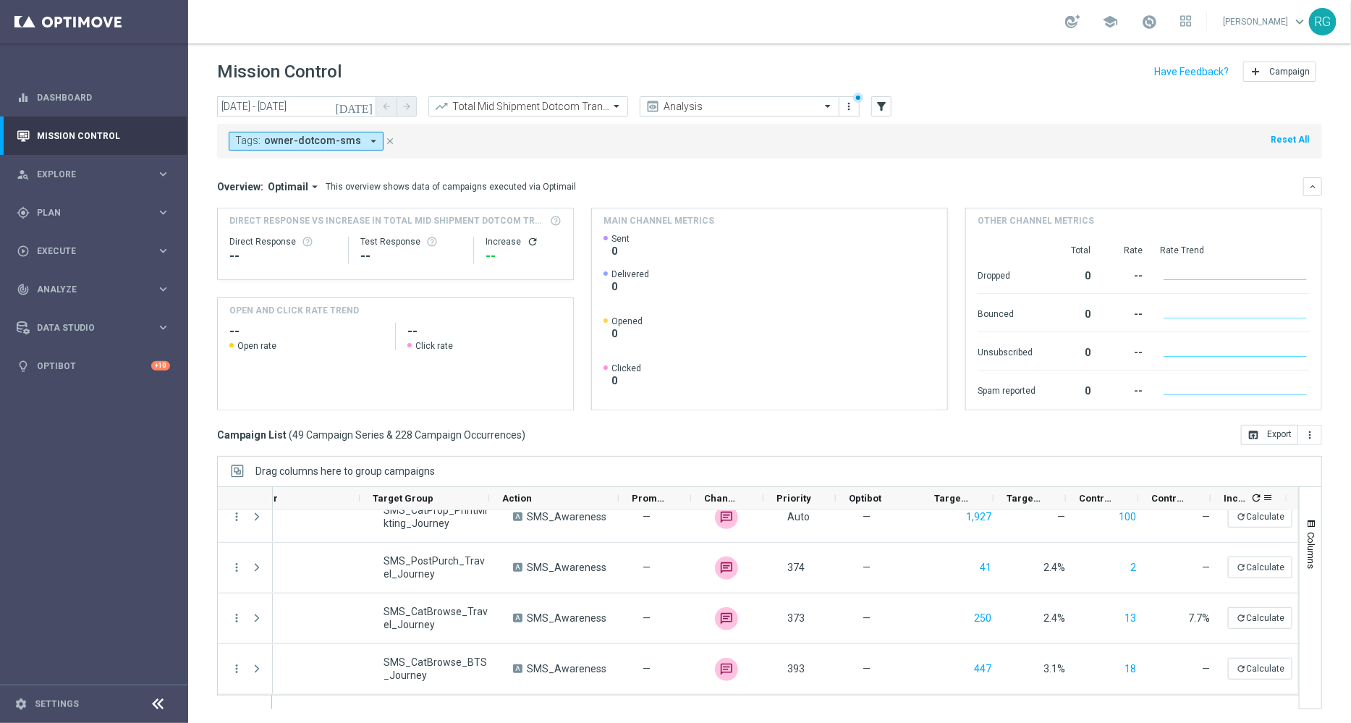
click at [1259, 498] on icon "refresh" at bounding box center [1257, 498] width 12 height 12
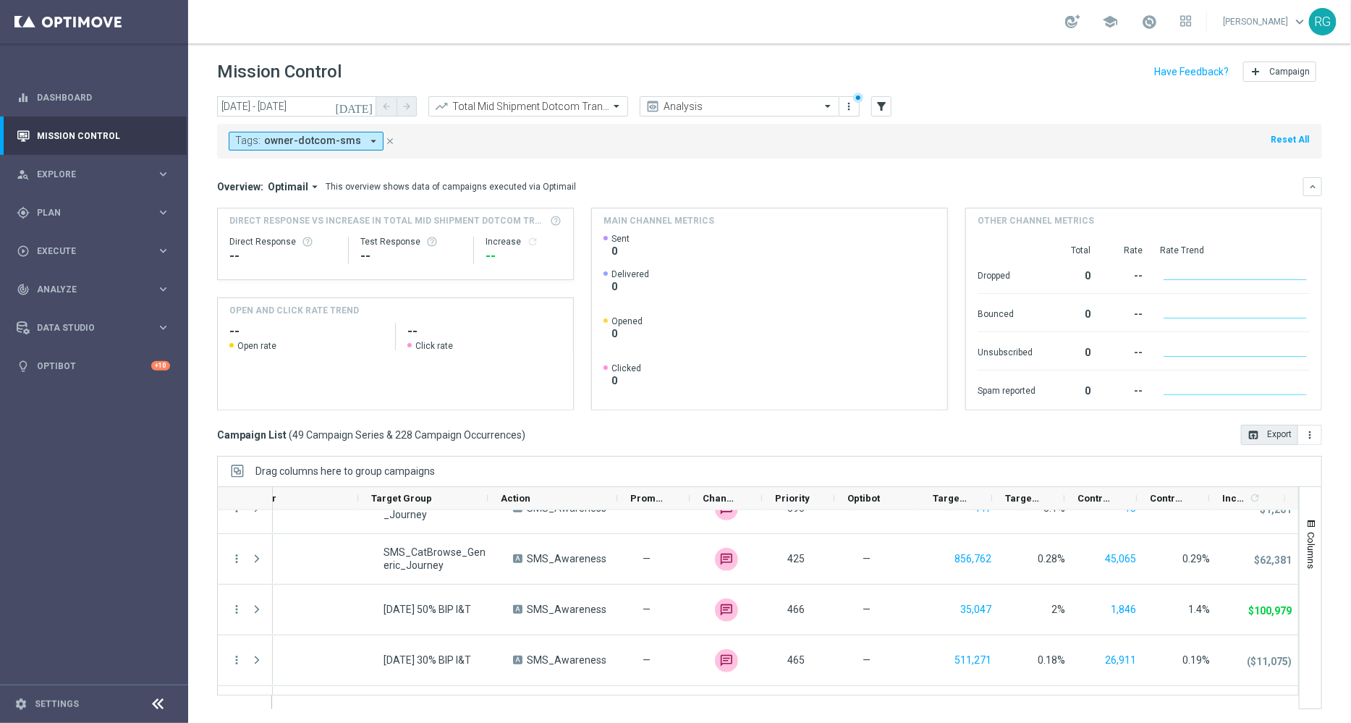
click at [1275, 432] on button "open_in_browser Export" at bounding box center [1269, 435] width 57 height 20
click at [513, 111] on input "text" at bounding box center [513, 107] width 155 height 12
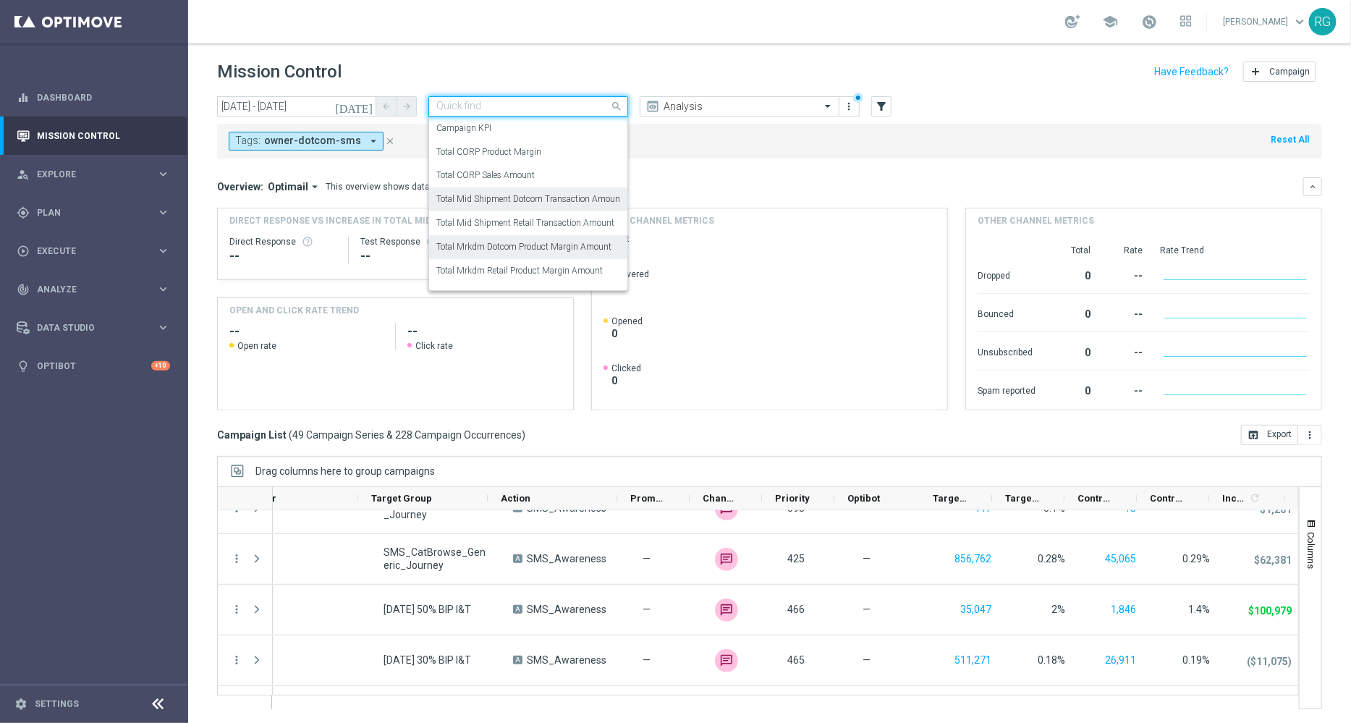
click at [523, 245] on label "Total Mrkdm Dotcom Product Margin Amount" at bounding box center [523, 247] width 175 height 12
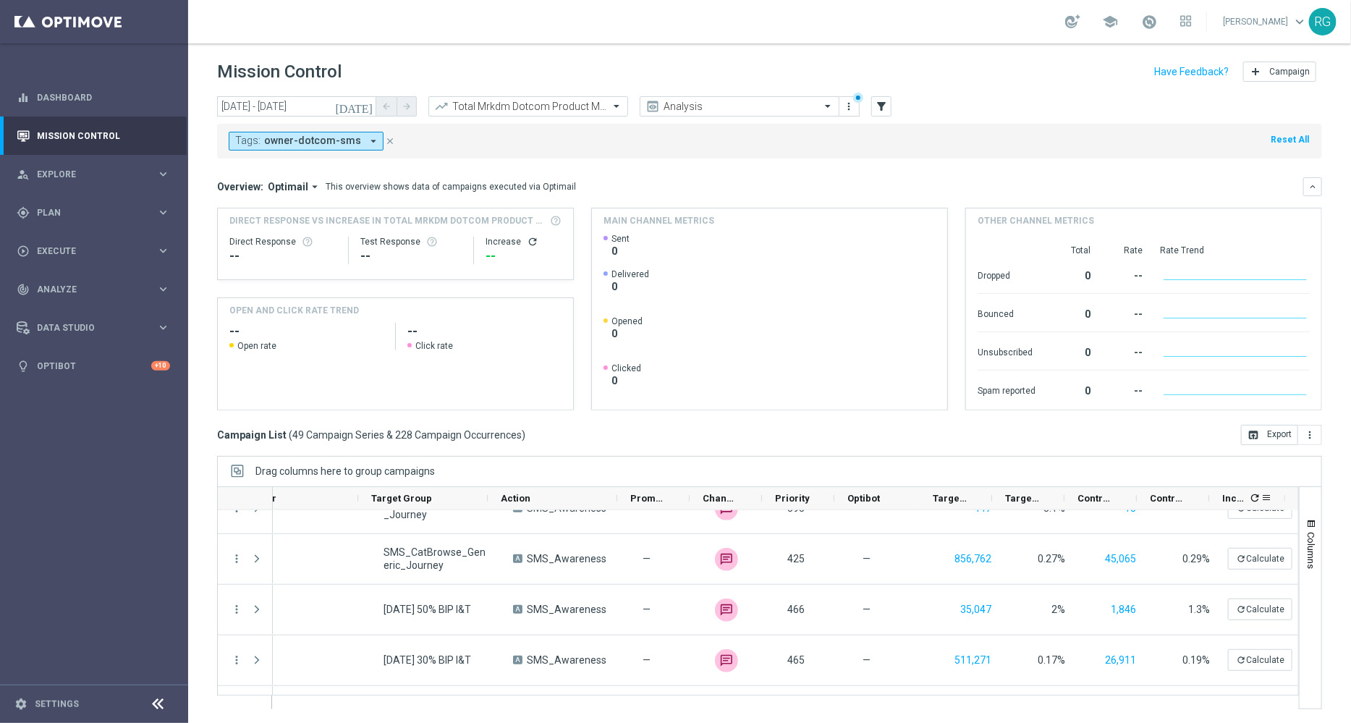
click at [1248, 501] on span "refresh" at bounding box center [1254, 498] width 14 height 16
click at [1272, 436] on button "open_in_browser Export" at bounding box center [1269, 435] width 57 height 20
